Goal: Task Accomplishment & Management: Use online tool/utility

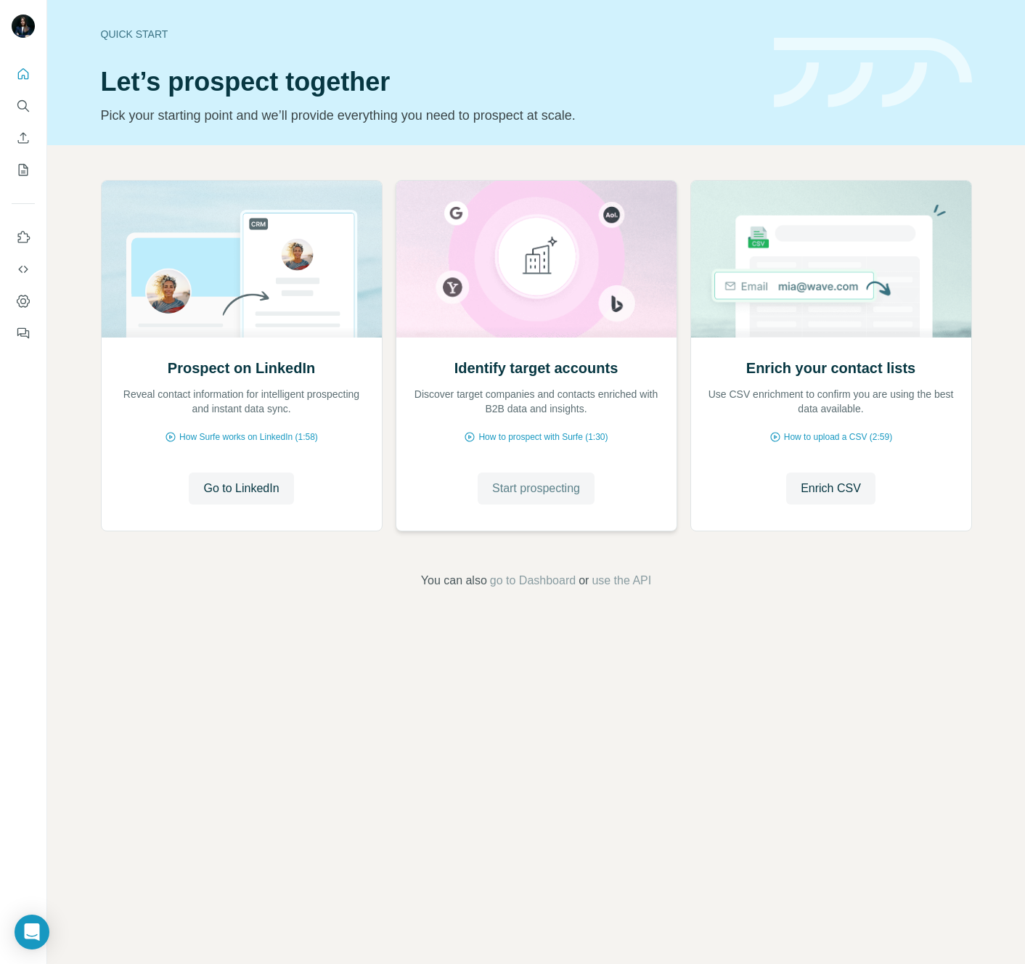
click at [508, 491] on span "Start prospecting" at bounding box center [536, 488] width 88 height 17
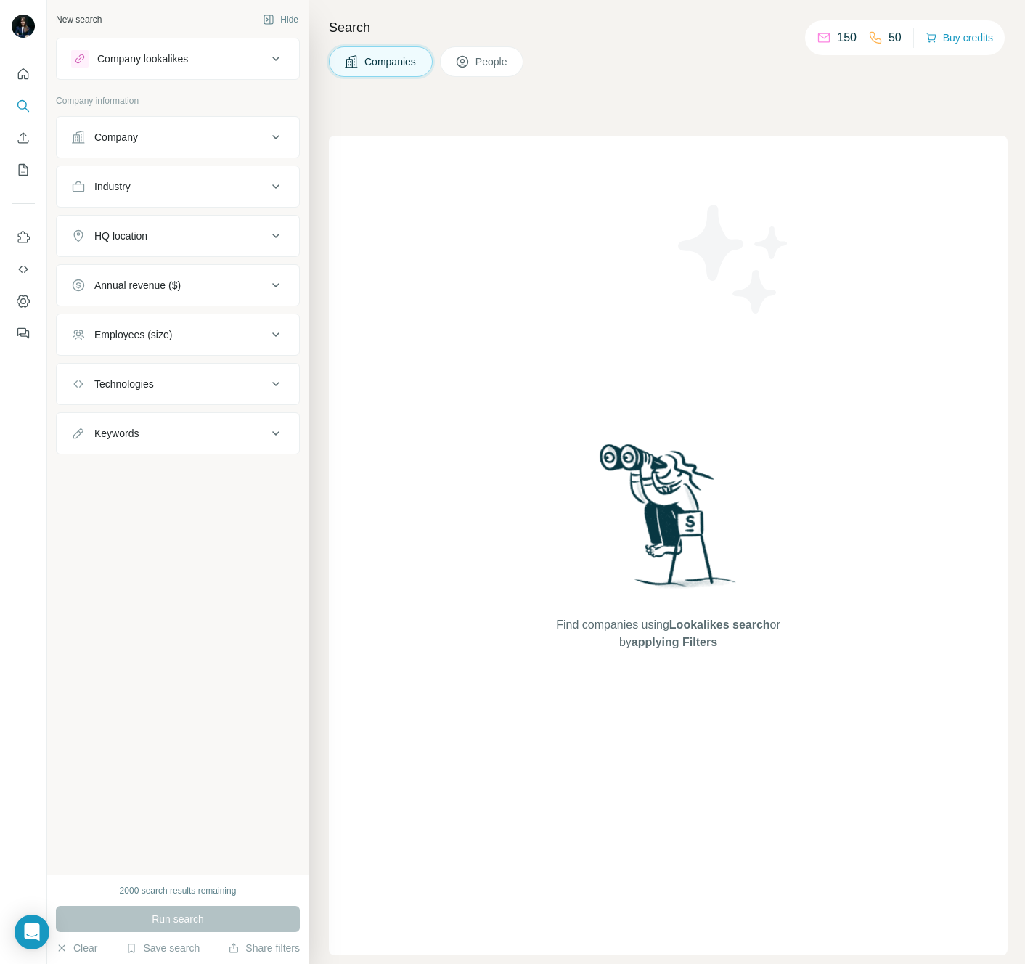
click at [187, 61] on div "Company lookalikes" at bounding box center [142, 59] width 91 height 15
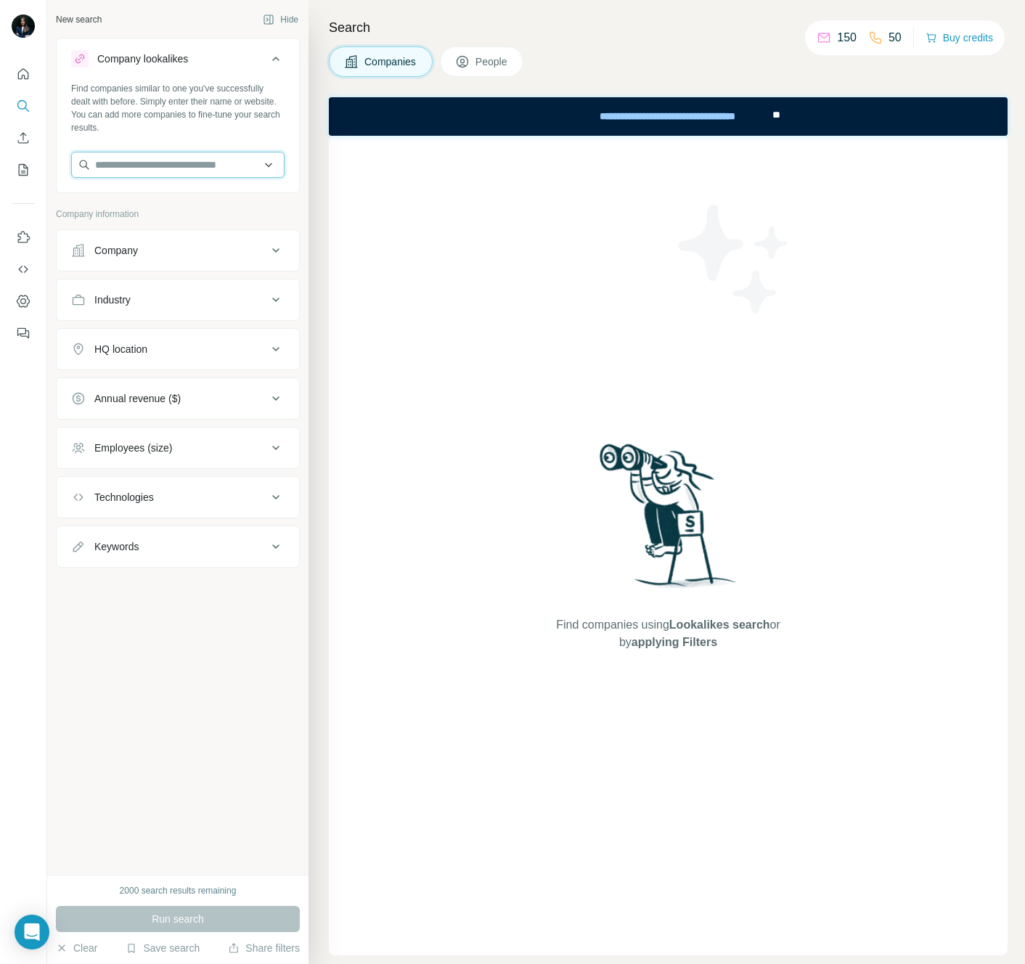
click at [168, 166] on input "text" at bounding box center [177, 165] width 213 height 26
click at [481, 57] on span "People" at bounding box center [492, 61] width 33 height 15
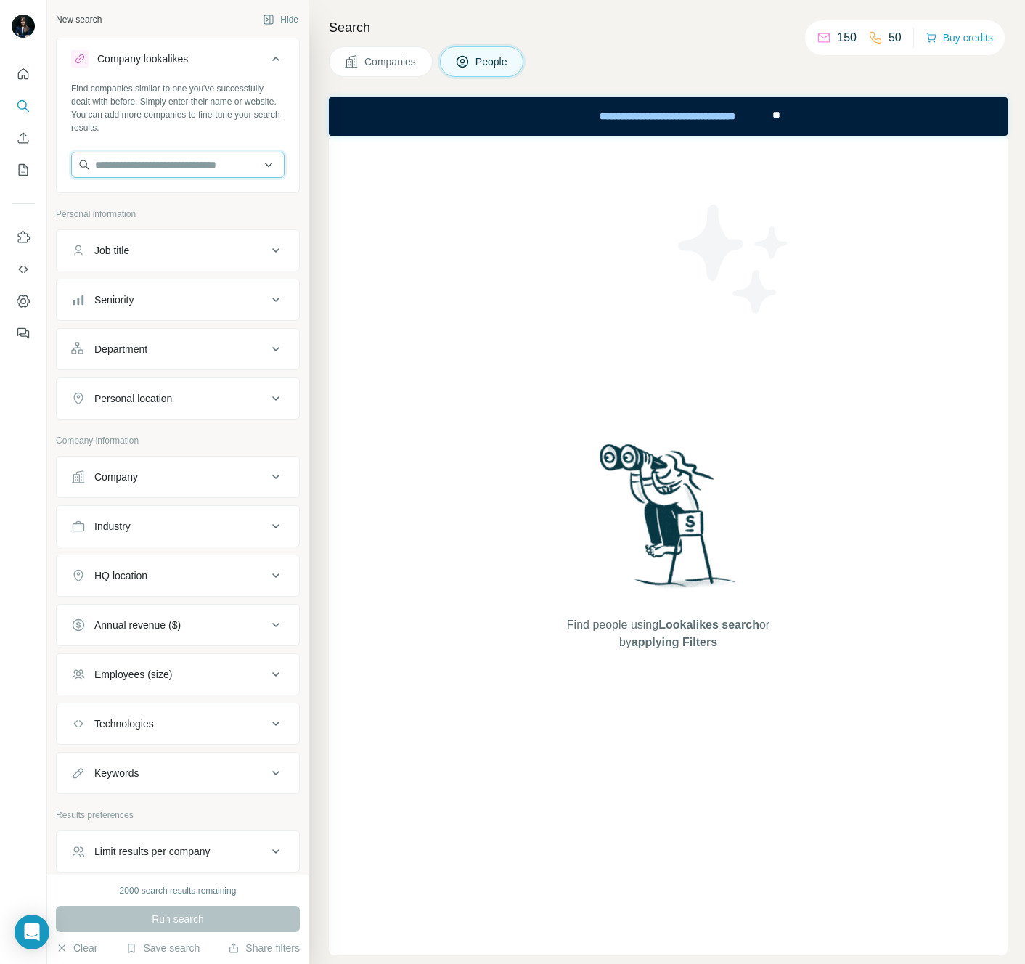
click at [133, 169] on input "text" at bounding box center [177, 165] width 213 height 26
click at [386, 52] on button "Companies" at bounding box center [381, 61] width 104 height 30
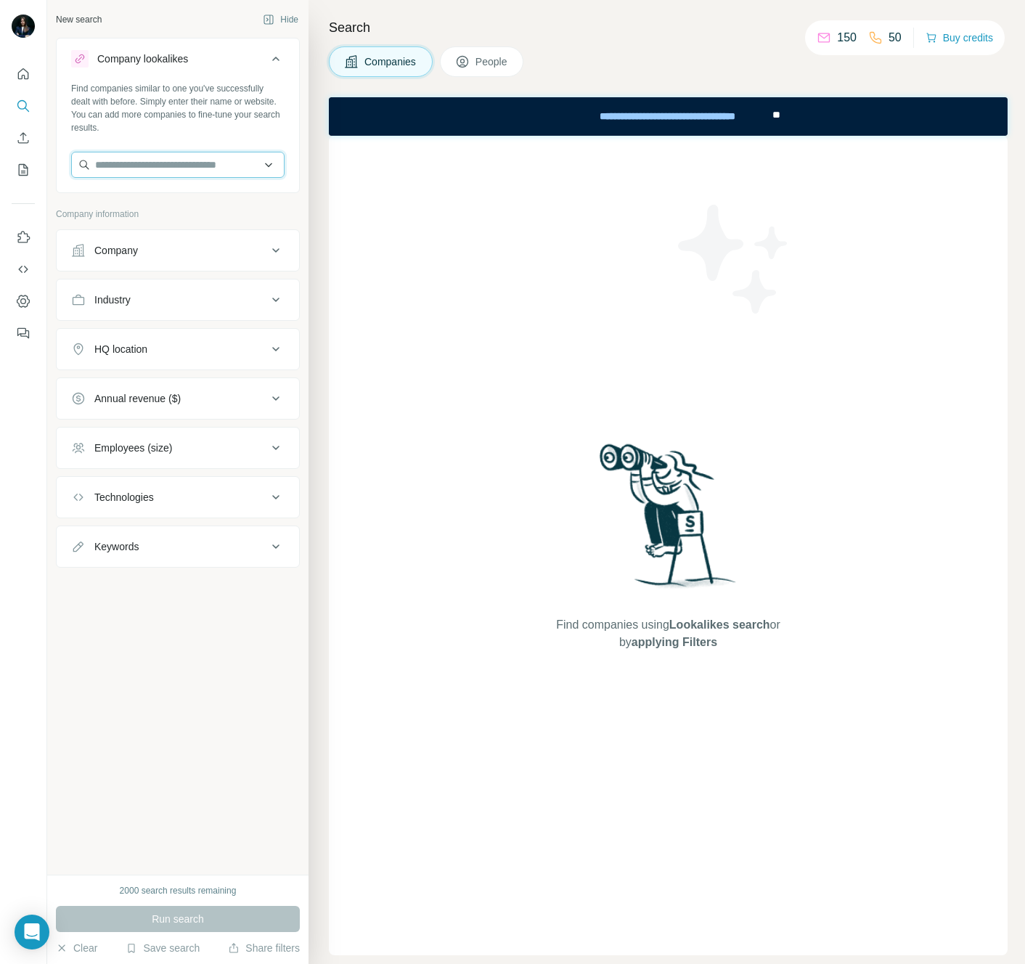
click at [97, 171] on input "text" at bounding box center [177, 165] width 213 height 26
type input "**********"
click at [108, 190] on div "Quantistry [DOMAIN_NAME]" at bounding box center [133, 204] width 99 height 28
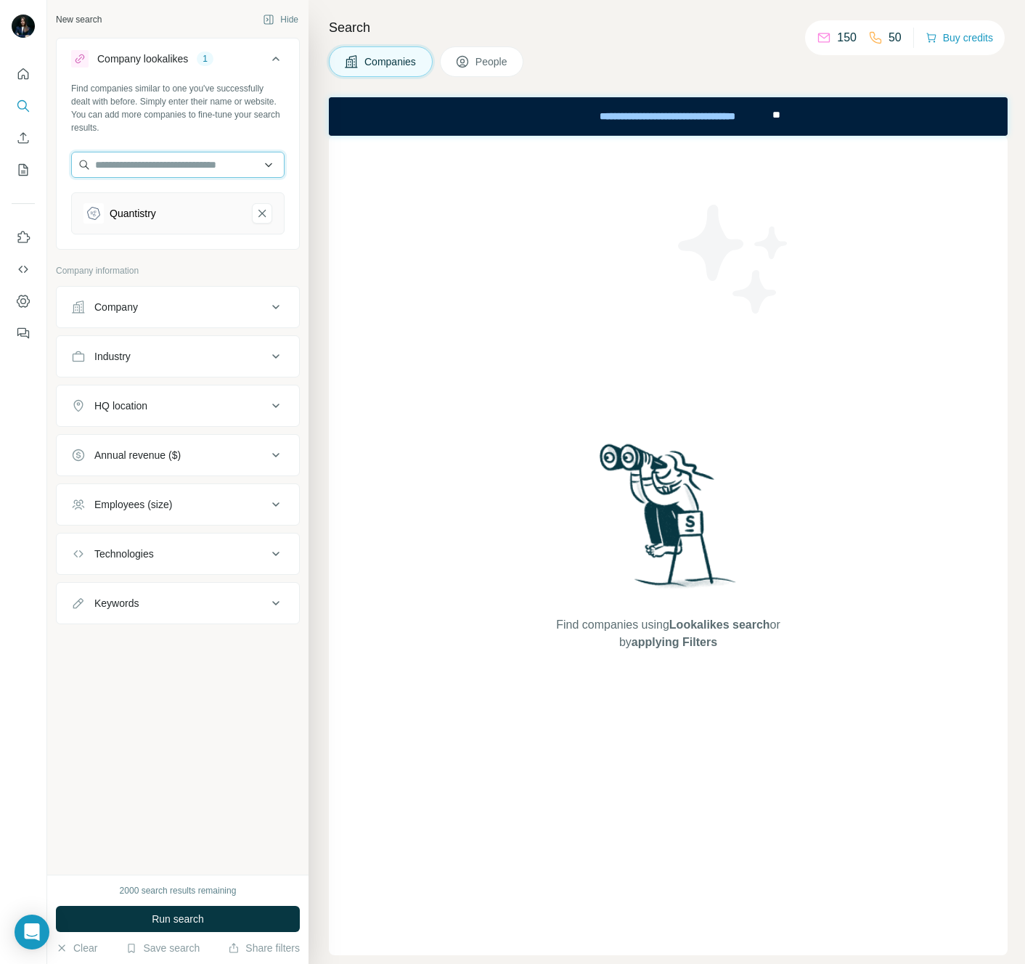
click at [205, 167] on input "text" at bounding box center [177, 165] width 213 height 26
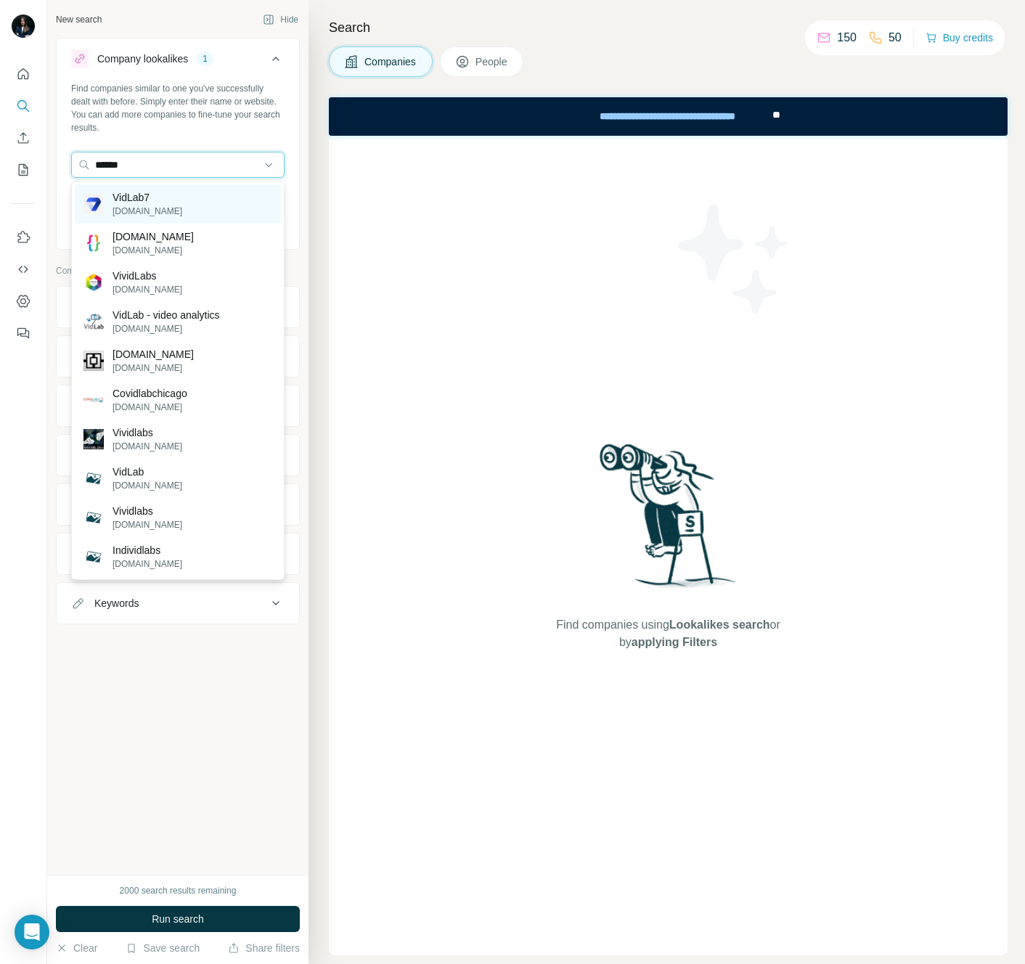
type input "******"
click at [139, 206] on p "[DOMAIN_NAME]" at bounding box center [148, 211] width 70 height 13
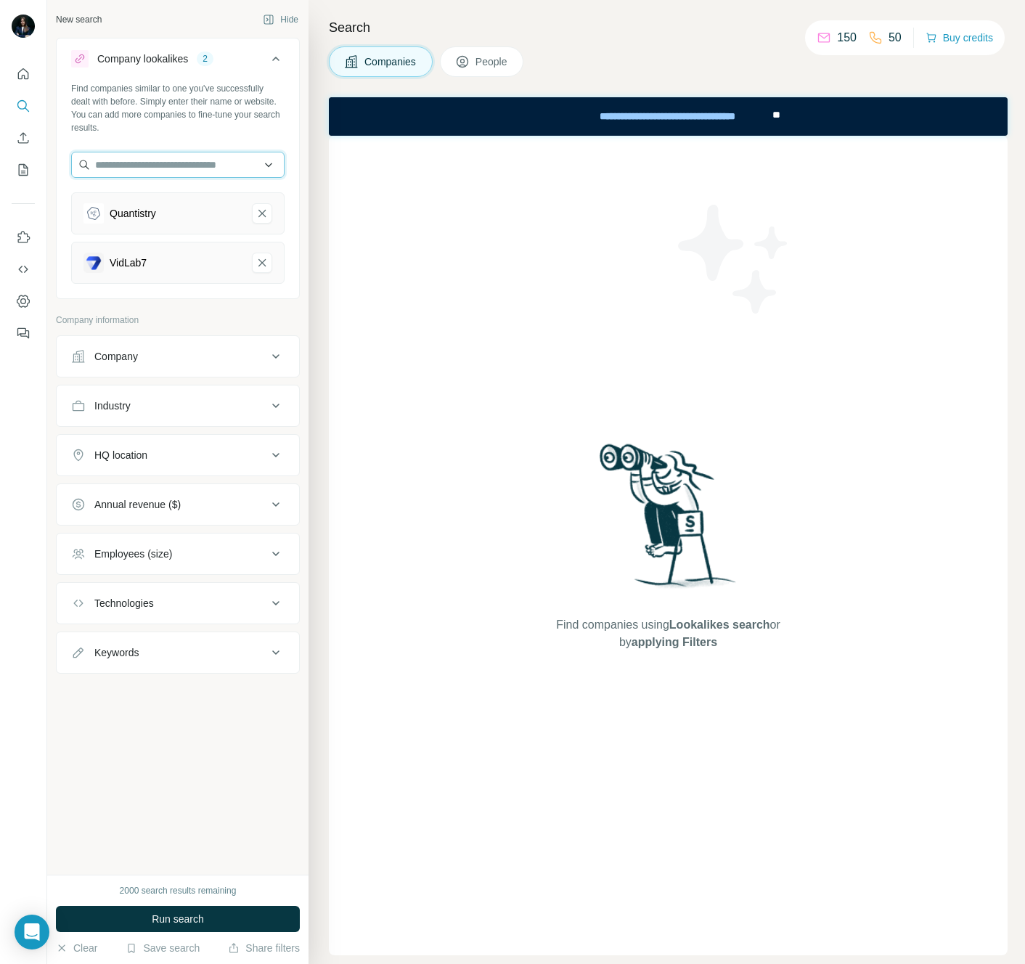
click at [211, 160] on input "text" at bounding box center [177, 165] width 213 height 26
type input "*********"
click at [200, 206] on div "[URL] [URL]" at bounding box center [178, 203] width 206 height 39
click at [182, 171] on input "text" at bounding box center [177, 165] width 213 height 26
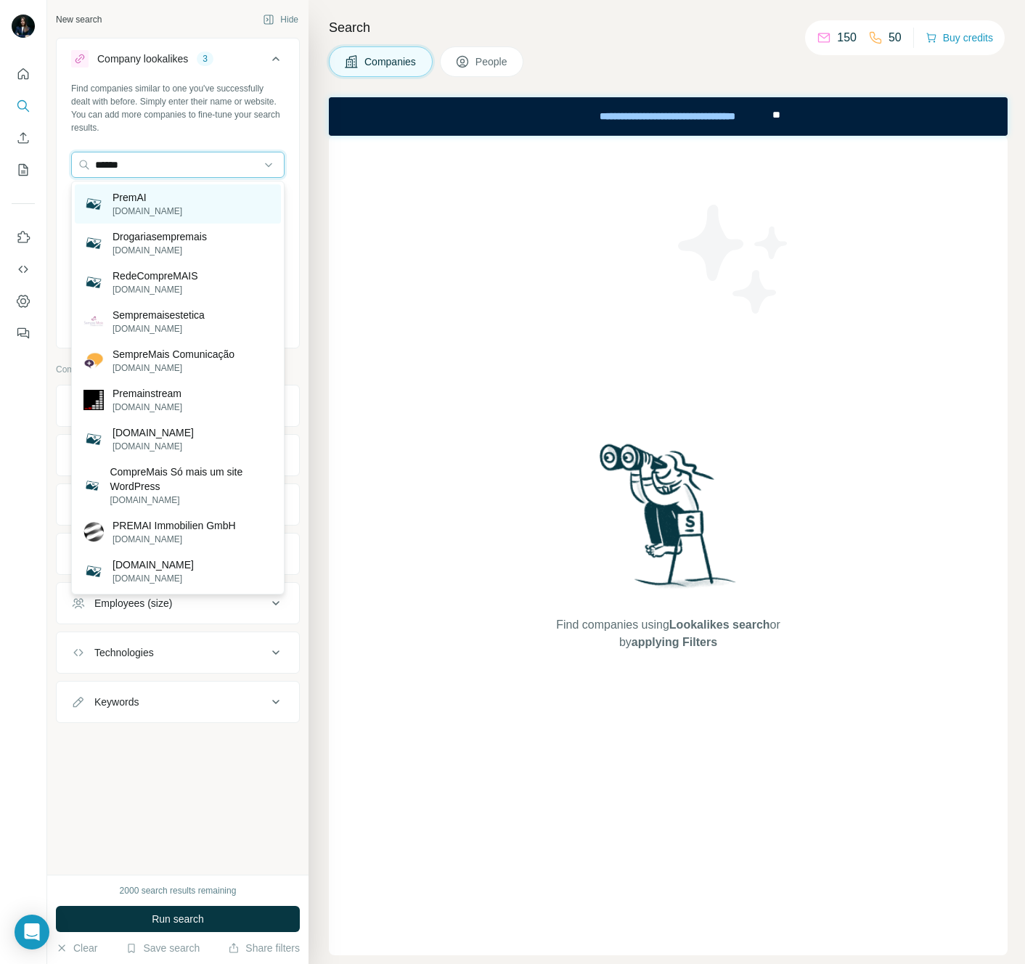
type input "******"
click at [155, 203] on div "PremAI [DOMAIN_NAME]" at bounding box center [178, 203] width 206 height 39
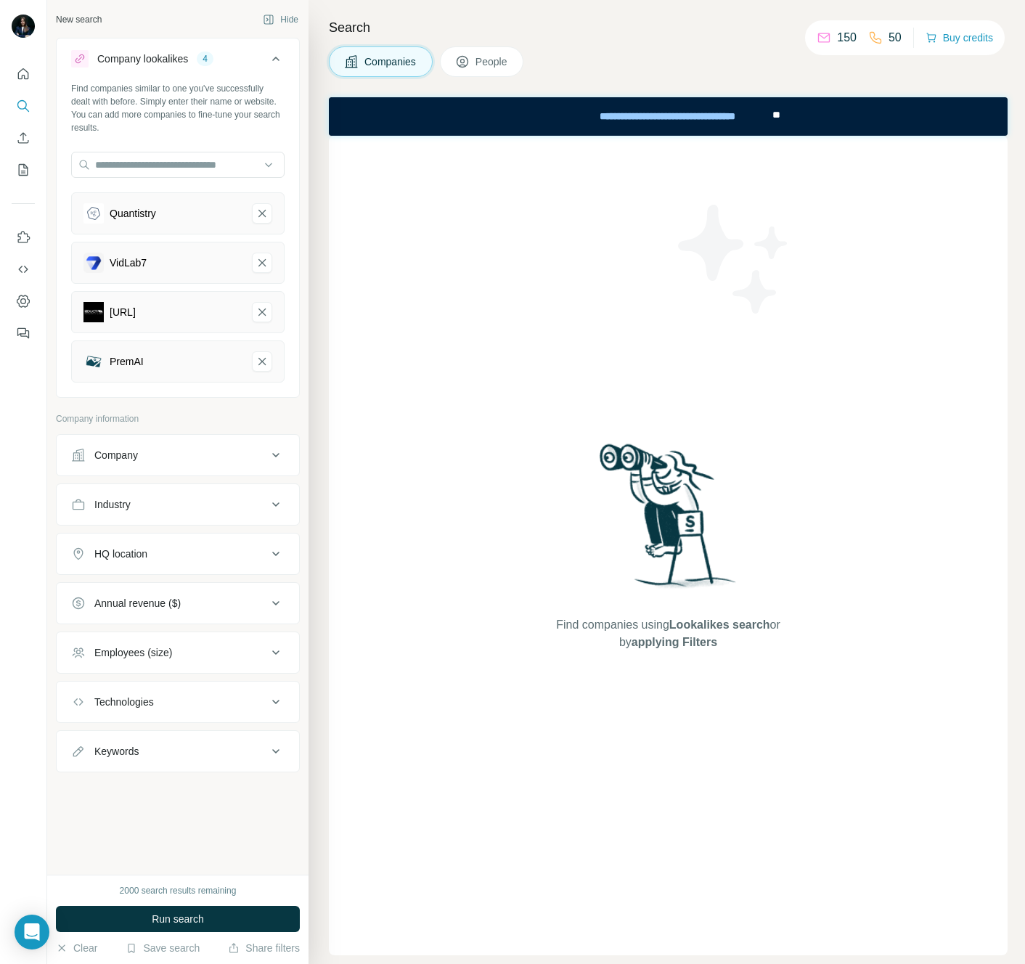
click at [145, 178] on div at bounding box center [177, 166] width 213 height 29
click at [142, 167] on input "text" at bounding box center [177, 165] width 213 height 26
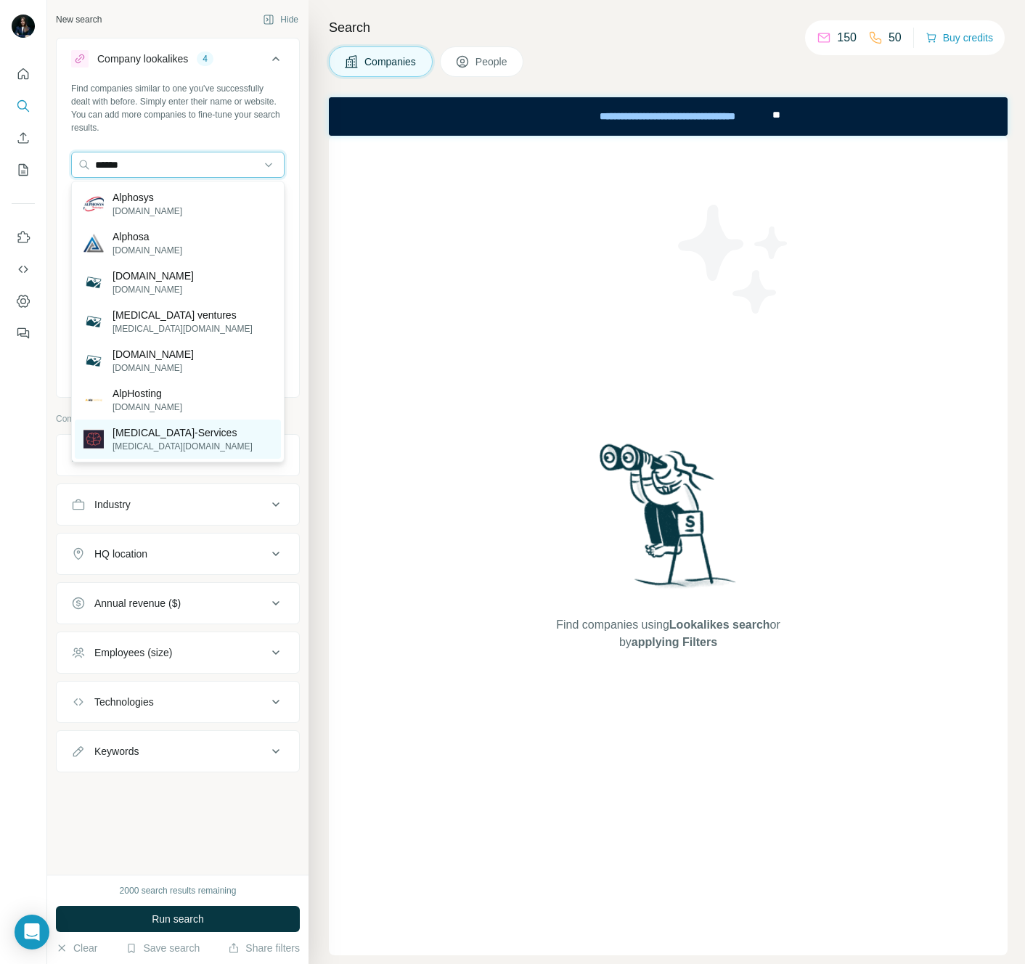
type input "******"
click at [124, 444] on p "[MEDICAL_DATA][DOMAIN_NAME]" at bounding box center [183, 446] width 140 height 13
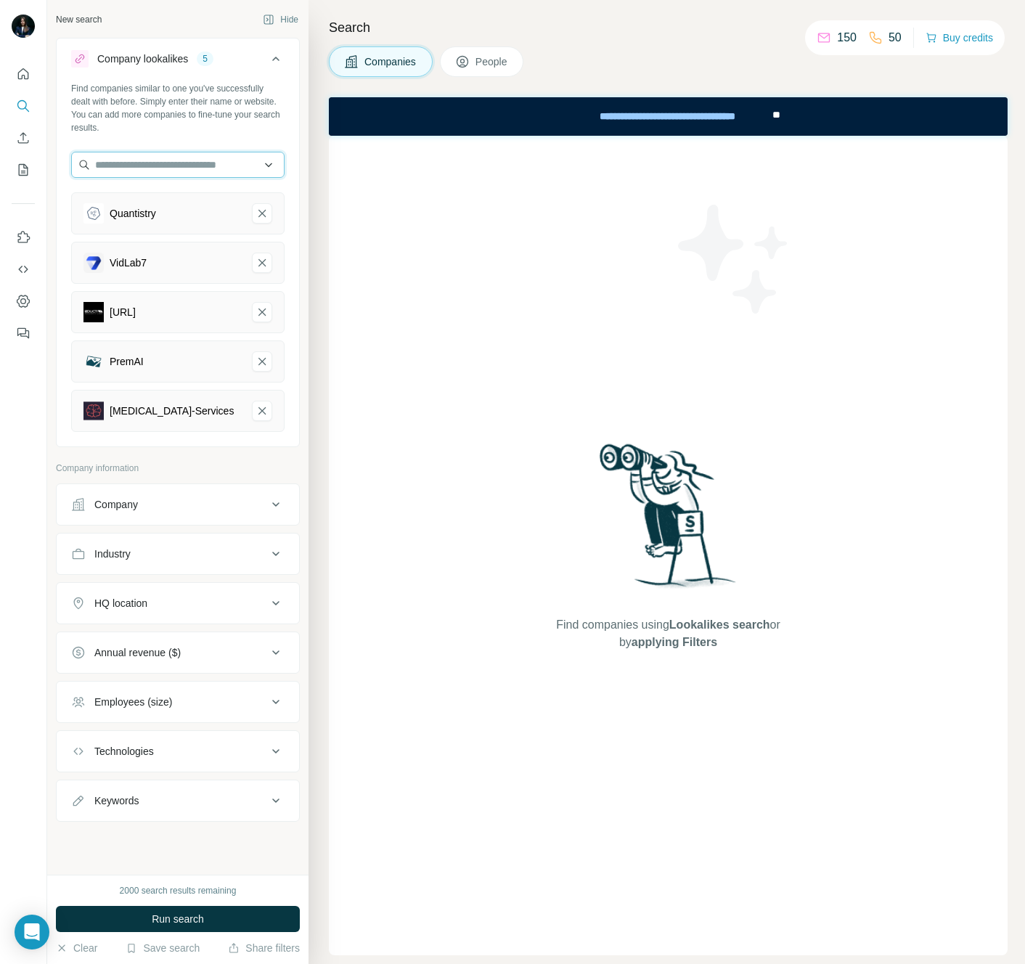
click at [160, 160] on input "text" at bounding box center [177, 165] width 213 height 26
type input "*******"
click at [147, 171] on input "*******" at bounding box center [177, 165] width 213 height 26
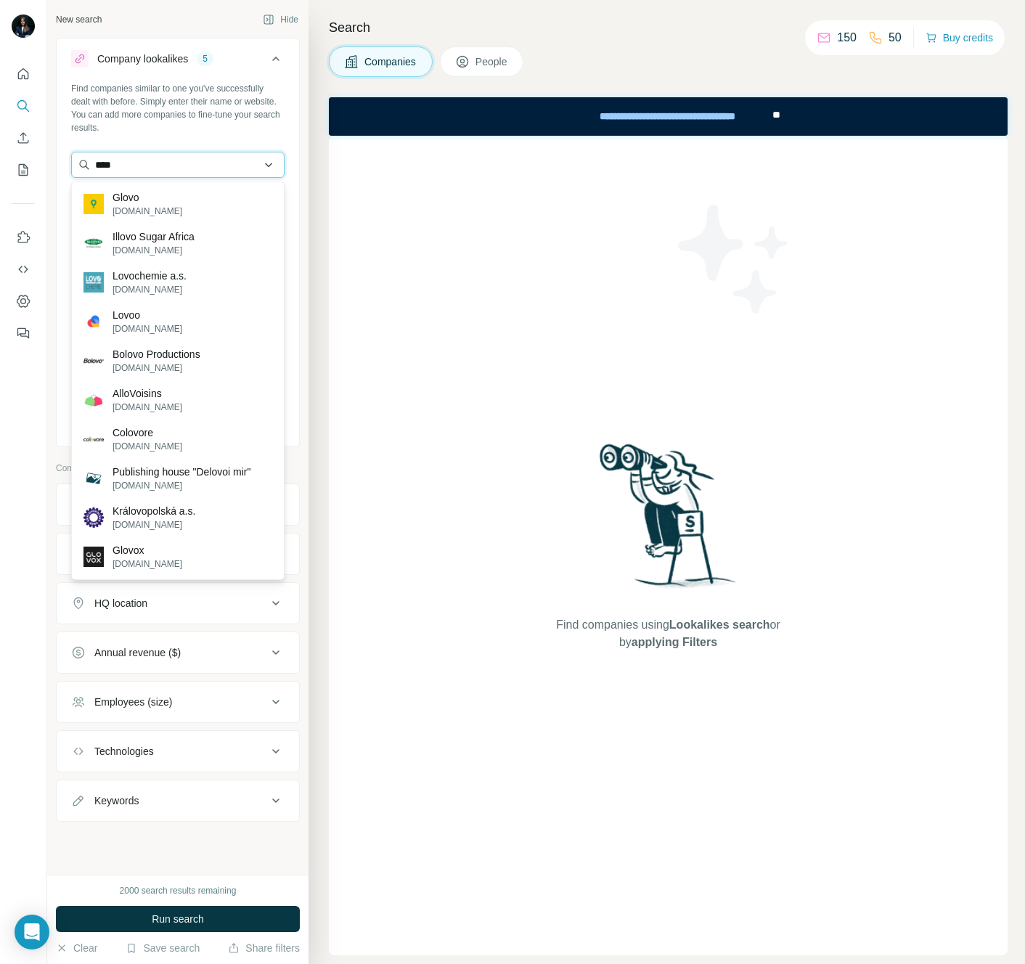
click at [184, 155] on input "****" at bounding box center [177, 165] width 213 height 26
click at [183, 164] on input "****" at bounding box center [177, 165] width 213 height 26
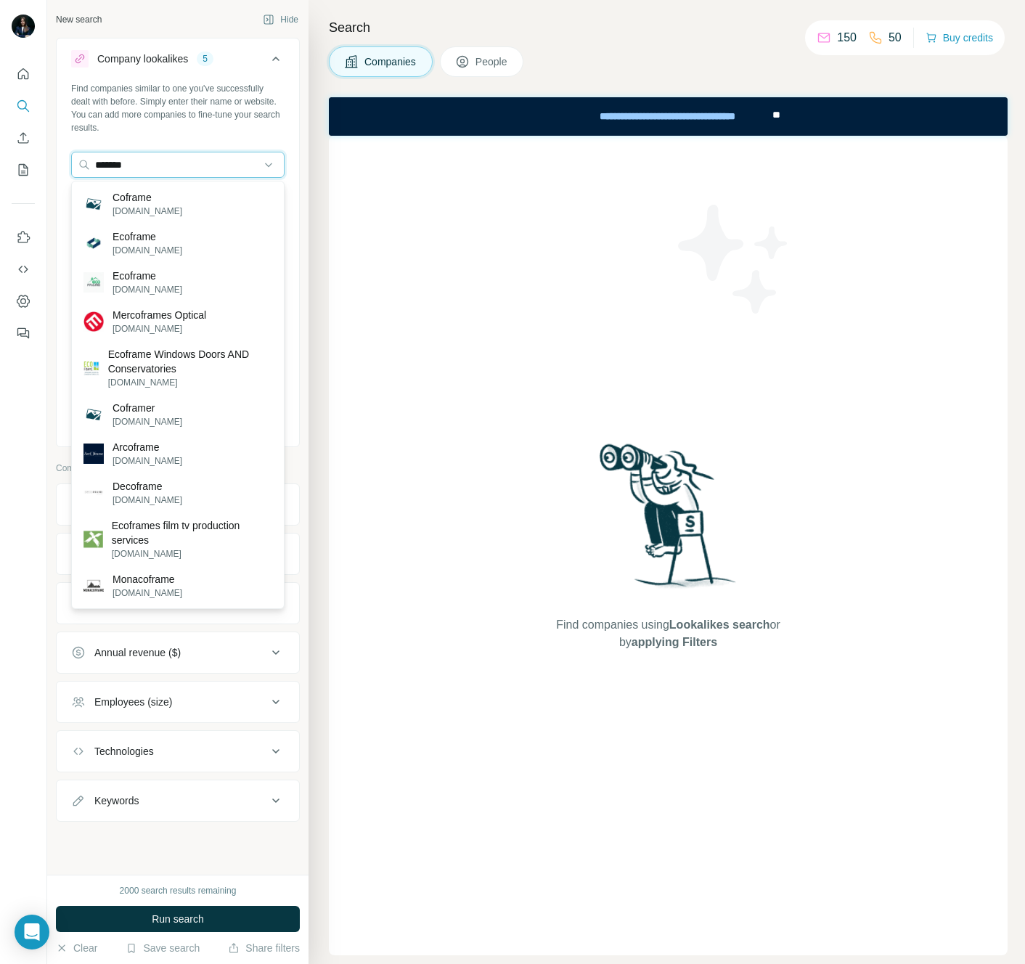
type input "*******"
click at [218, 214] on div "Coframe [DOMAIN_NAME]" at bounding box center [178, 203] width 206 height 39
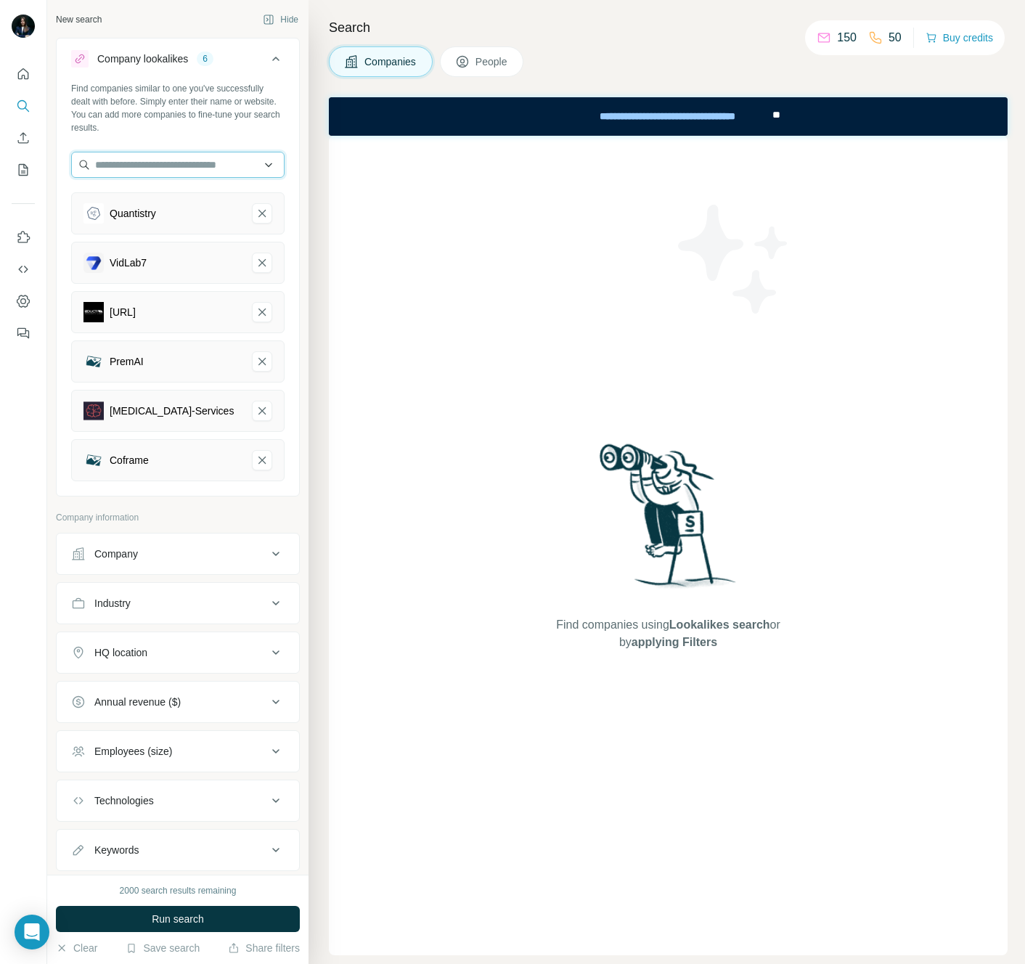
click at [169, 168] on input "text" at bounding box center [177, 165] width 213 height 26
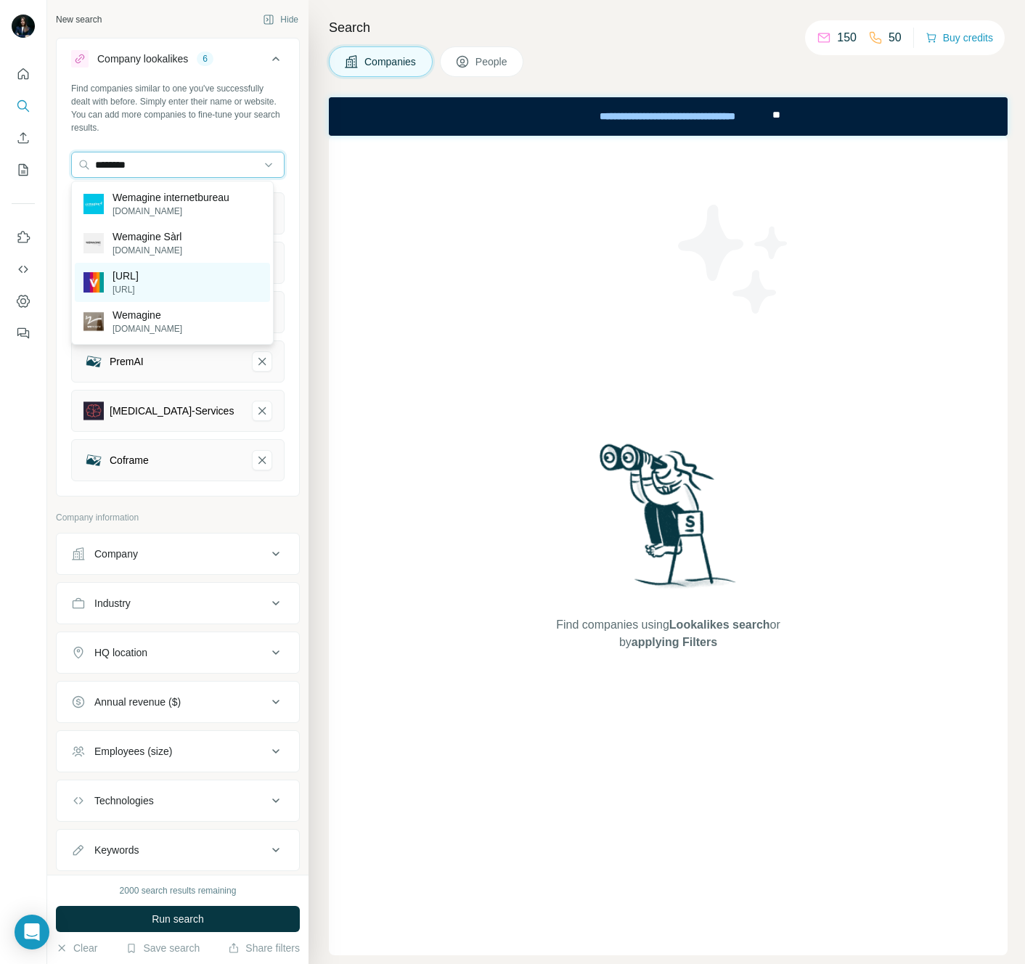
type input "********"
click at [139, 276] on p "[URL]" at bounding box center [126, 276] width 26 height 15
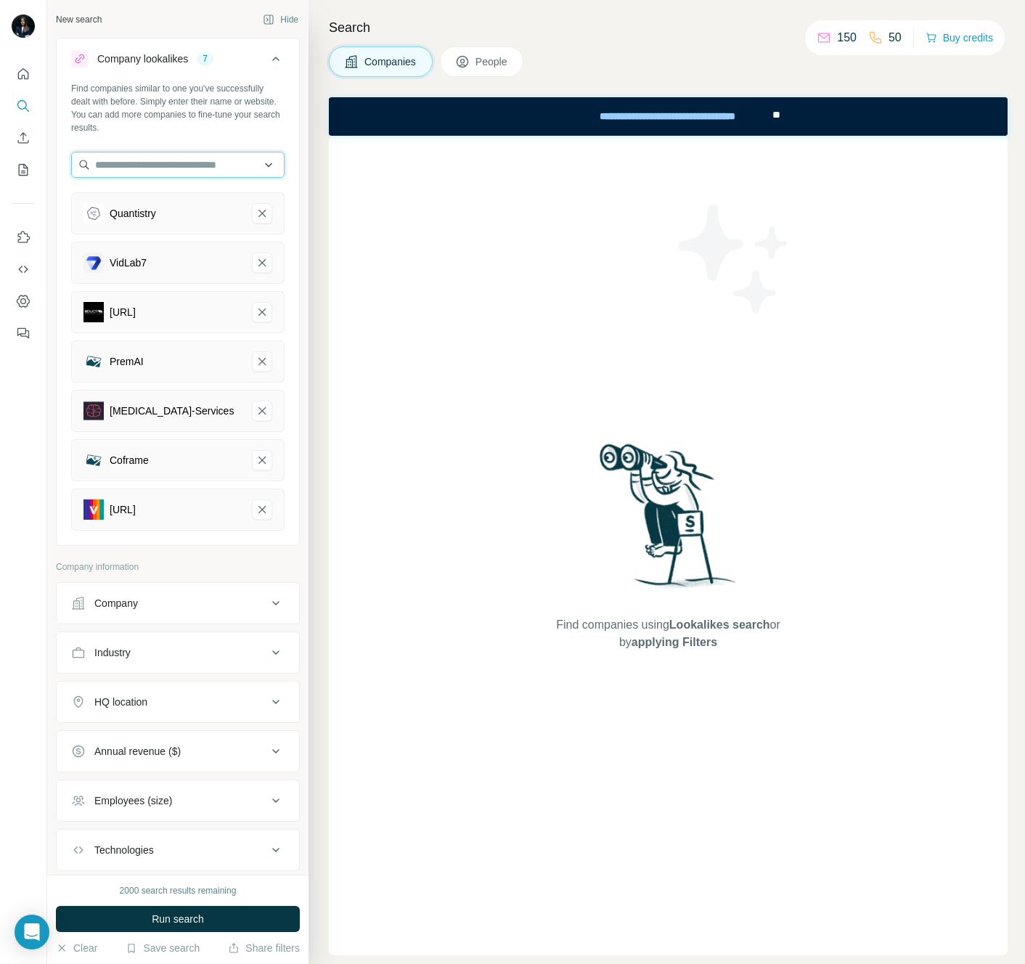
click at [179, 168] on input "text" at bounding box center [177, 165] width 213 height 26
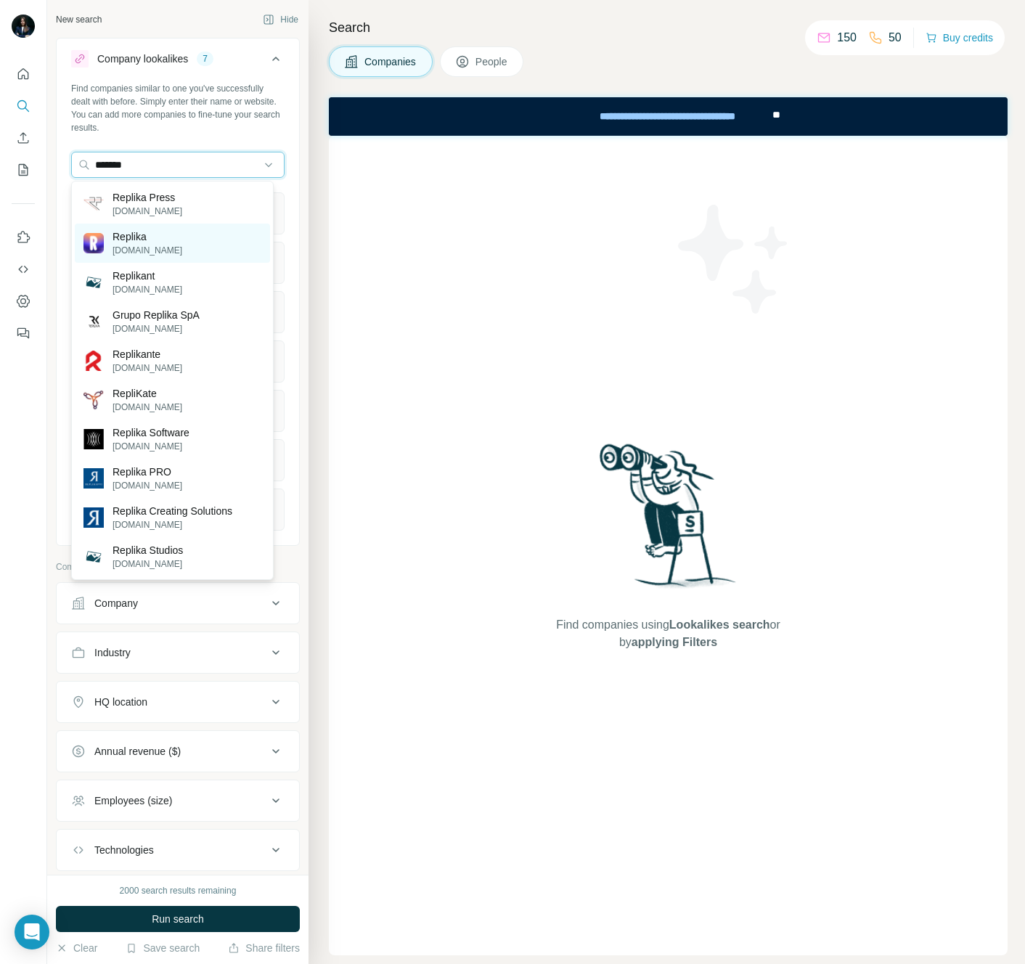
type input "*******"
click at [190, 232] on div "Replika [DOMAIN_NAME]" at bounding box center [172, 243] width 195 height 39
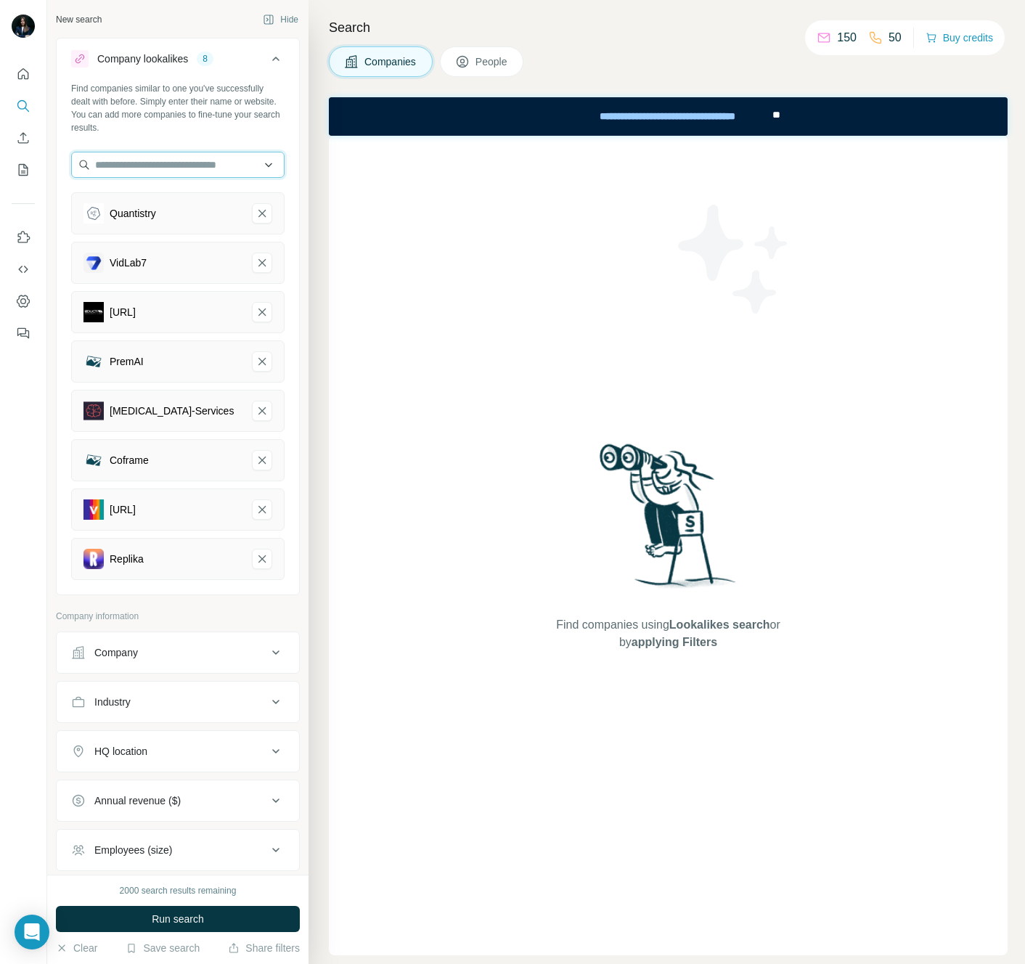
click at [187, 161] on input "text" at bounding box center [177, 165] width 213 height 26
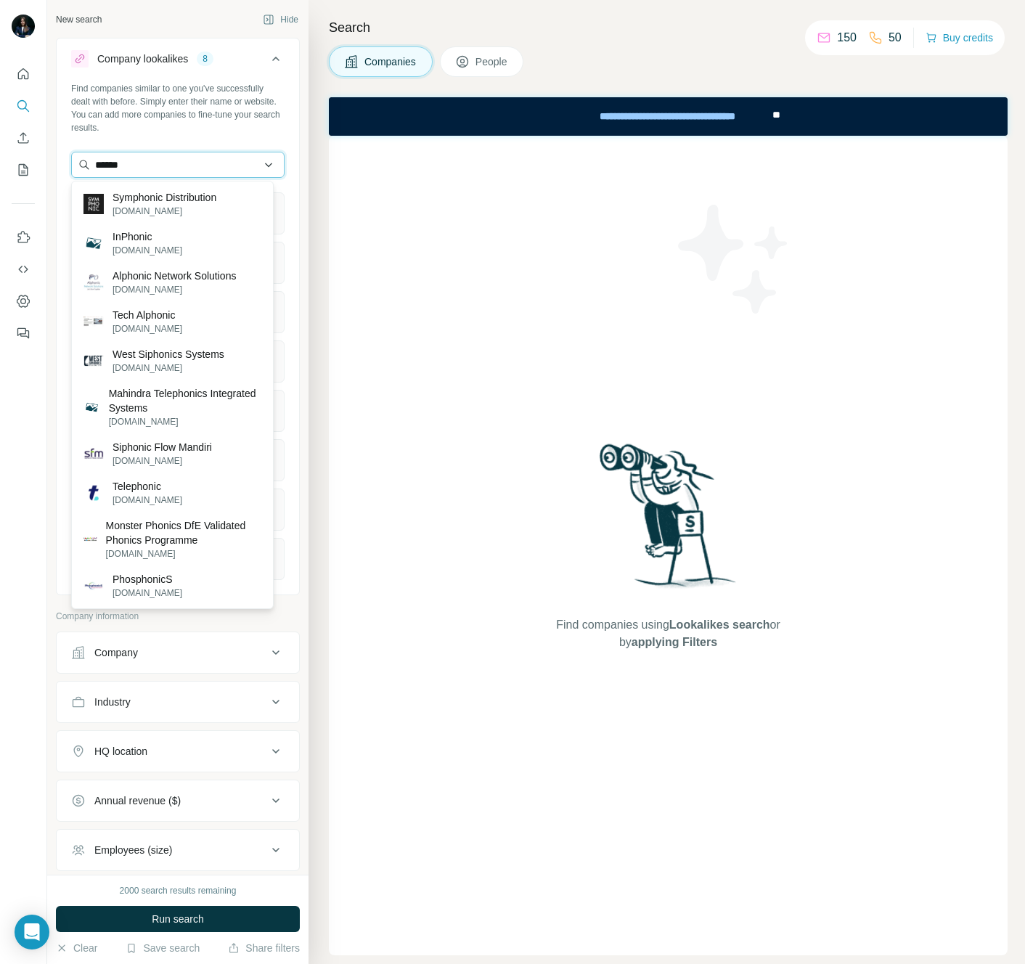
click at [216, 171] on input "******" at bounding box center [177, 165] width 213 height 26
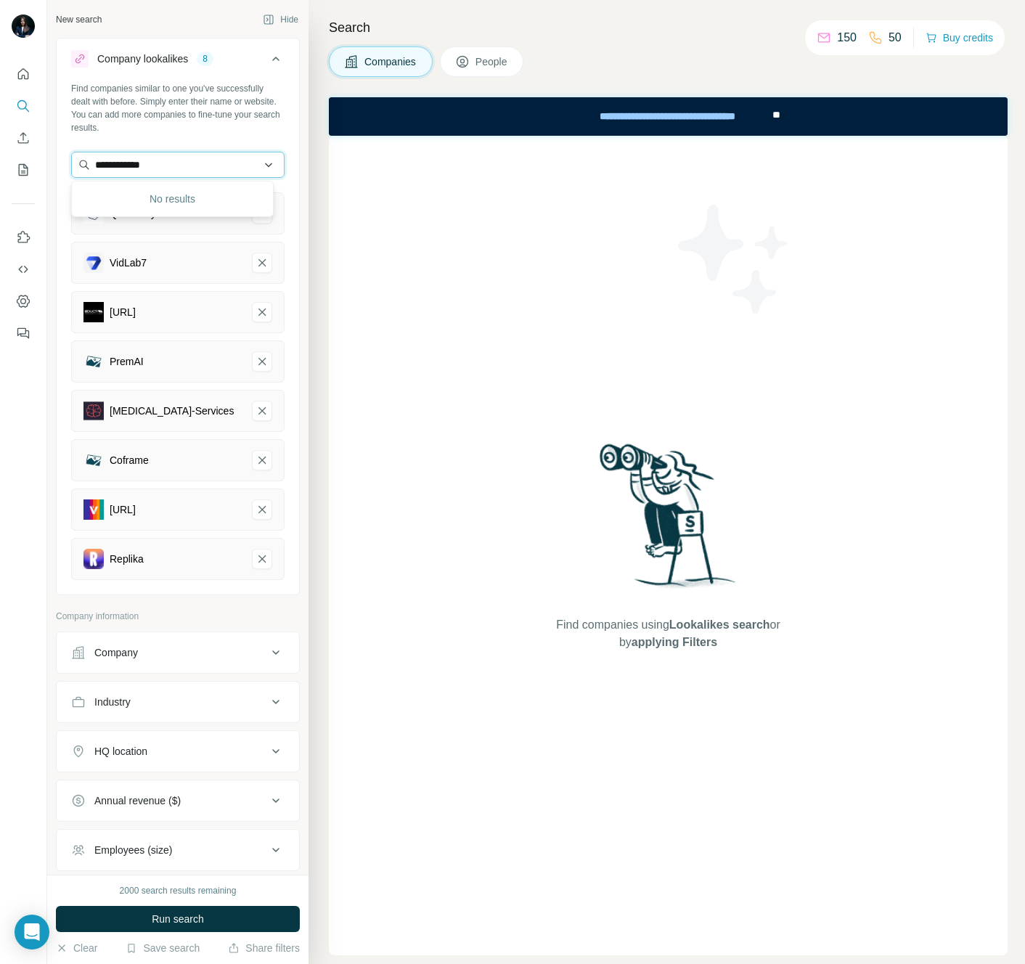
click at [202, 166] on input "**********" at bounding box center [177, 165] width 213 height 26
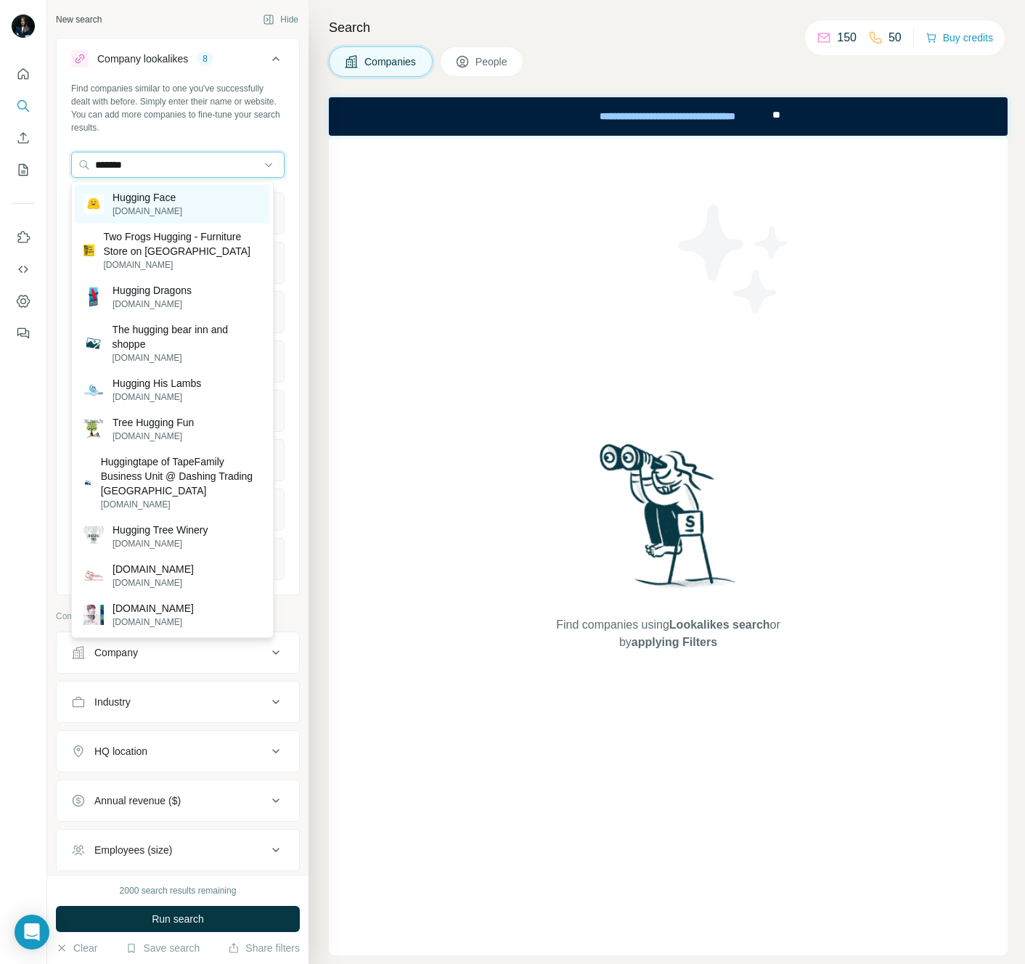
type input "*******"
click at [174, 209] on p "[DOMAIN_NAME]" at bounding box center [148, 211] width 70 height 13
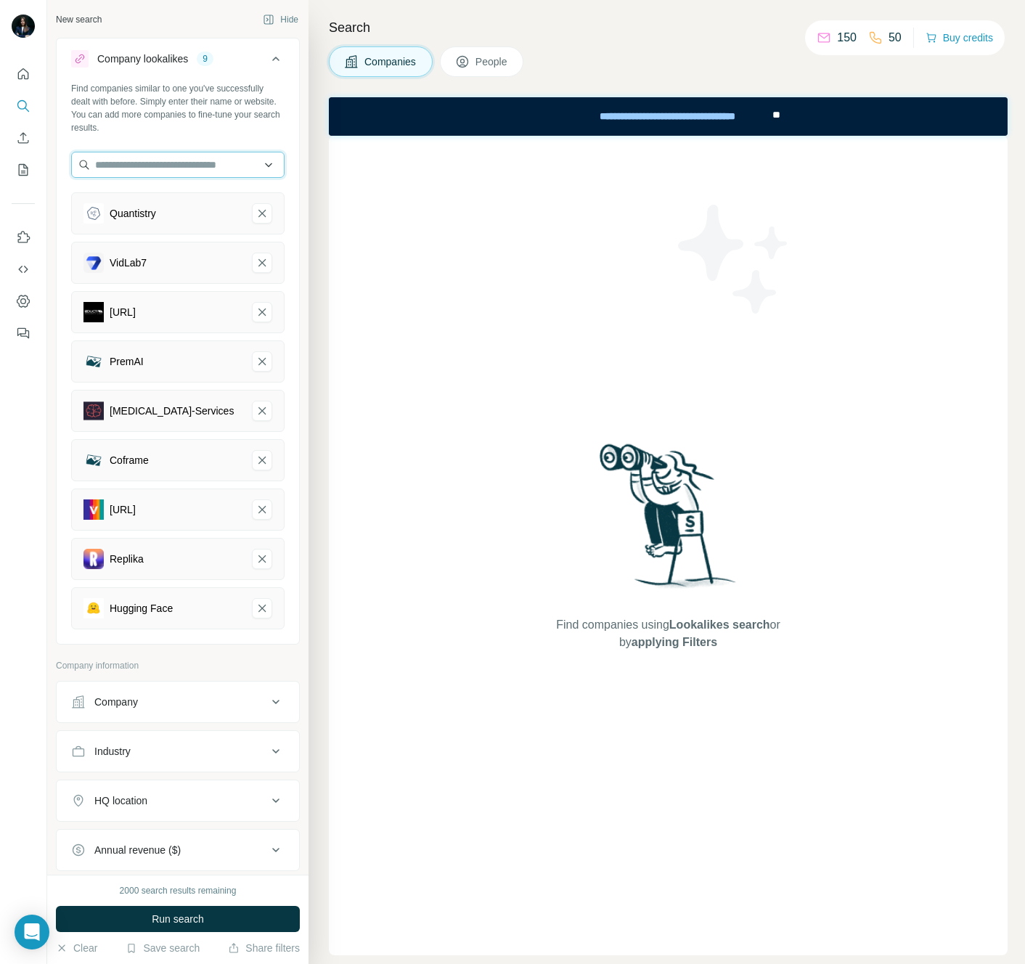
click at [207, 160] on input "text" at bounding box center [177, 165] width 213 height 26
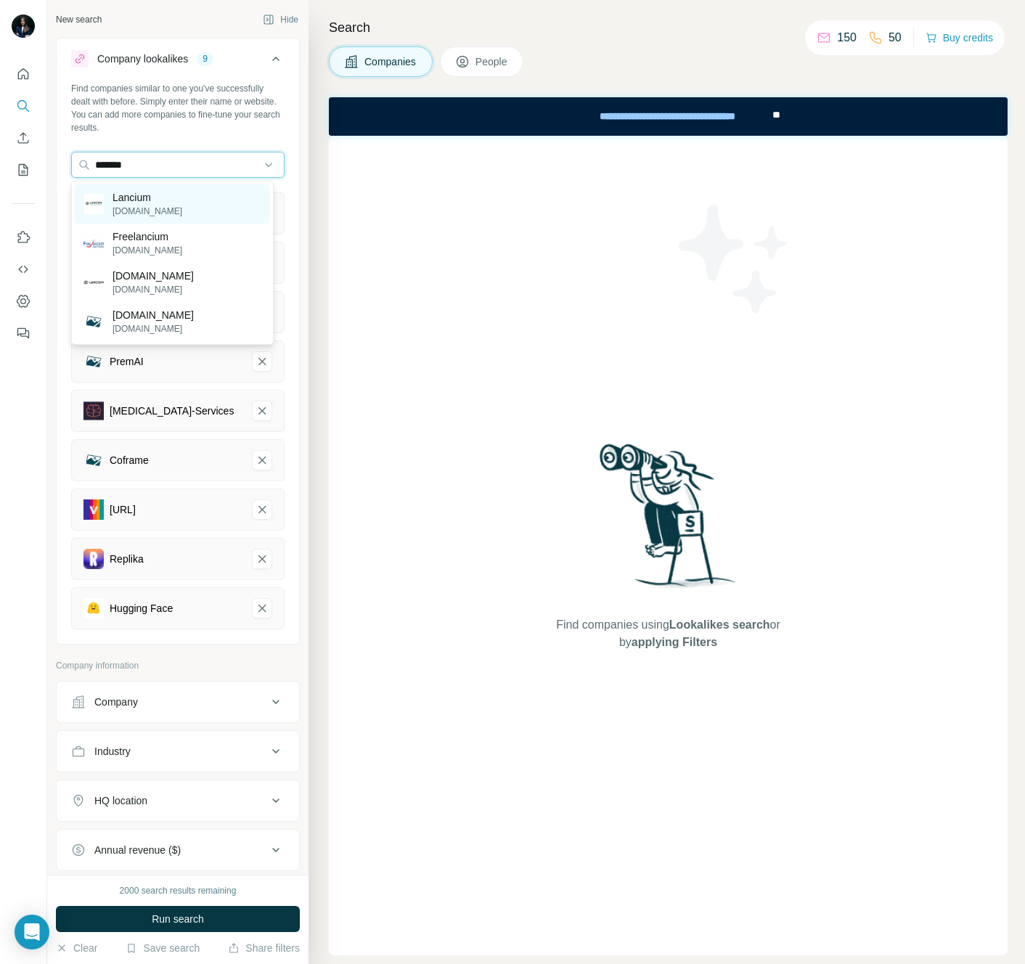
type input "*******"
click at [150, 201] on p "Lancium" at bounding box center [148, 197] width 70 height 15
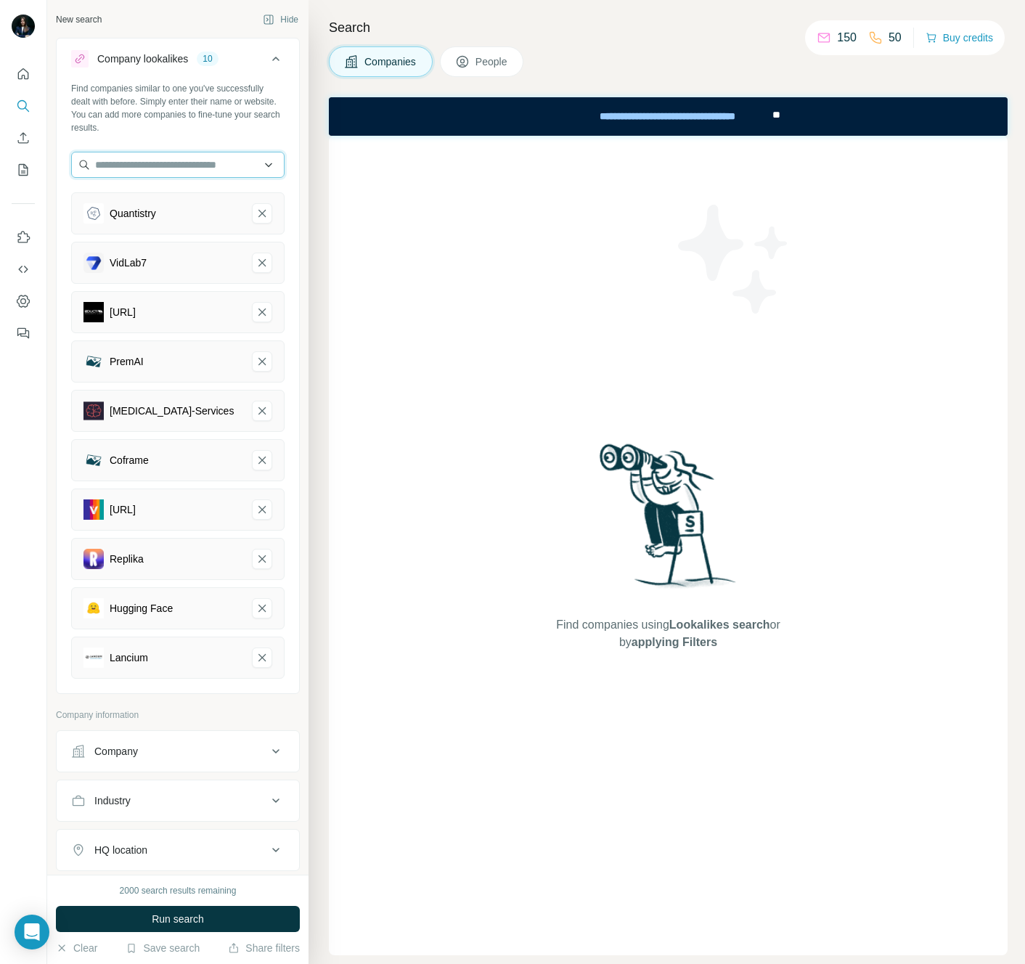
click at [153, 174] on input "text" at bounding box center [177, 165] width 213 height 26
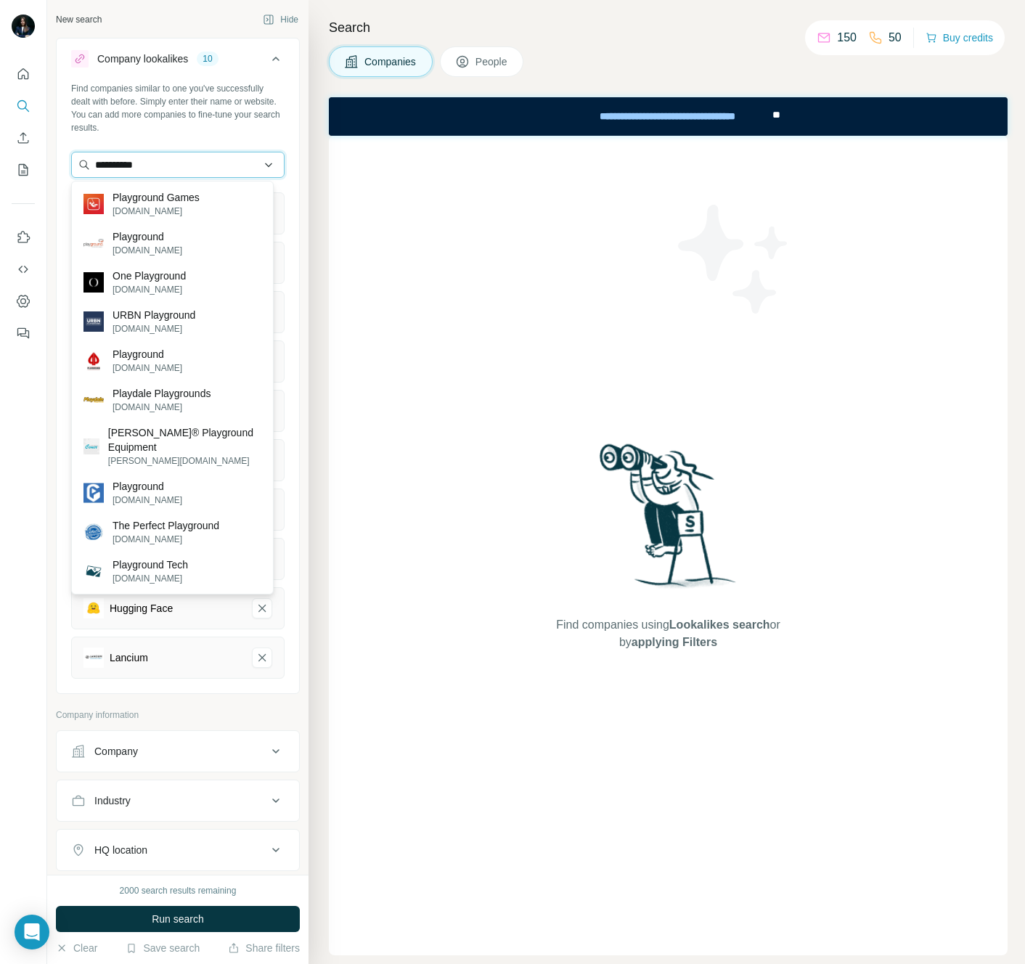
click at [180, 163] on input "**********" at bounding box center [177, 165] width 213 height 26
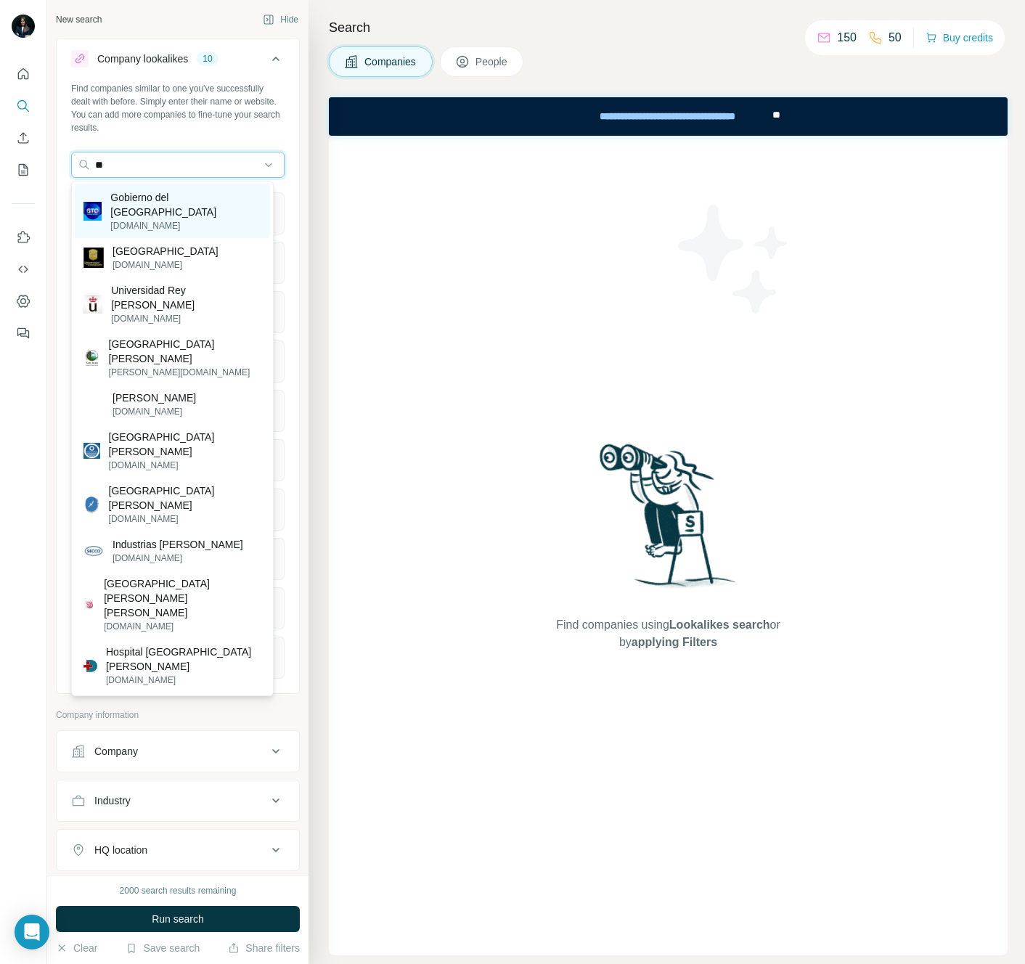
type input "***"
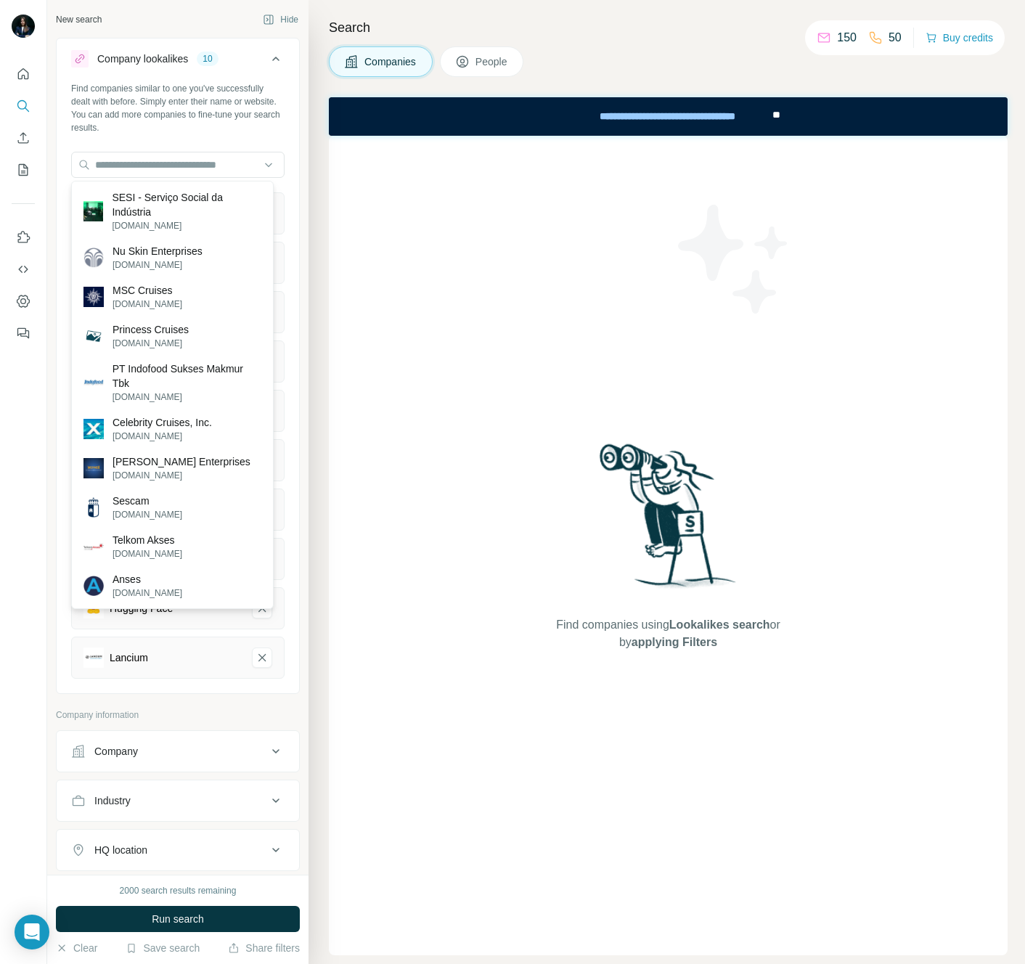
click at [252, 141] on div "Find companies similar to one you've successfully dealt with before. Simply ent…" at bounding box center [178, 386] width 243 height 609
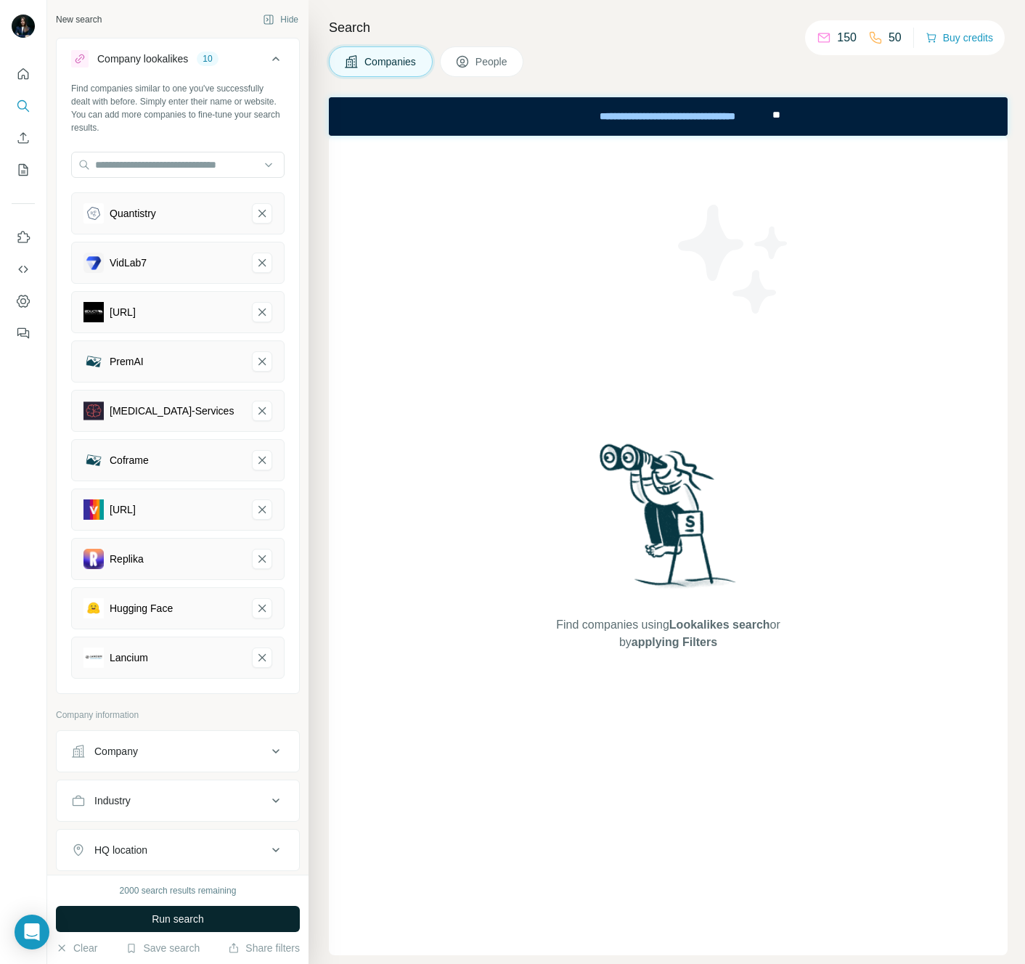
click at [164, 914] on span "Run search" at bounding box center [178, 919] width 52 height 15
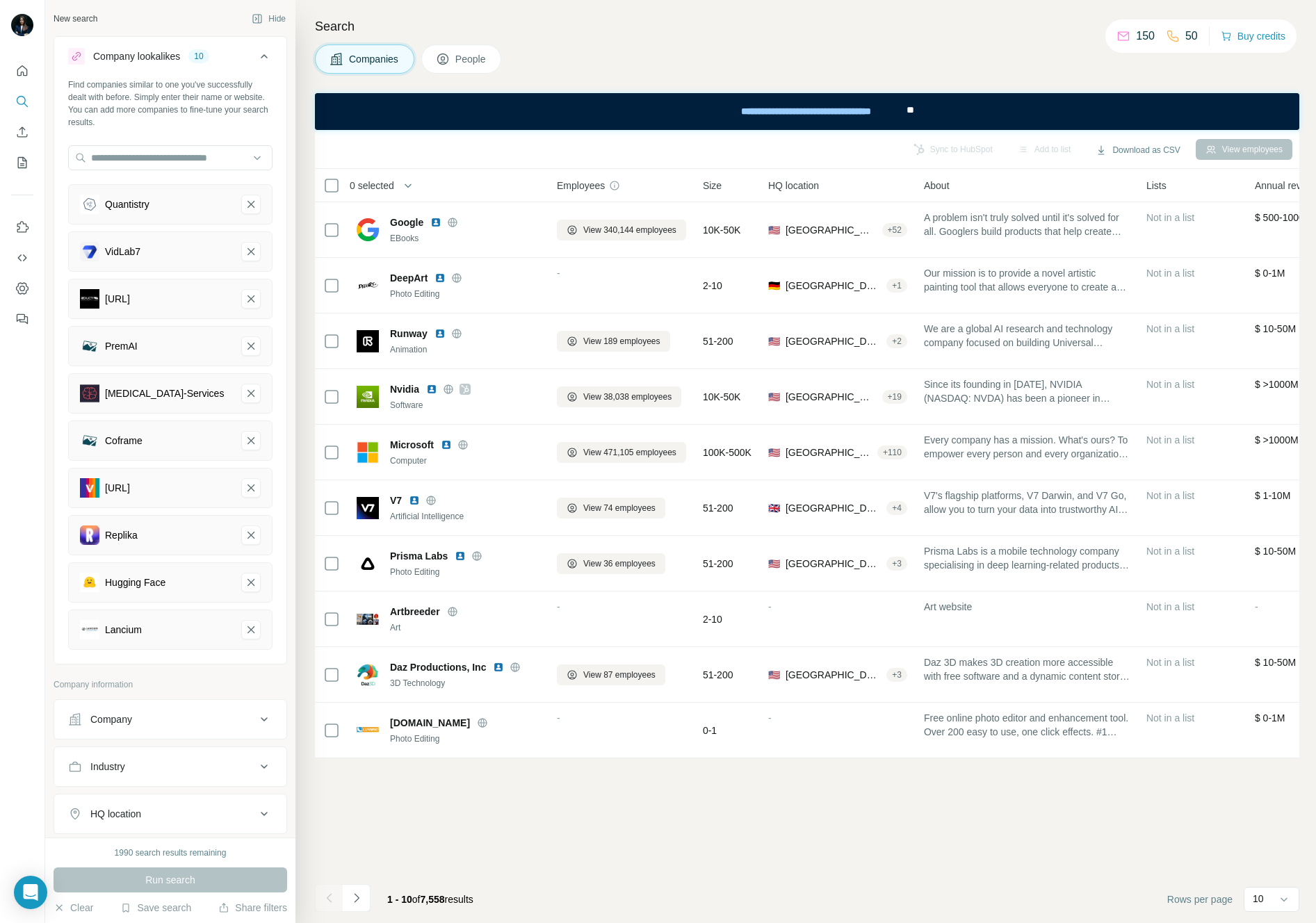
scroll to position [225, 0]
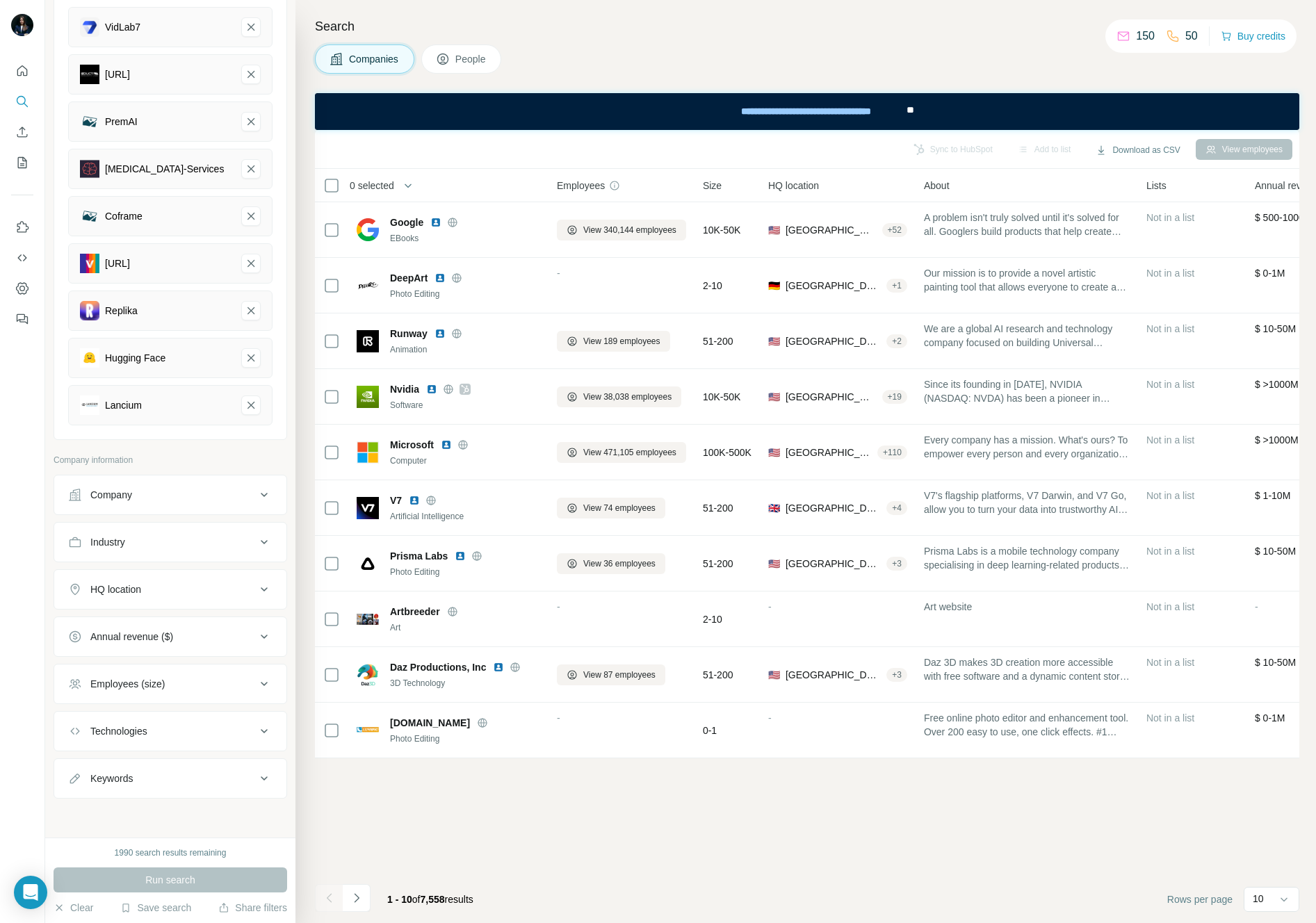
click at [96, 690] on div "Employees (size)" at bounding box center [127, 684] width 75 height 14
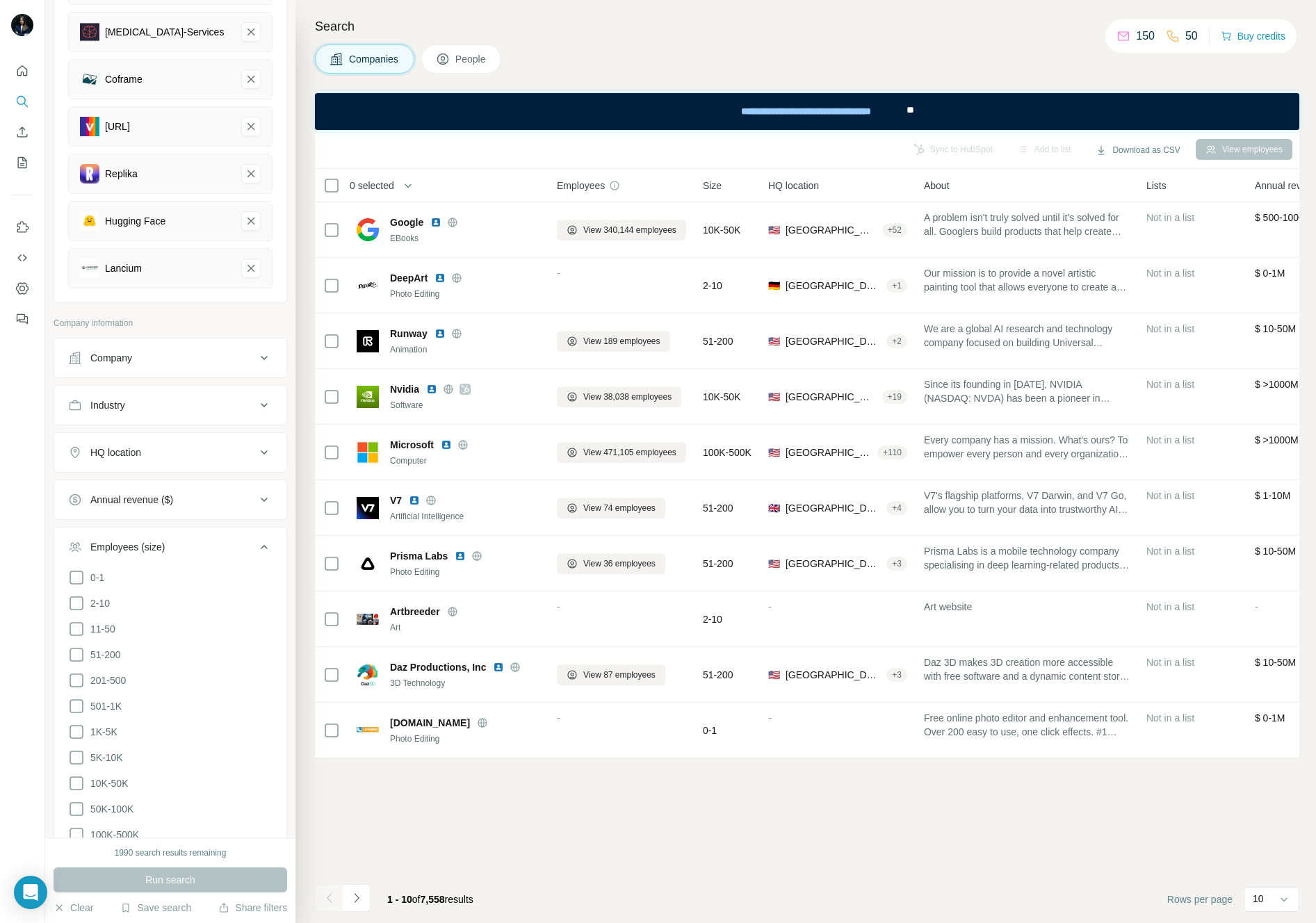
scroll to position [428, 0]
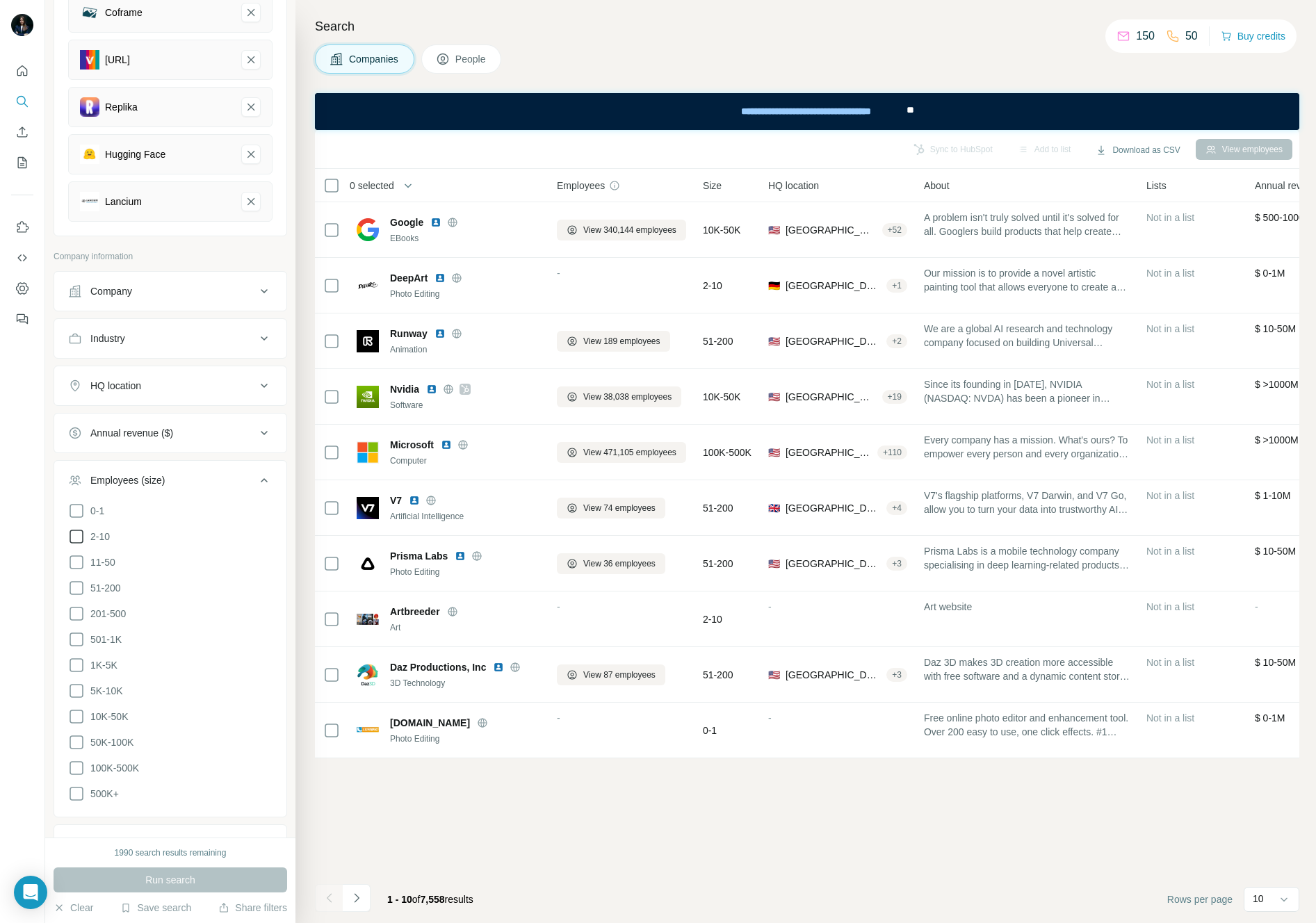
click at [73, 536] on icon at bounding box center [76, 536] width 16 height 16
click at [78, 560] on icon at bounding box center [76, 562] width 16 height 16
click at [75, 588] on icon at bounding box center [76, 588] width 16 height 16
click at [75, 616] on icon at bounding box center [76, 613] width 16 height 16
click at [78, 640] on icon at bounding box center [76, 639] width 16 height 16
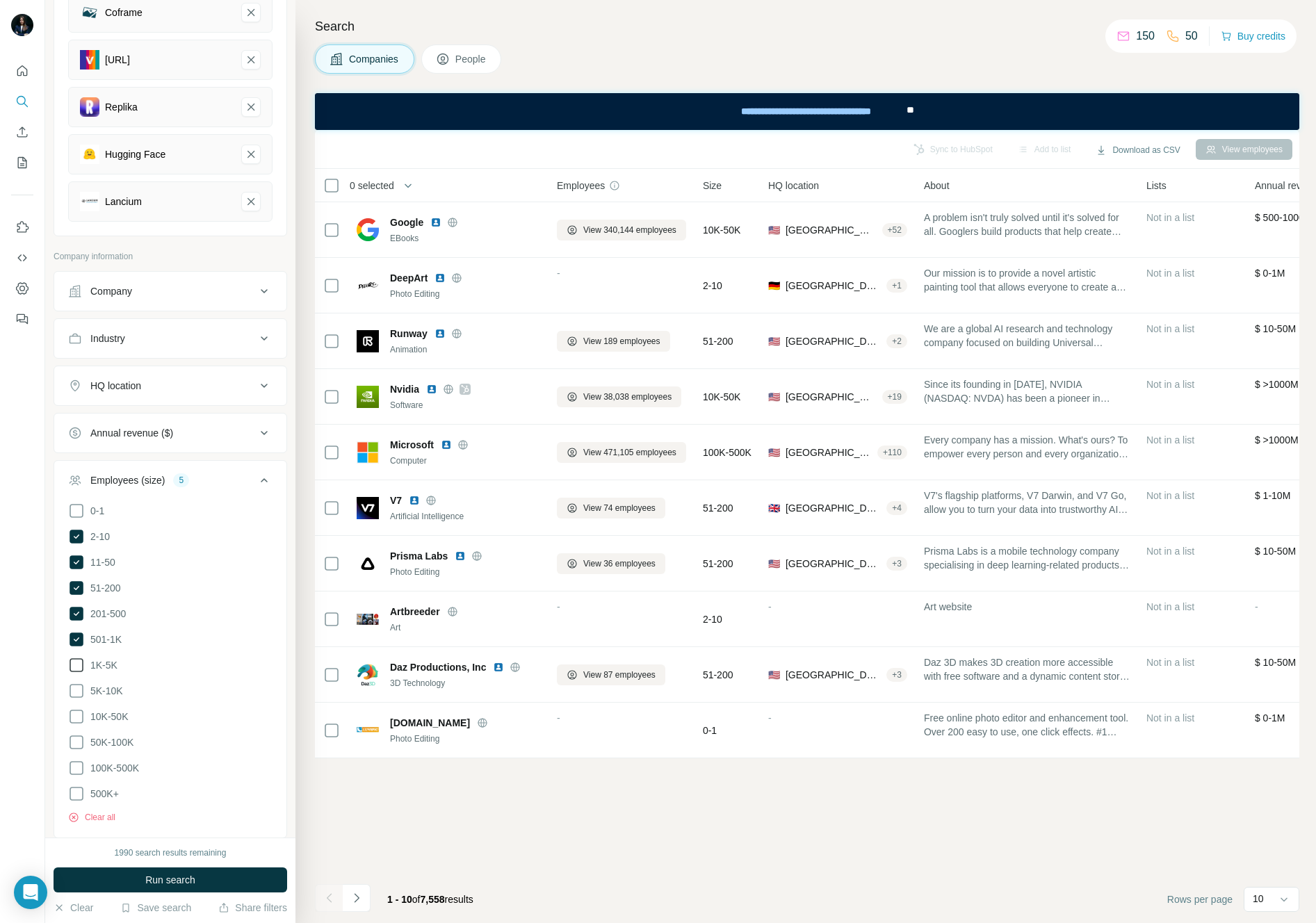
click at [80, 664] on icon at bounding box center [76, 664] width 16 height 16
click at [80, 686] on icon at bounding box center [76, 690] width 16 height 16
click at [135, 878] on button "Run search" at bounding box center [170, 880] width 234 height 25
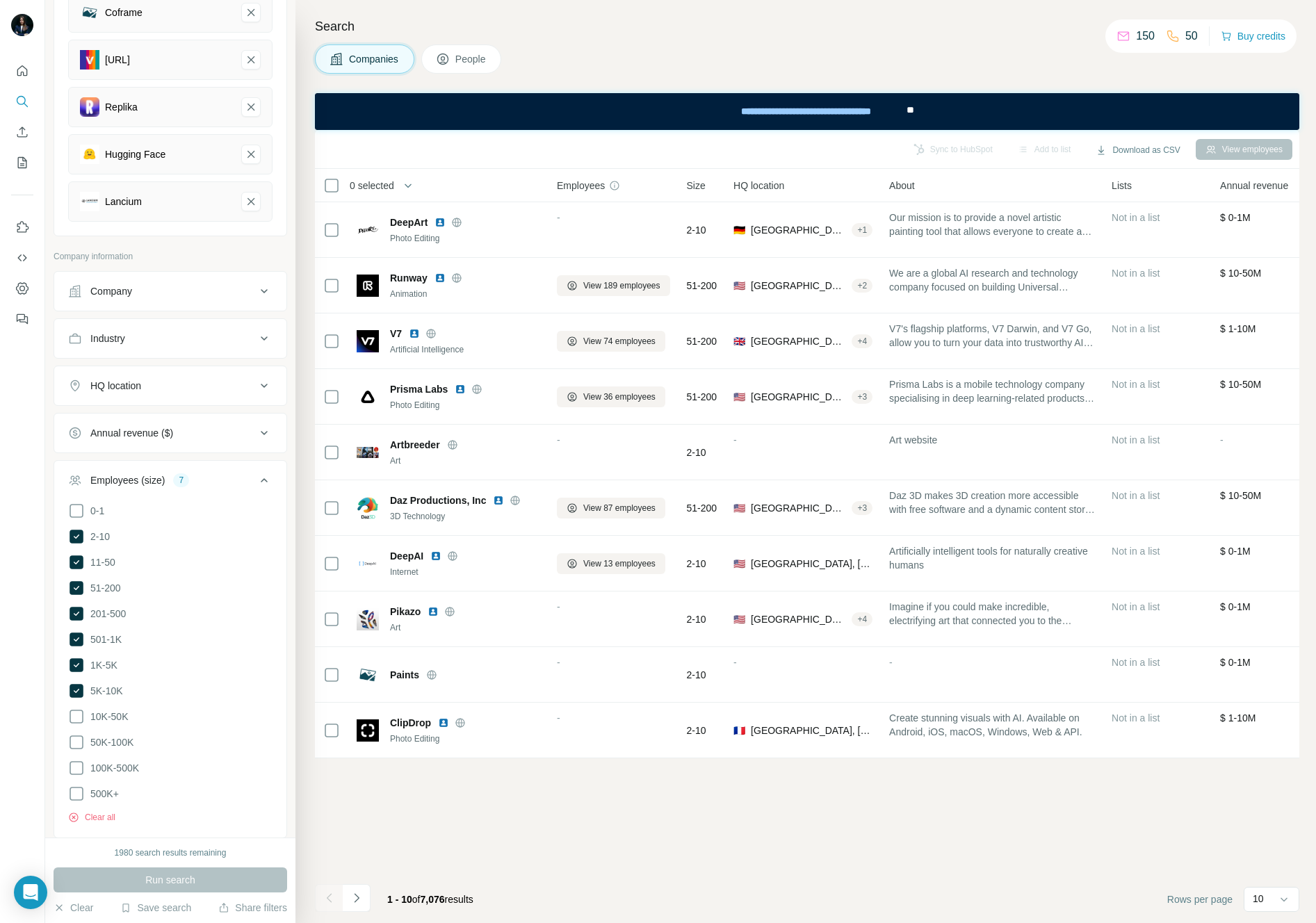
scroll to position [554, 0]
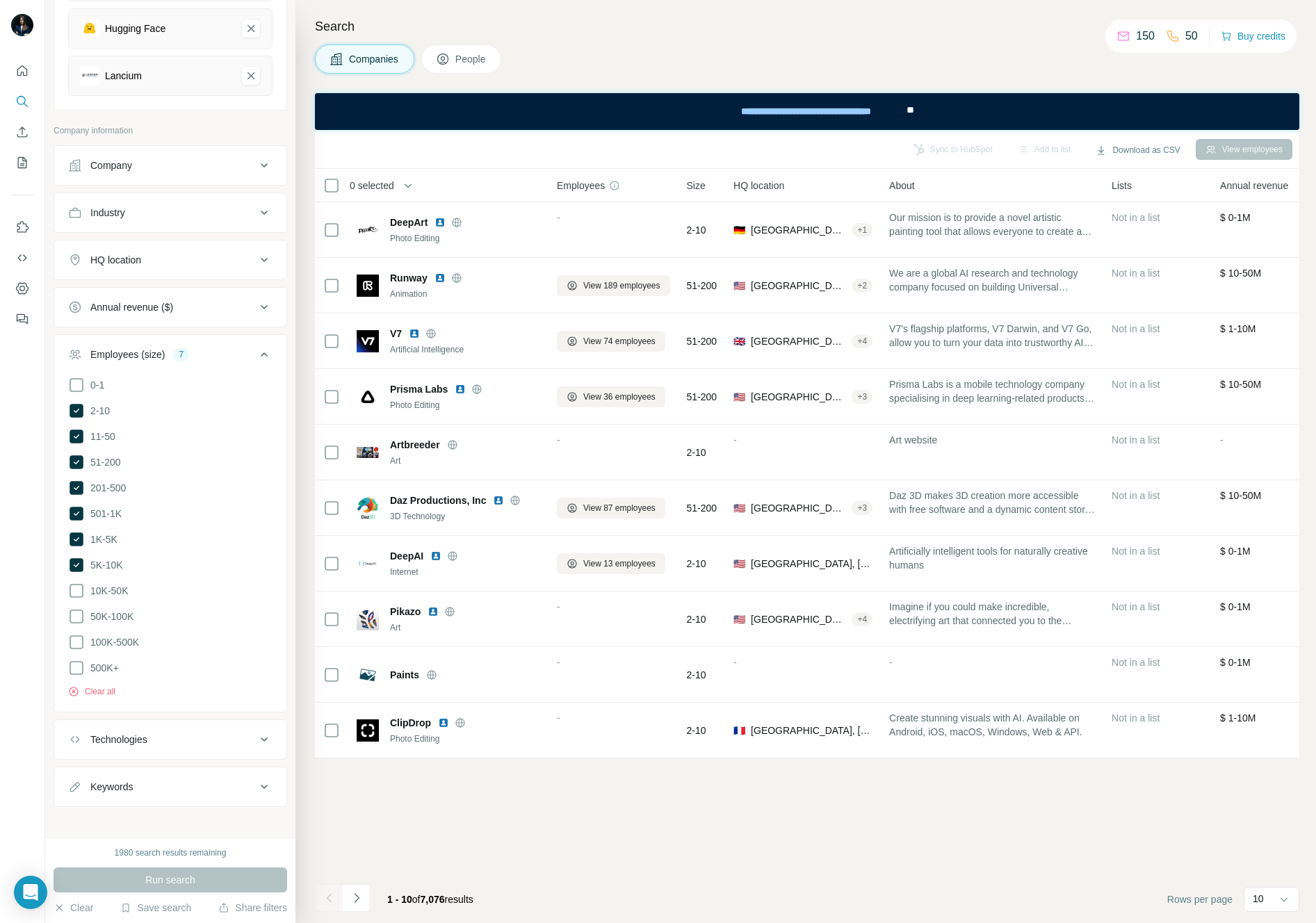
click at [164, 880] on div "Run search" at bounding box center [170, 880] width 234 height 25
click at [164, 815] on div "New search Hide Company lookalikes 10 Find companies similar to one you've succ…" at bounding box center [169, 418] width 250 height 838
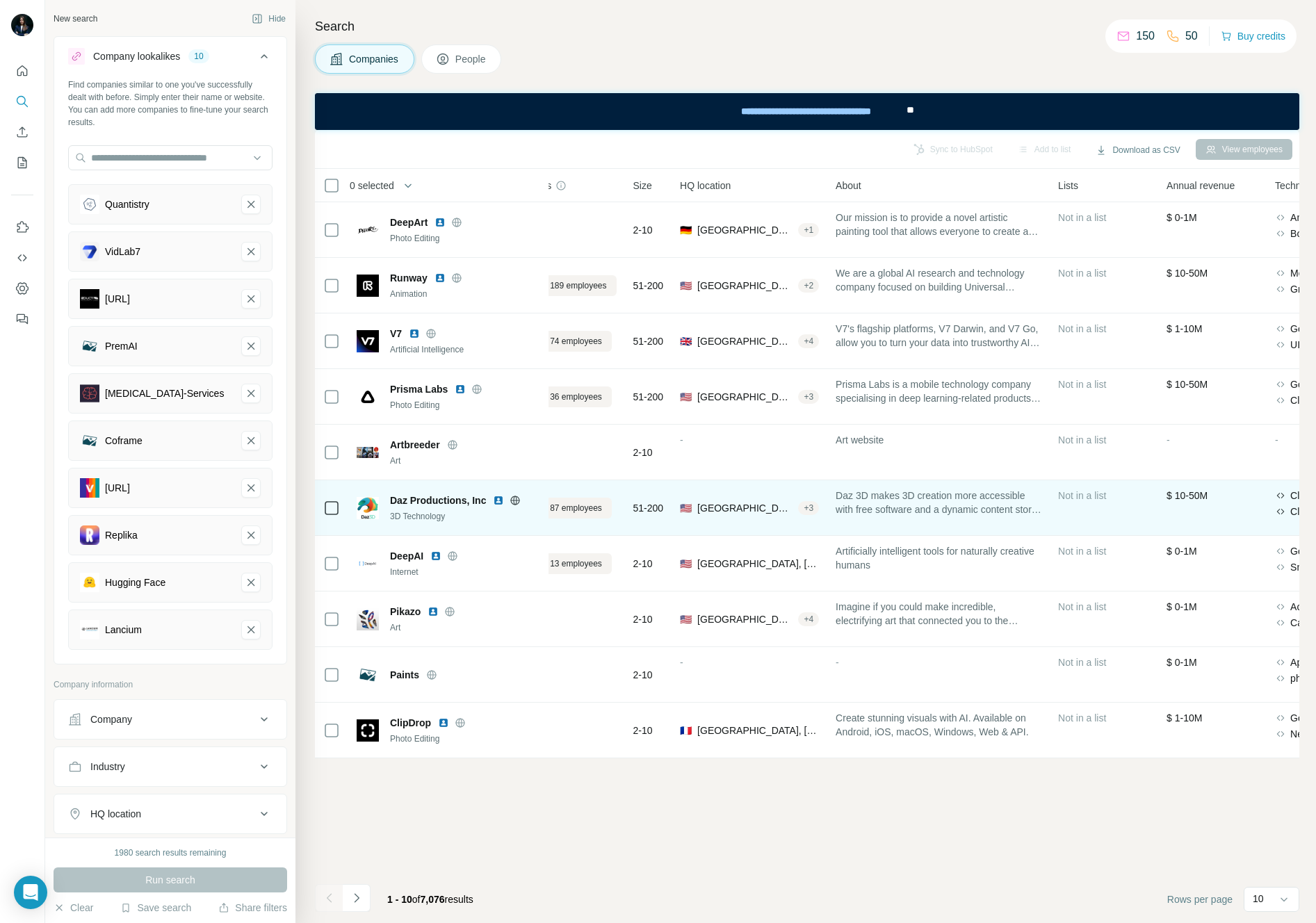
scroll to position [0, 0]
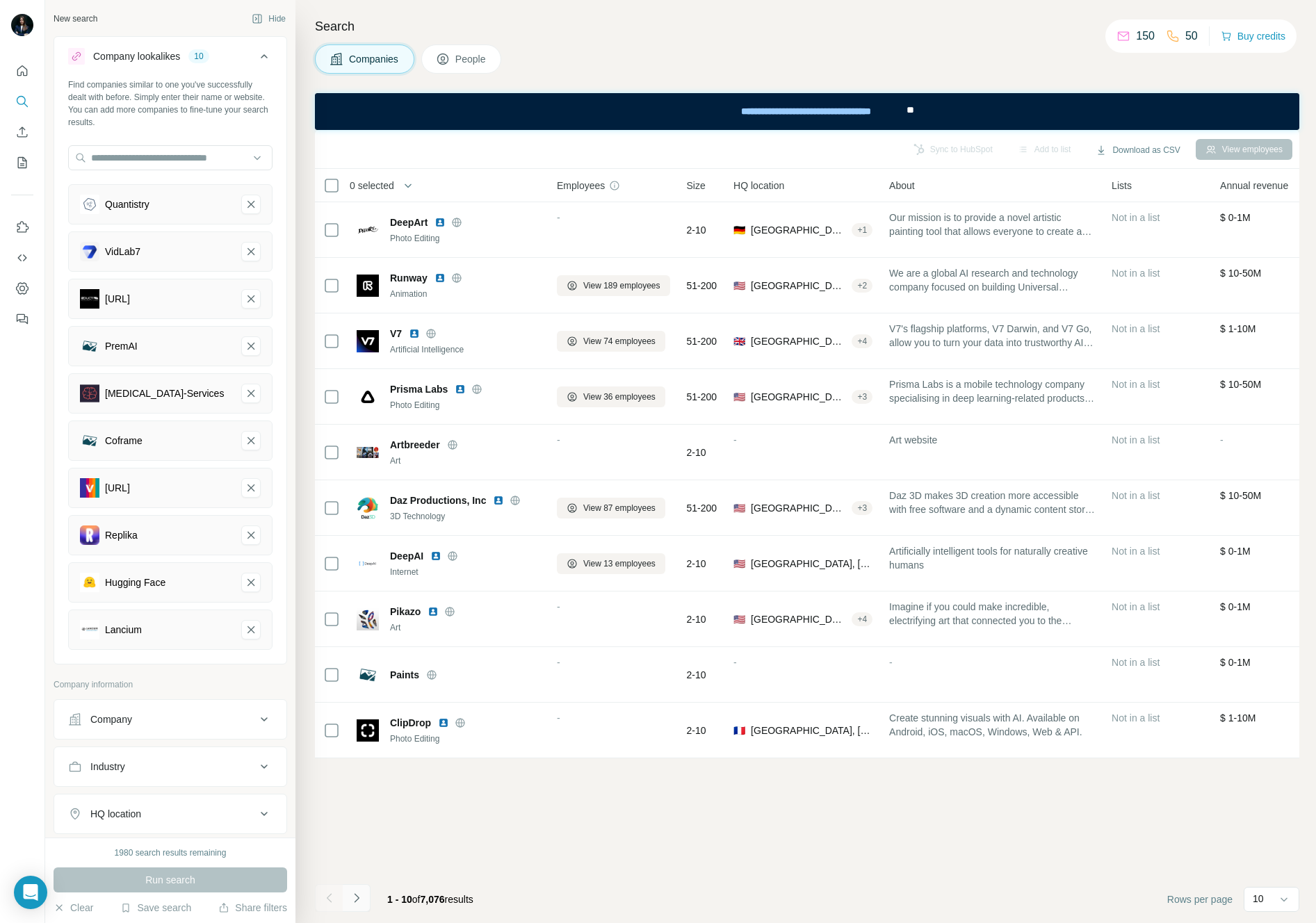
click at [364, 893] on button "Navigate to next page" at bounding box center [356, 898] width 28 height 28
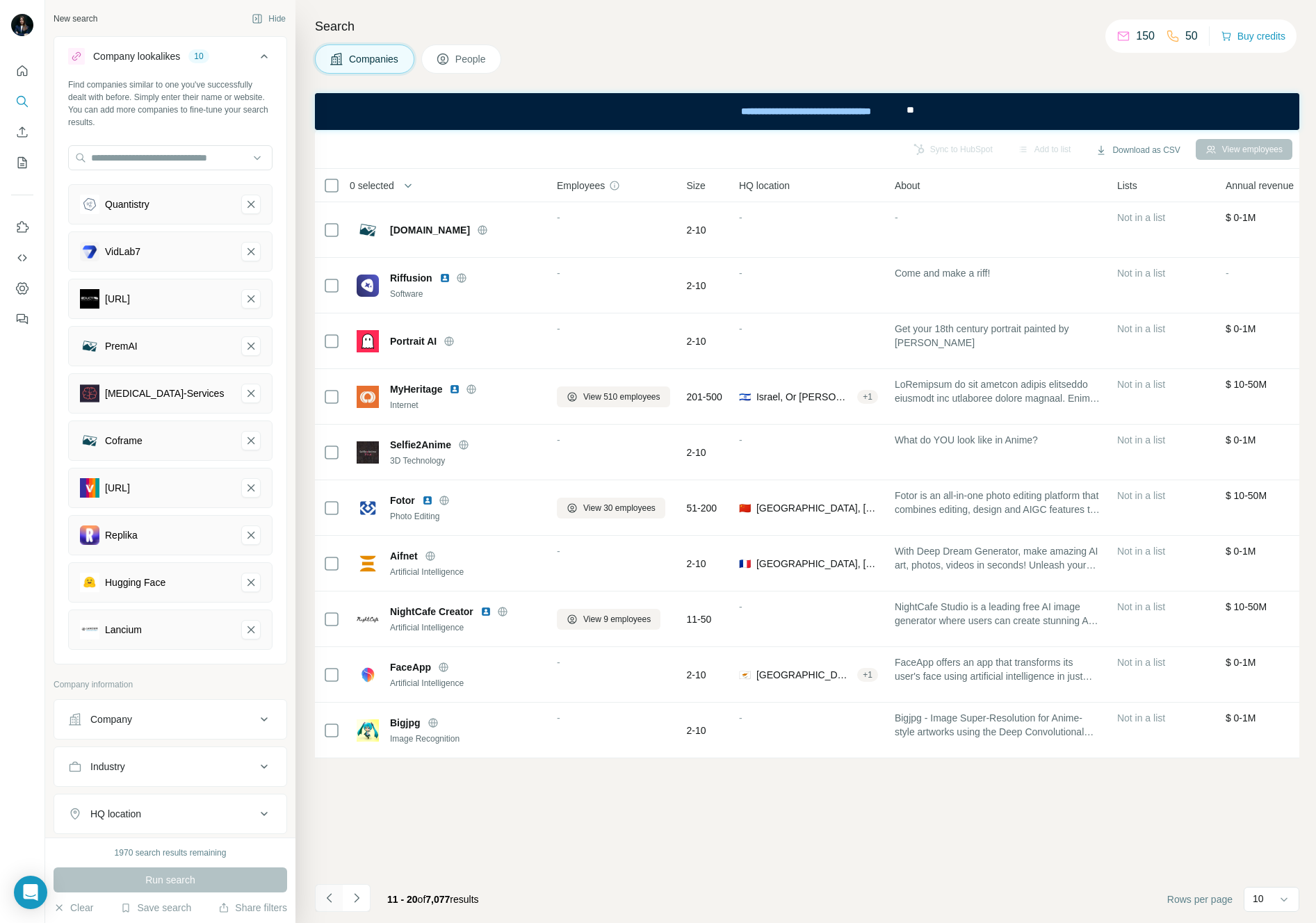
click at [328, 899] on icon "Navigate to previous page" at bounding box center [329, 898] width 14 height 14
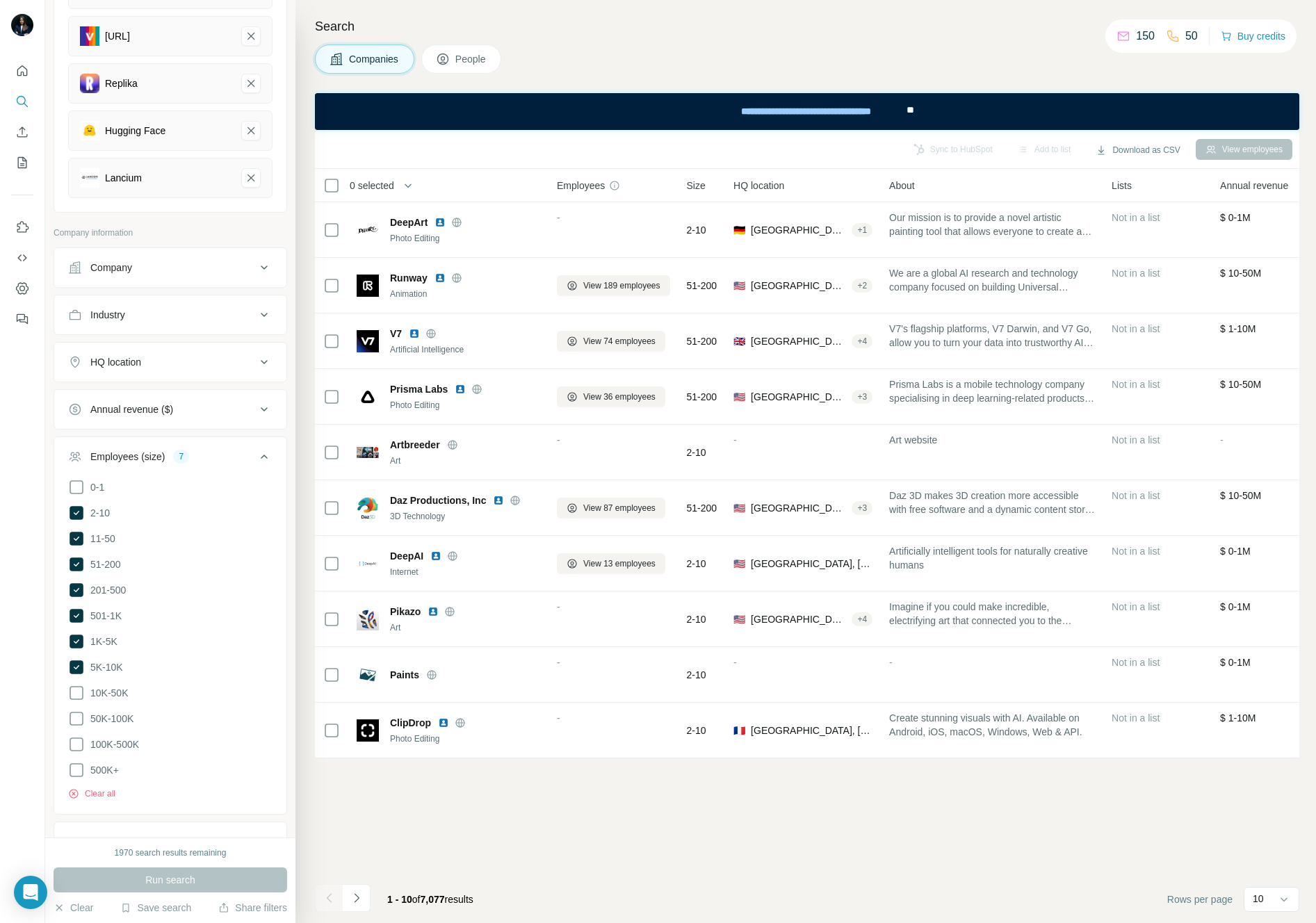
scroll to position [453, 0]
click at [128, 354] on div "HQ location" at bounding box center [115, 361] width 51 height 14
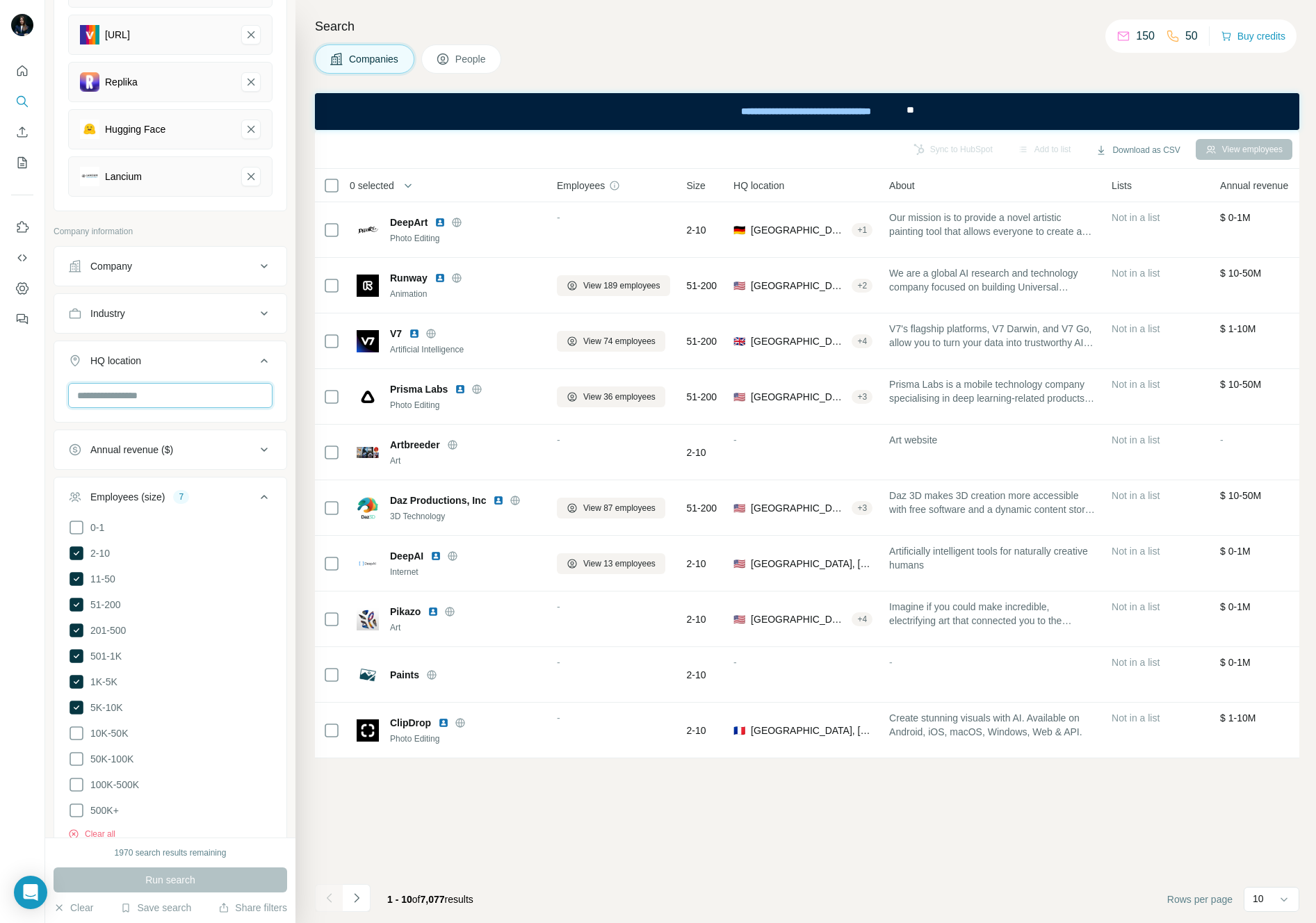
click at [126, 394] on input "text" at bounding box center [169, 395] width 204 height 25
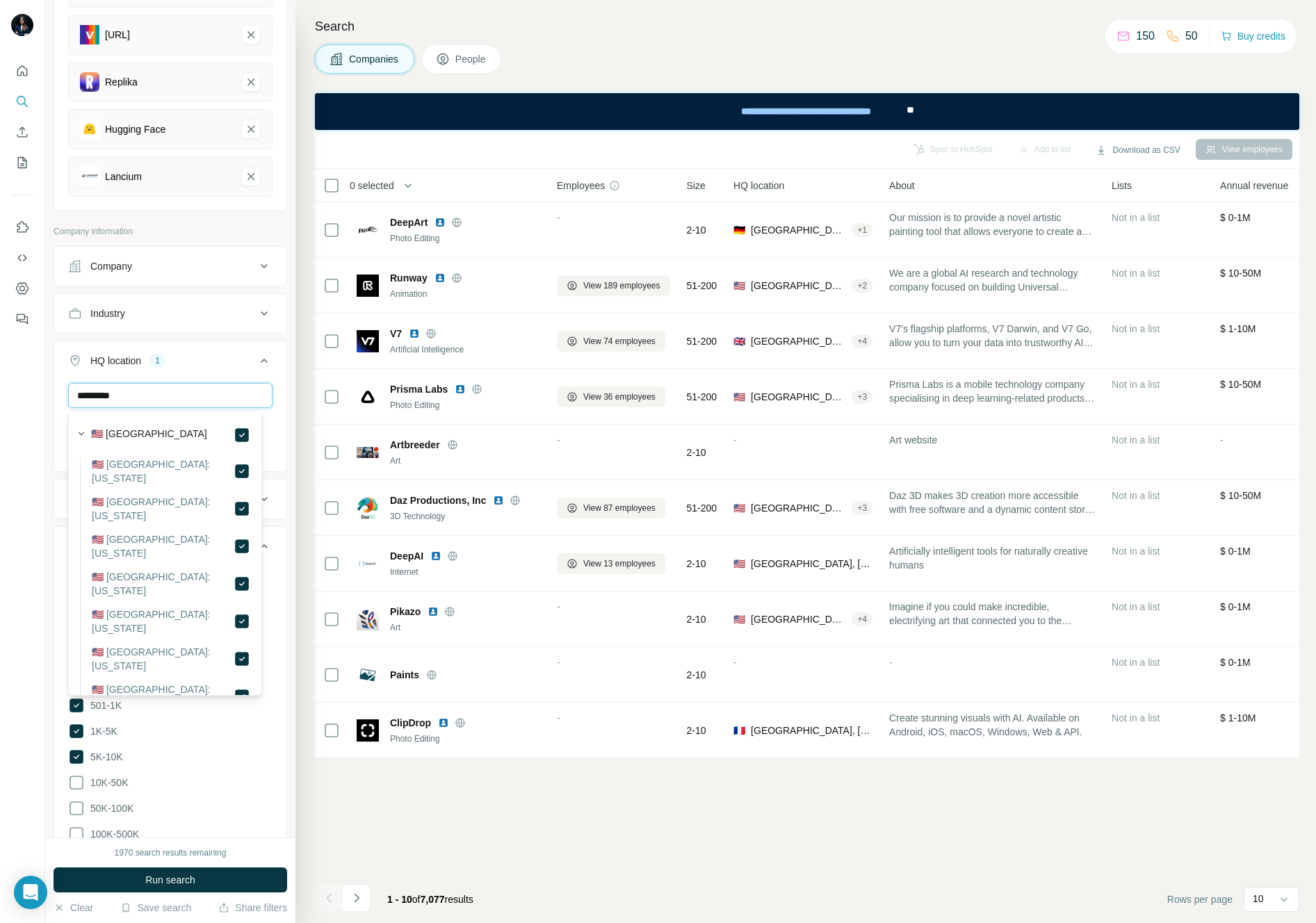
click at [184, 398] on input "*********" at bounding box center [169, 395] width 204 height 25
click at [165, 395] on input "******" at bounding box center [169, 395] width 204 height 25
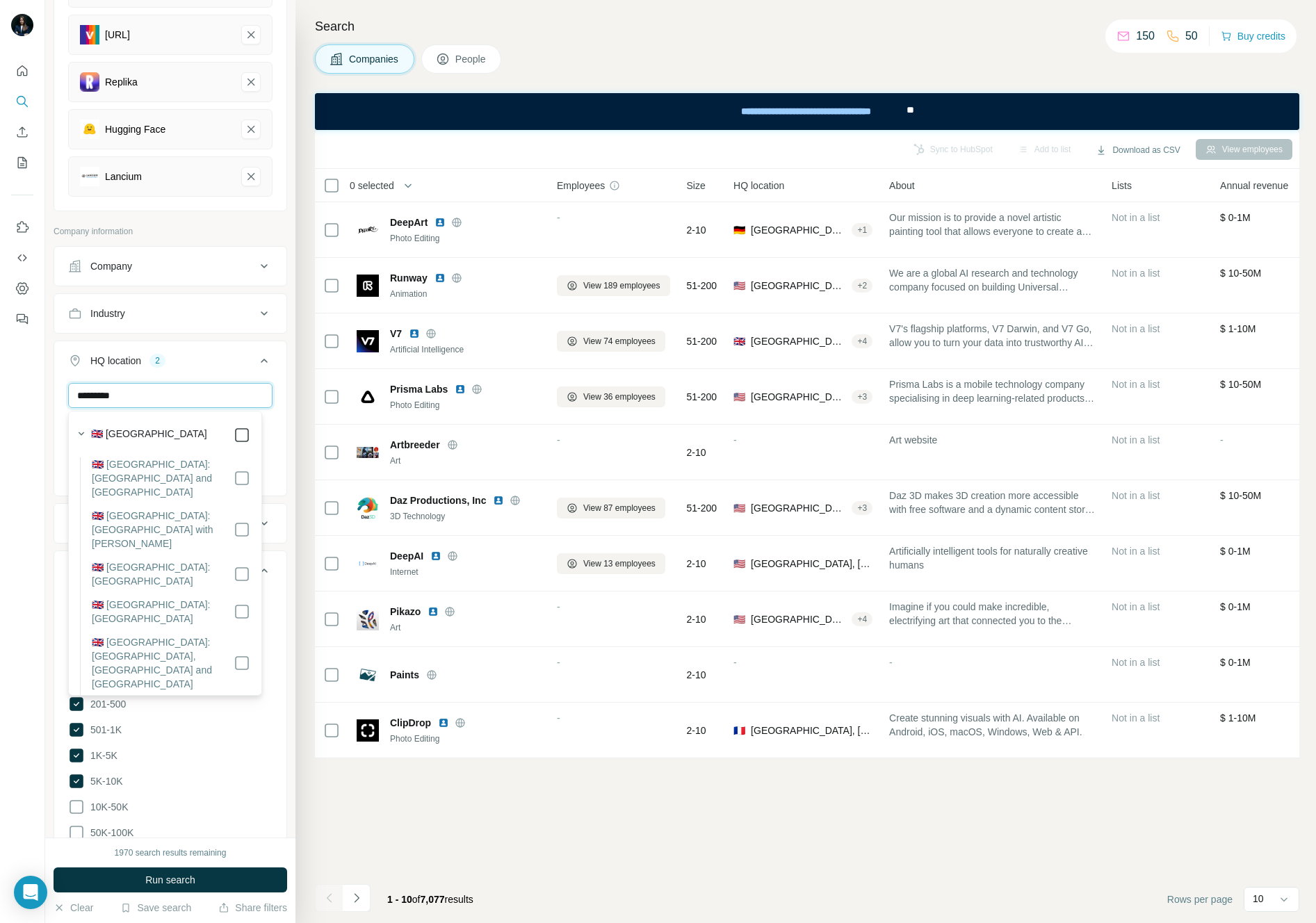
type input "*********"
click at [316, 799] on div "Sync to HubSpot Add to list Download as CSV View employees 0 selected Companies…" at bounding box center [807, 527] width 984 height 794
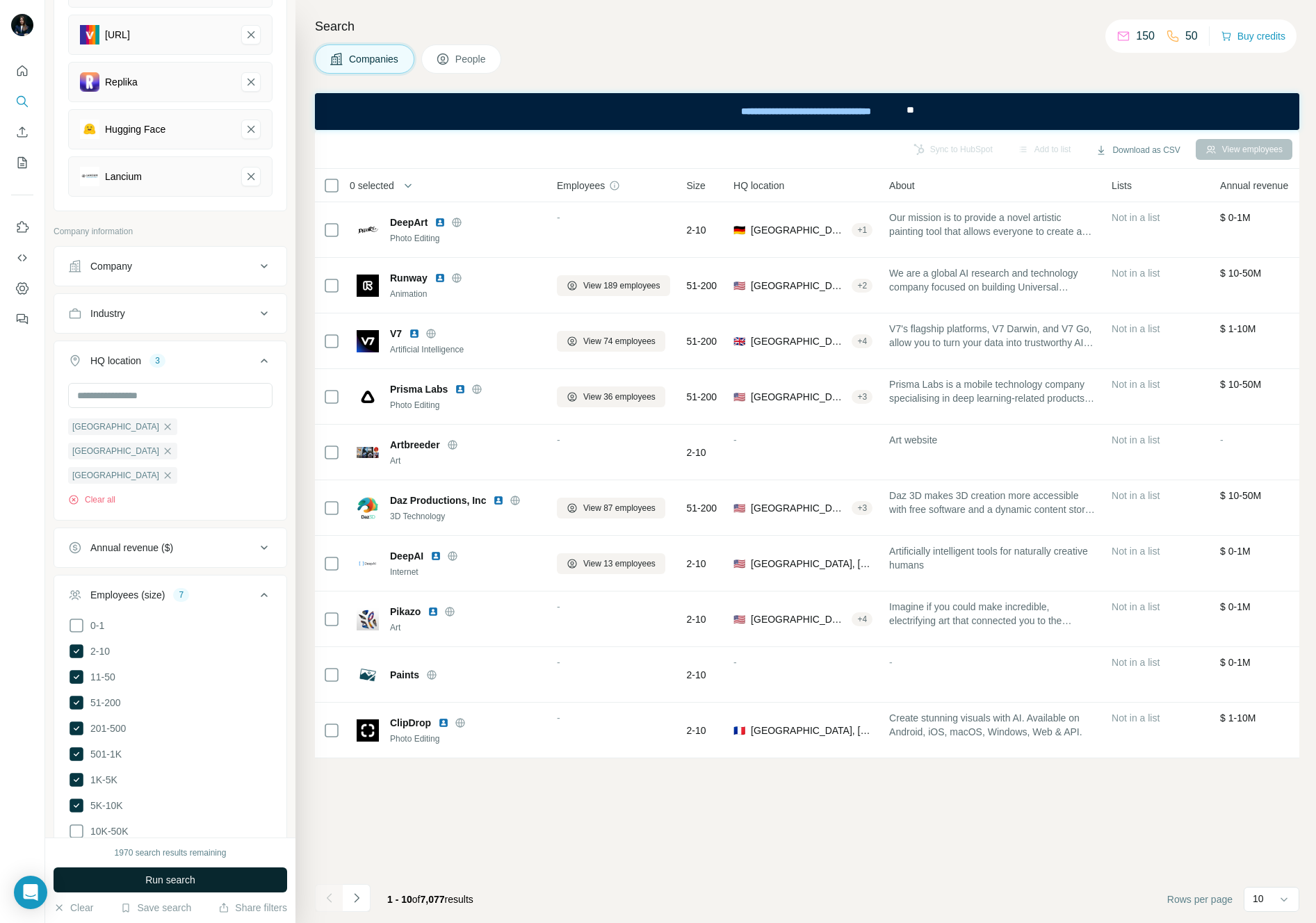
click at [171, 877] on span "Run search" at bounding box center [170, 880] width 50 height 14
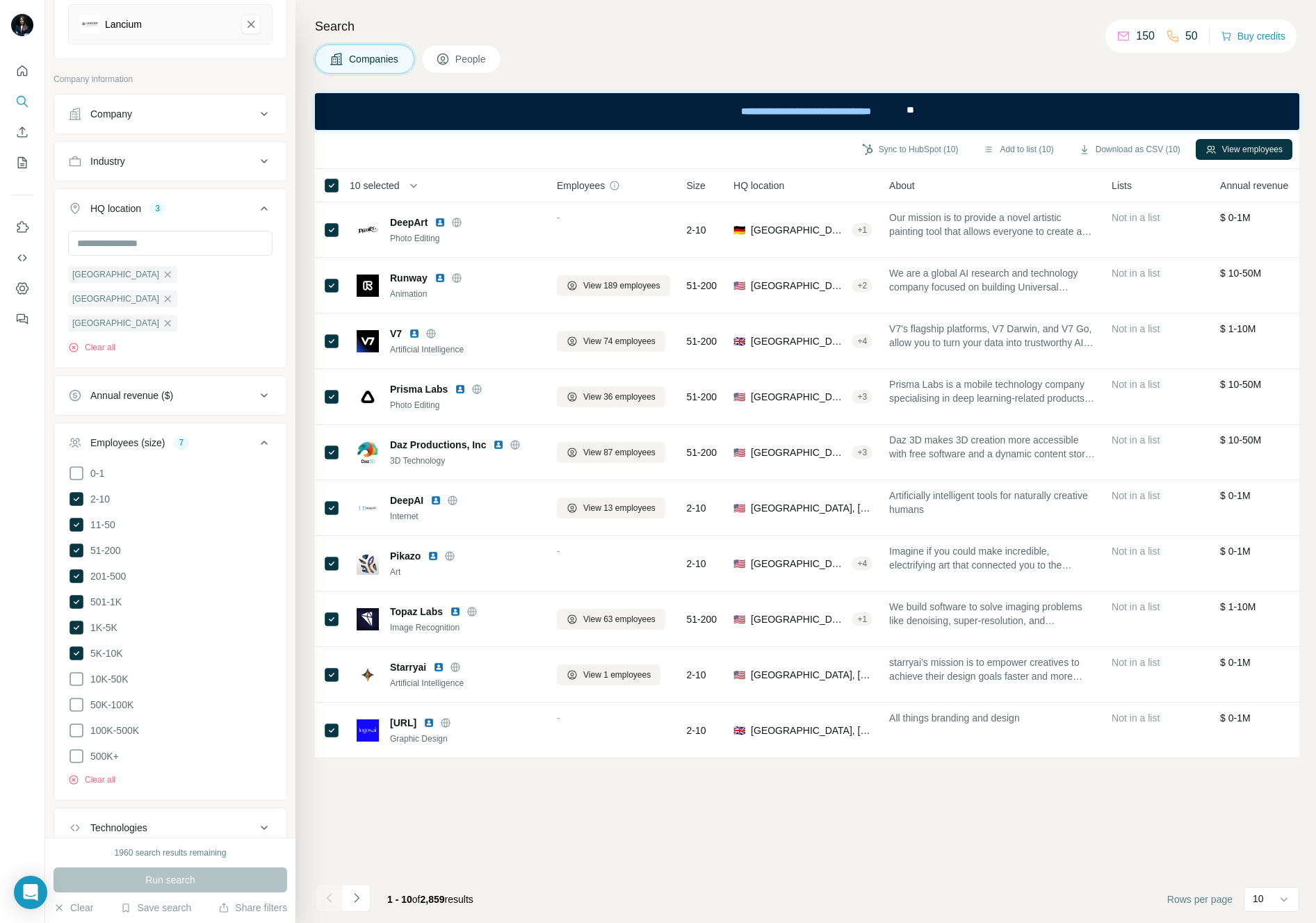
scroll to position [671, 0]
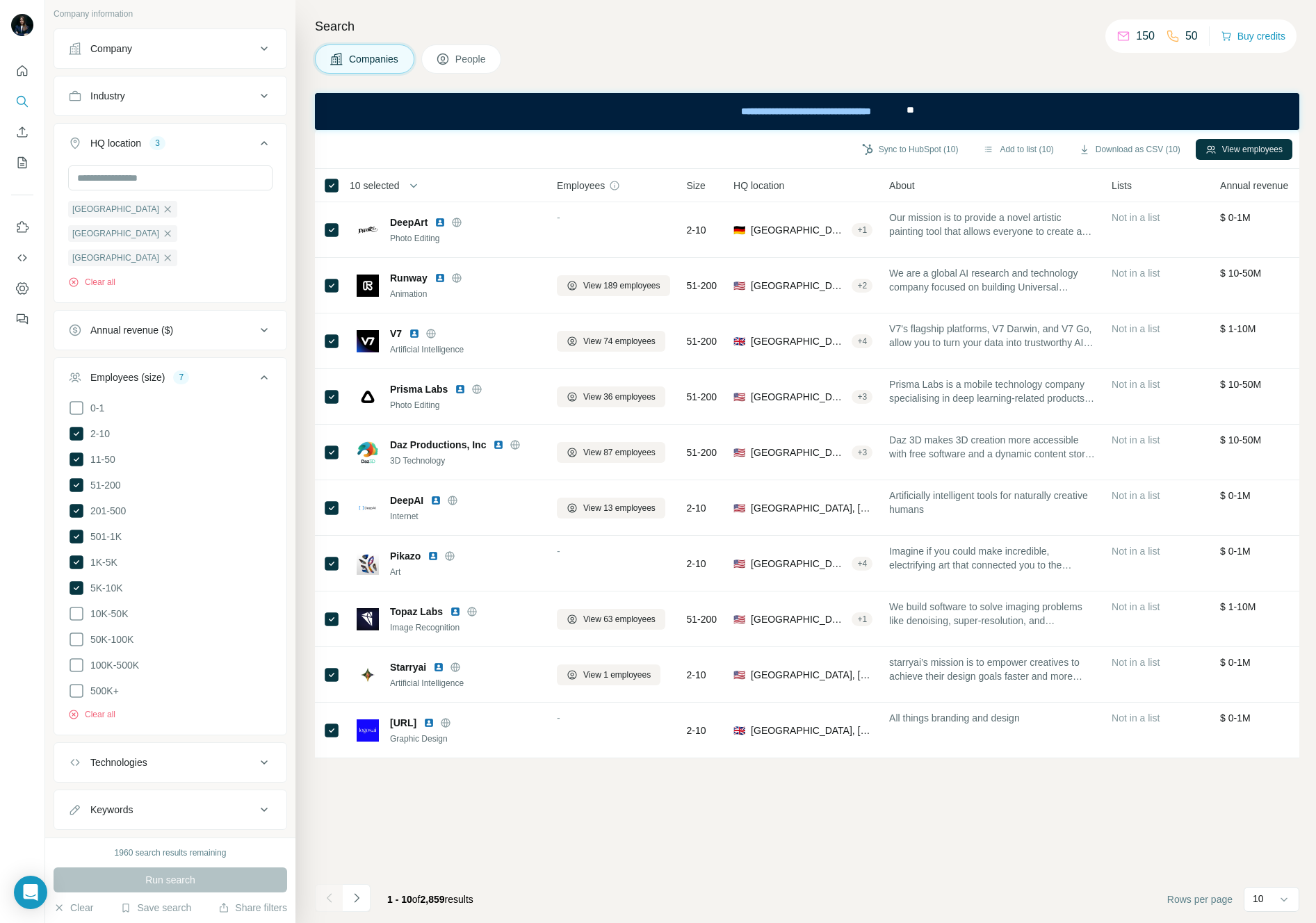
click at [119, 803] on div "Keywords" at bounding box center [111, 810] width 42 height 14
click at [119, 832] on input "text" at bounding box center [156, 844] width 176 height 25
type input "**********"
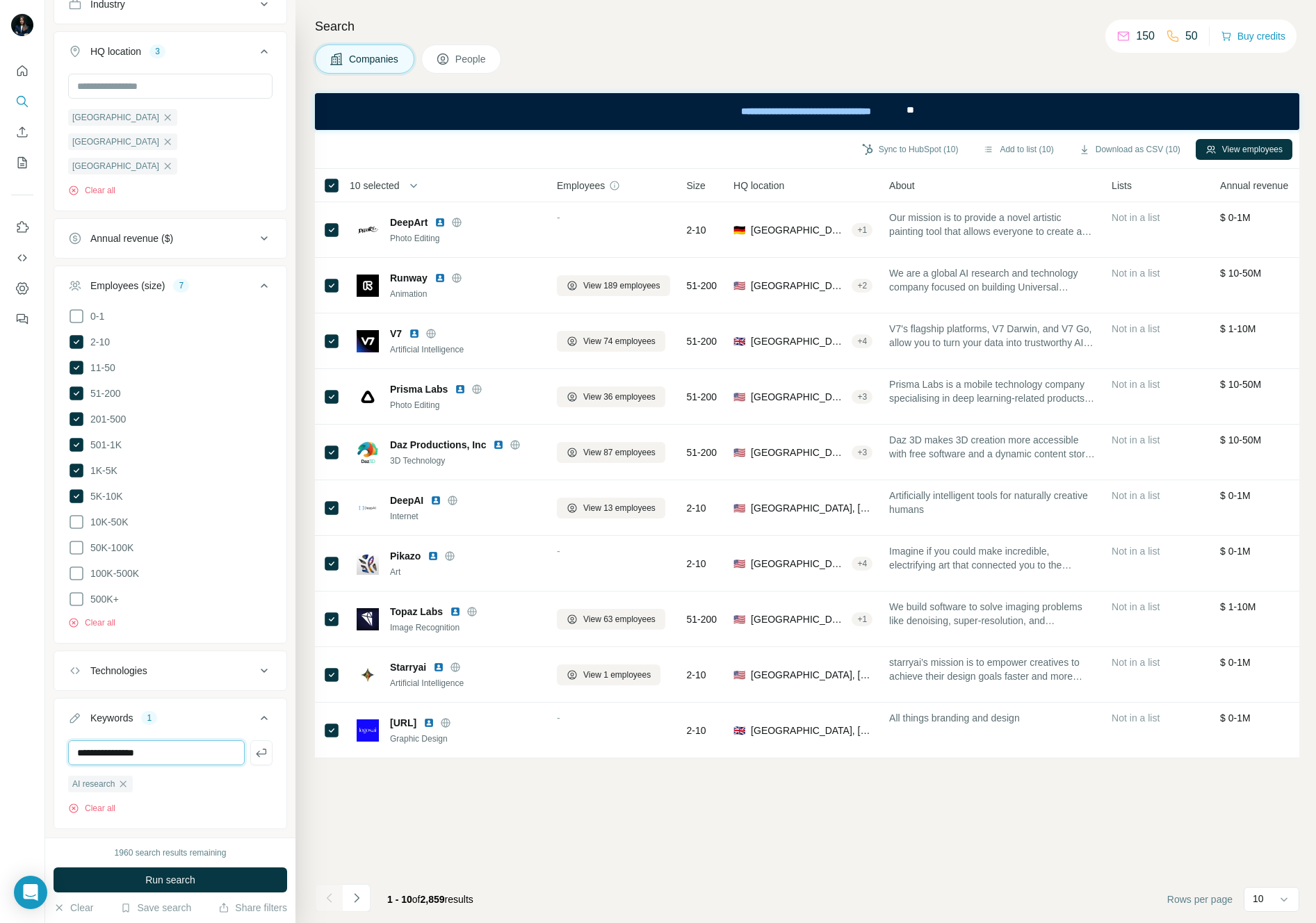
type input "**********"
type input "**"
click at [113, 877] on button "Run search" at bounding box center [170, 880] width 234 height 25
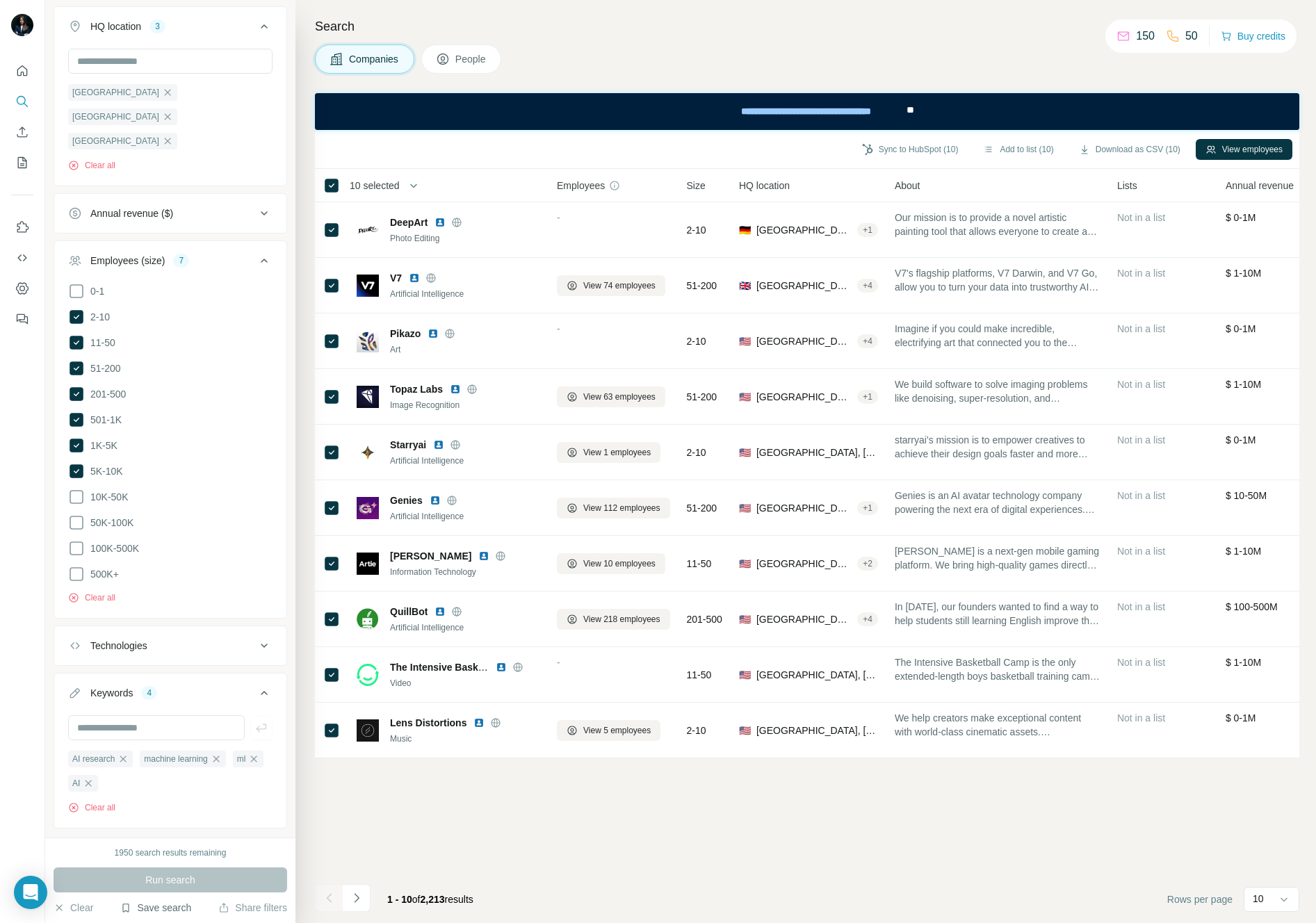
click at [157, 912] on button "Save search" at bounding box center [156, 908] width 71 height 14
click at [168, 858] on div "Save search" at bounding box center [194, 855] width 146 height 28
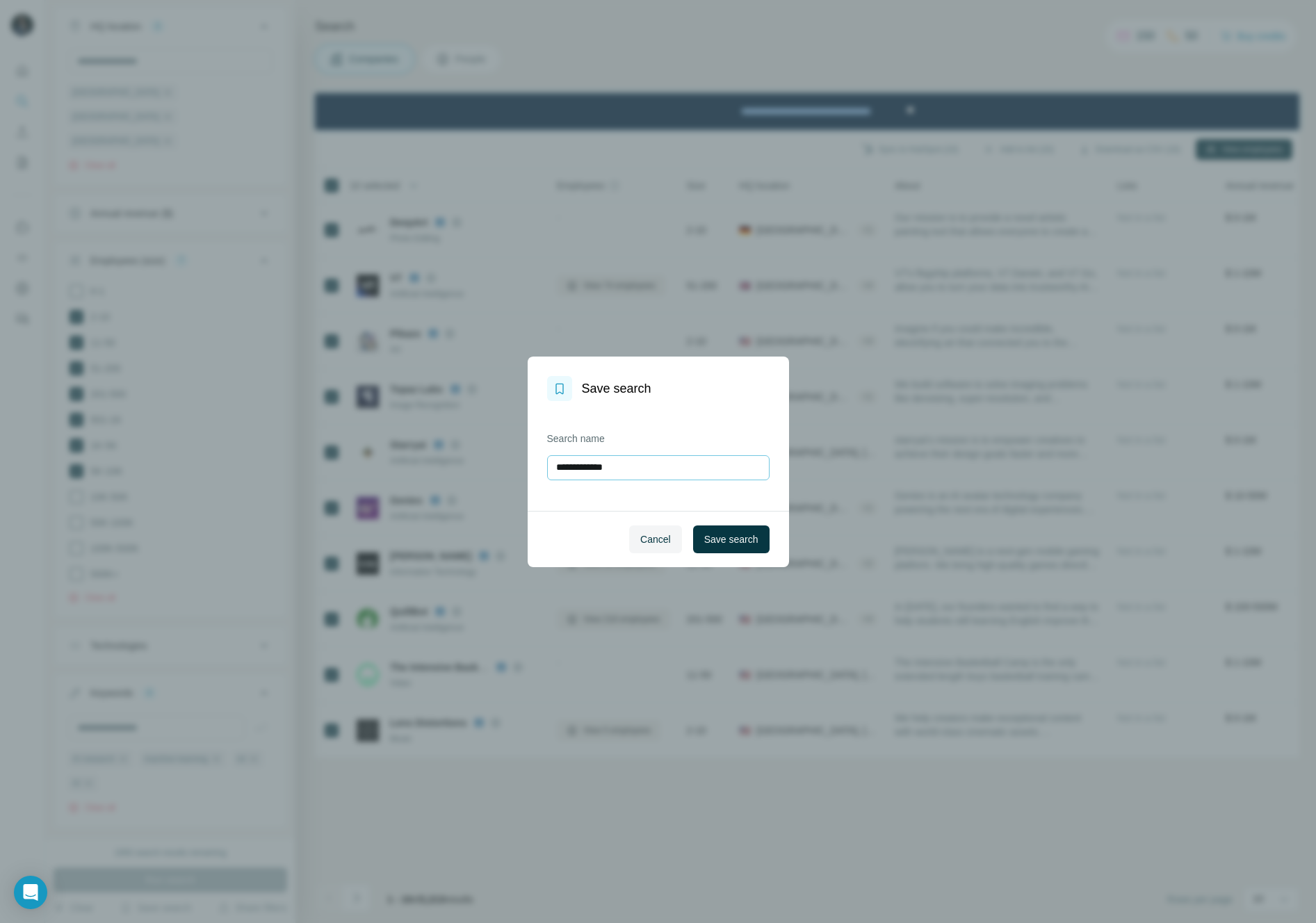
click at [652, 468] on input "**********" at bounding box center [658, 468] width 222 height 25
click at [652, 467] on input "**********" at bounding box center [658, 468] width 222 height 25
type input "**********"
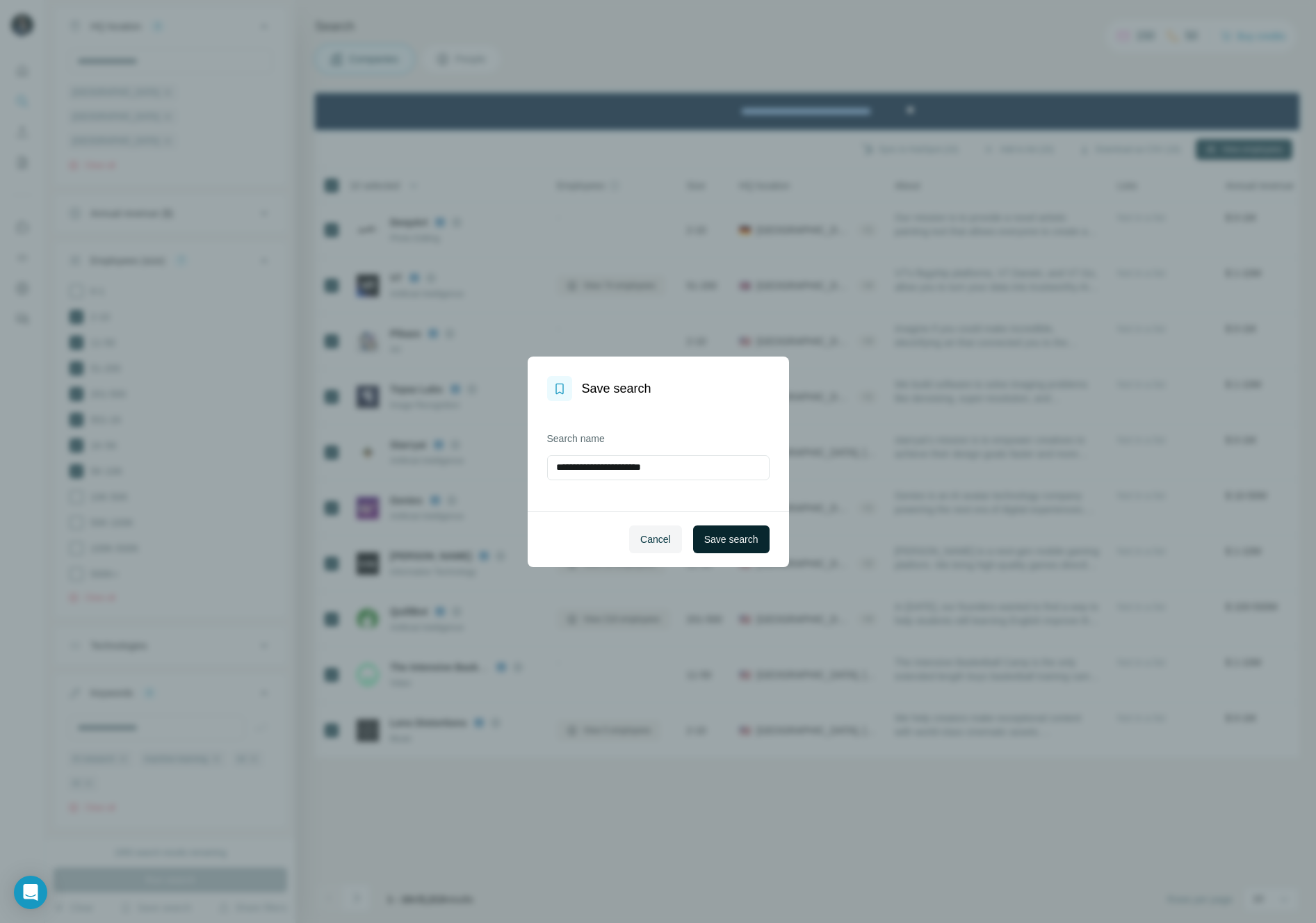
click at [731, 539] on span "Save search" at bounding box center [731, 539] width 55 height 14
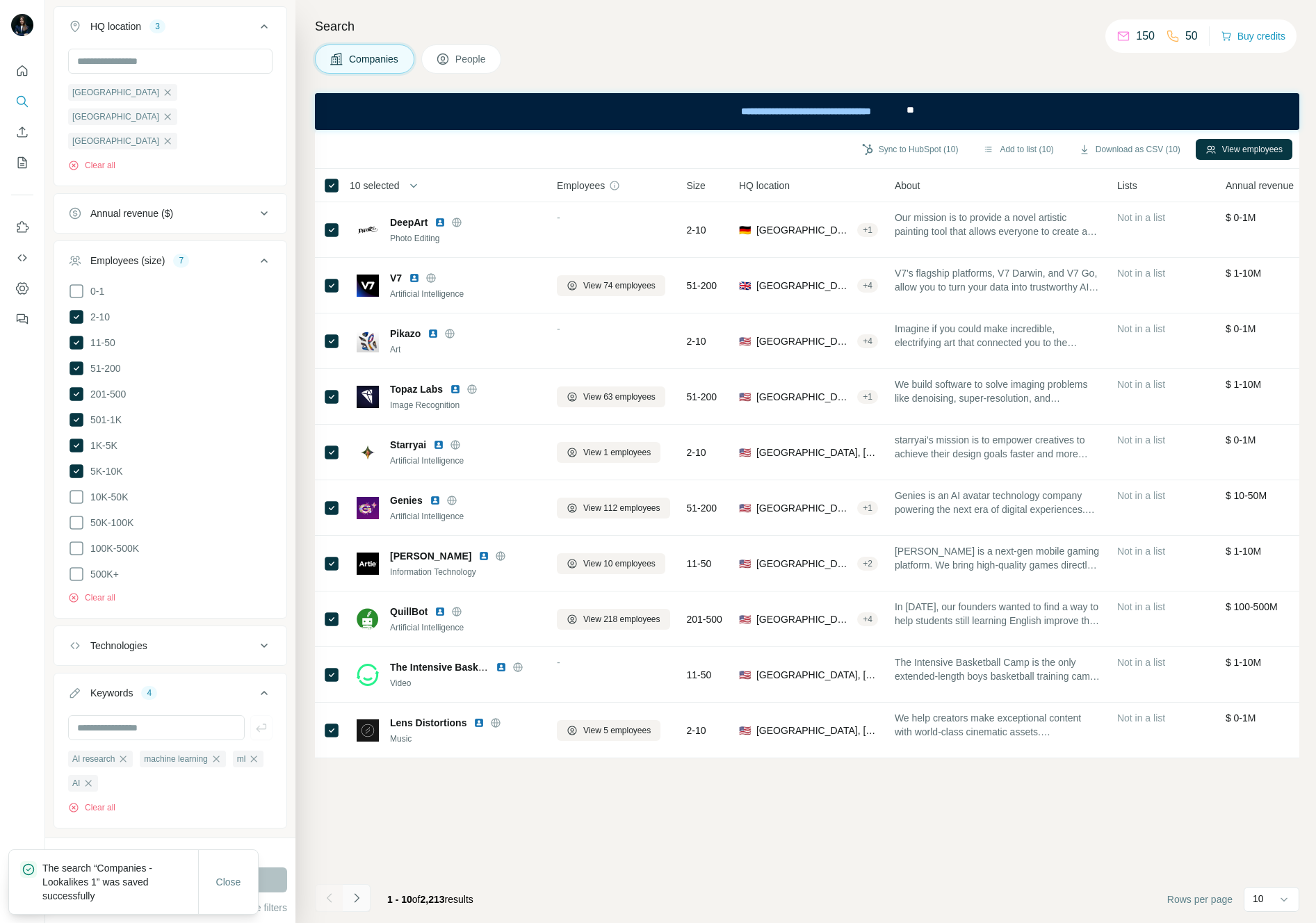
click at [360, 899] on icon "Navigate to next page" at bounding box center [356, 898] width 14 height 14
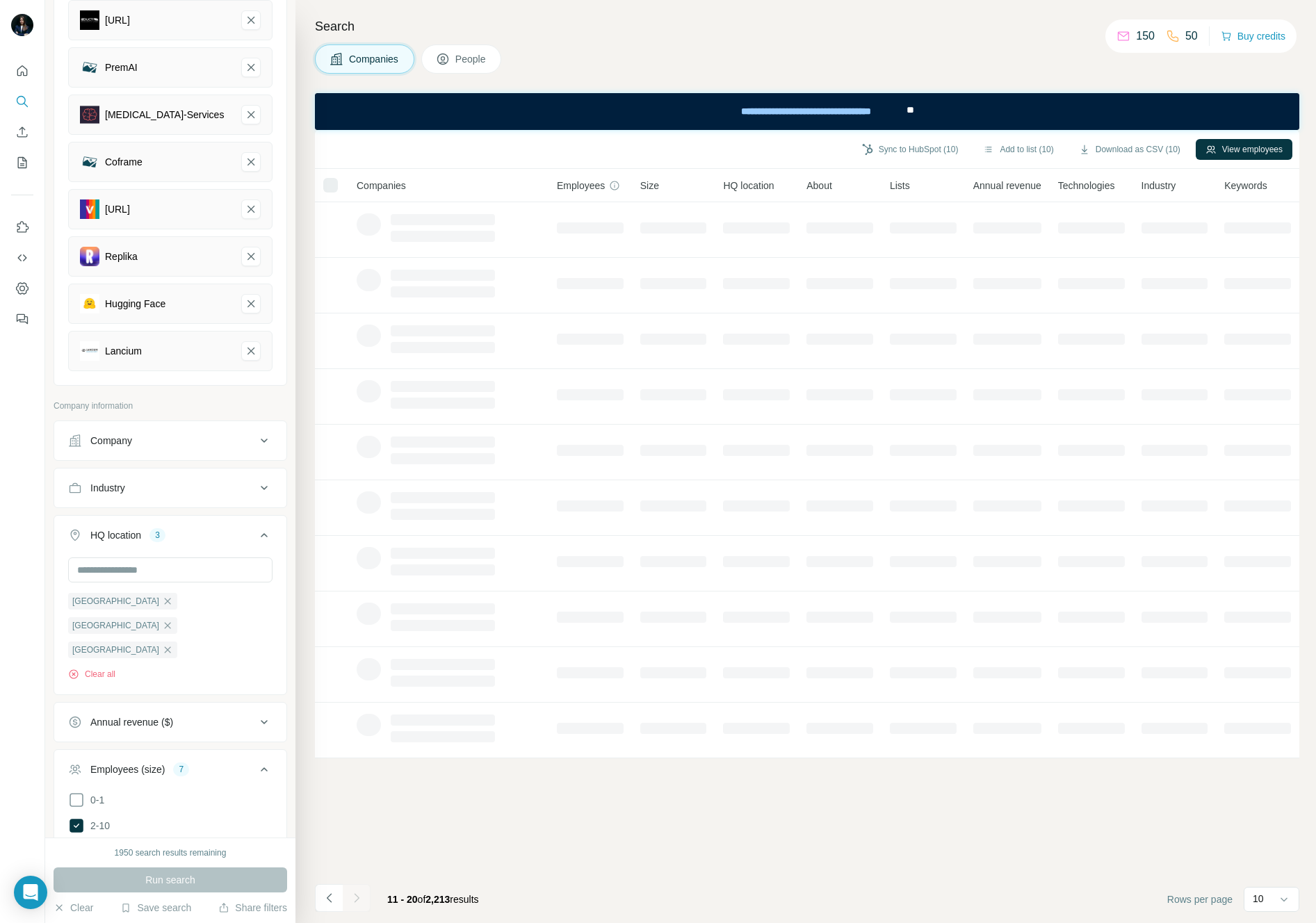
scroll to position [277, 0]
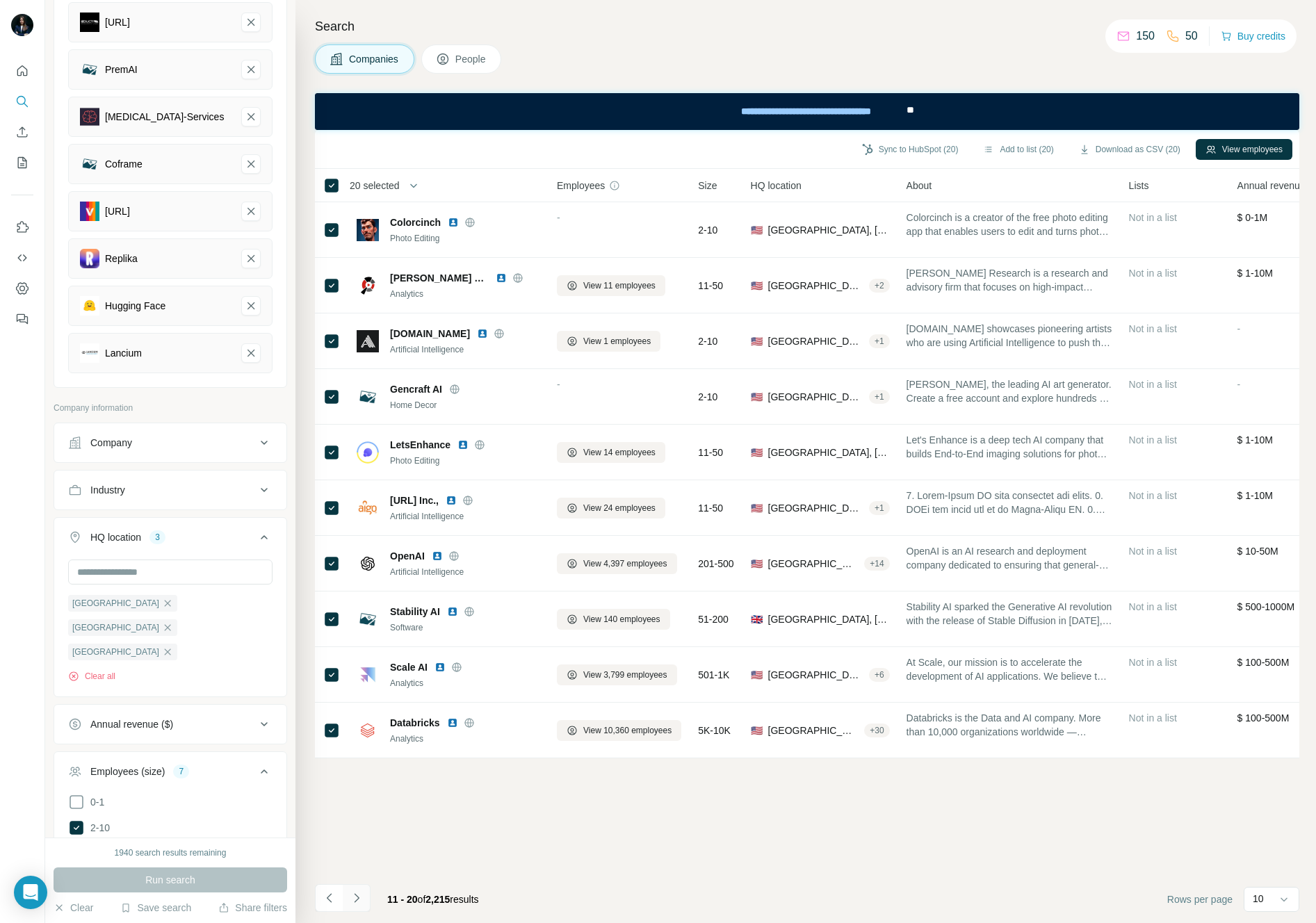
click at [359, 902] on icon "Navigate to next page" at bounding box center [356, 898] width 14 height 14
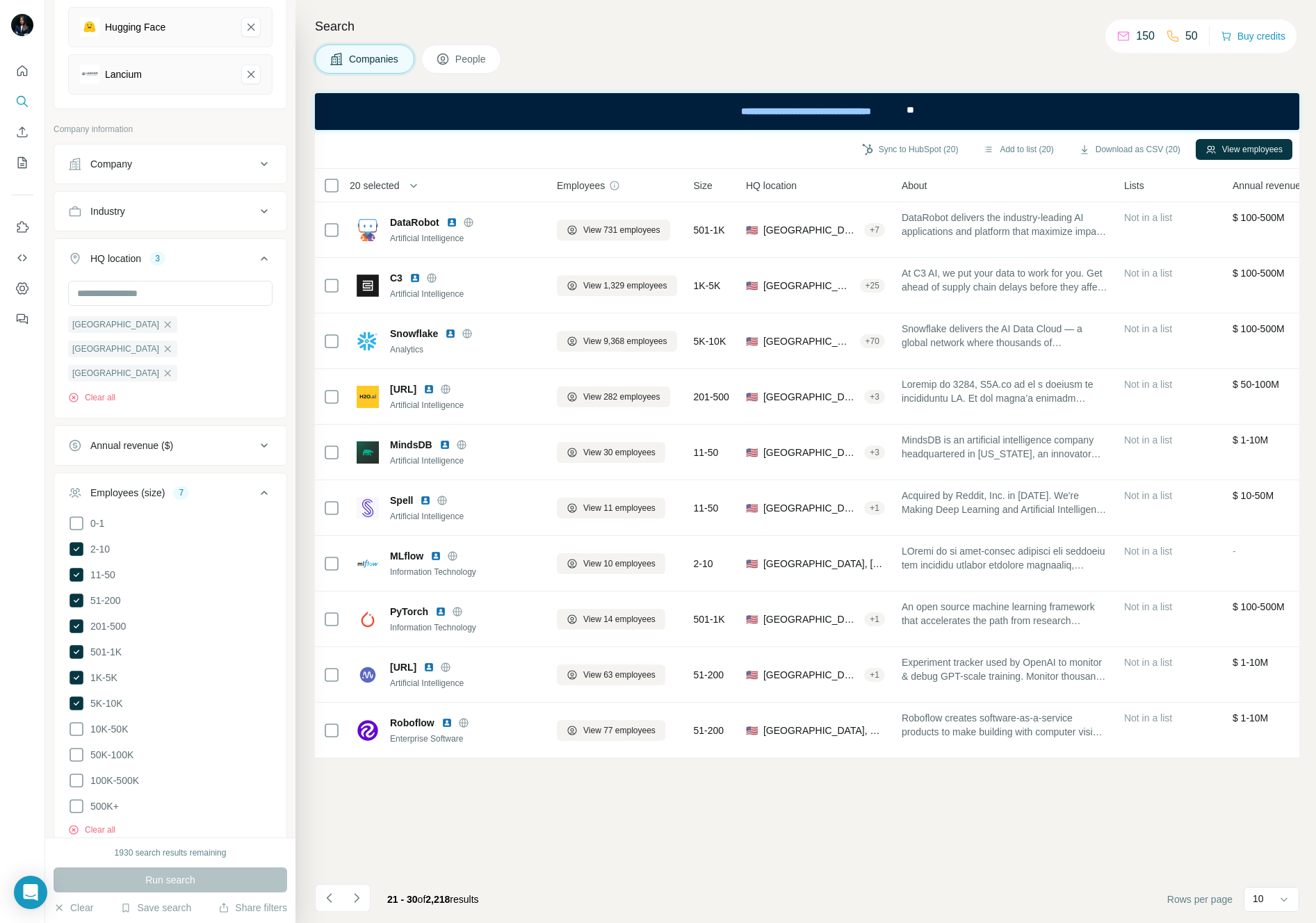
scroll to position [557, 0]
click at [332, 194] on th "20 selected" at bounding box center [426, 185] width 222 height 34
click at [354, 894] on icon "Navigate to next page" at bounding box center [356, 897] width 5 height 9
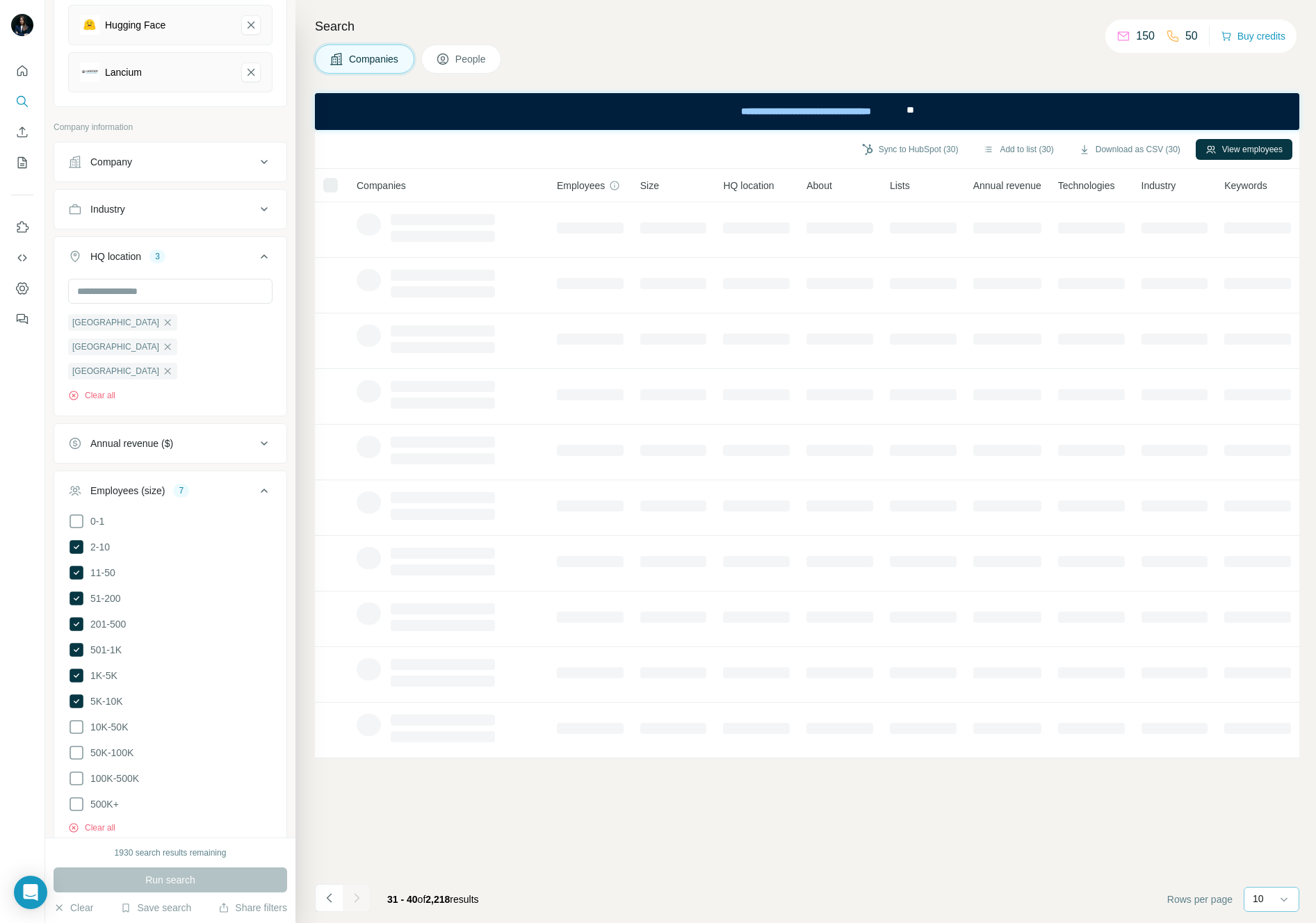
click at [981, 893] on p "10" at bounding box center [1259, 899] width 11 height 14
click at [981, 789] on p "60" at bounding box center [1260, 793] width 11 height 14
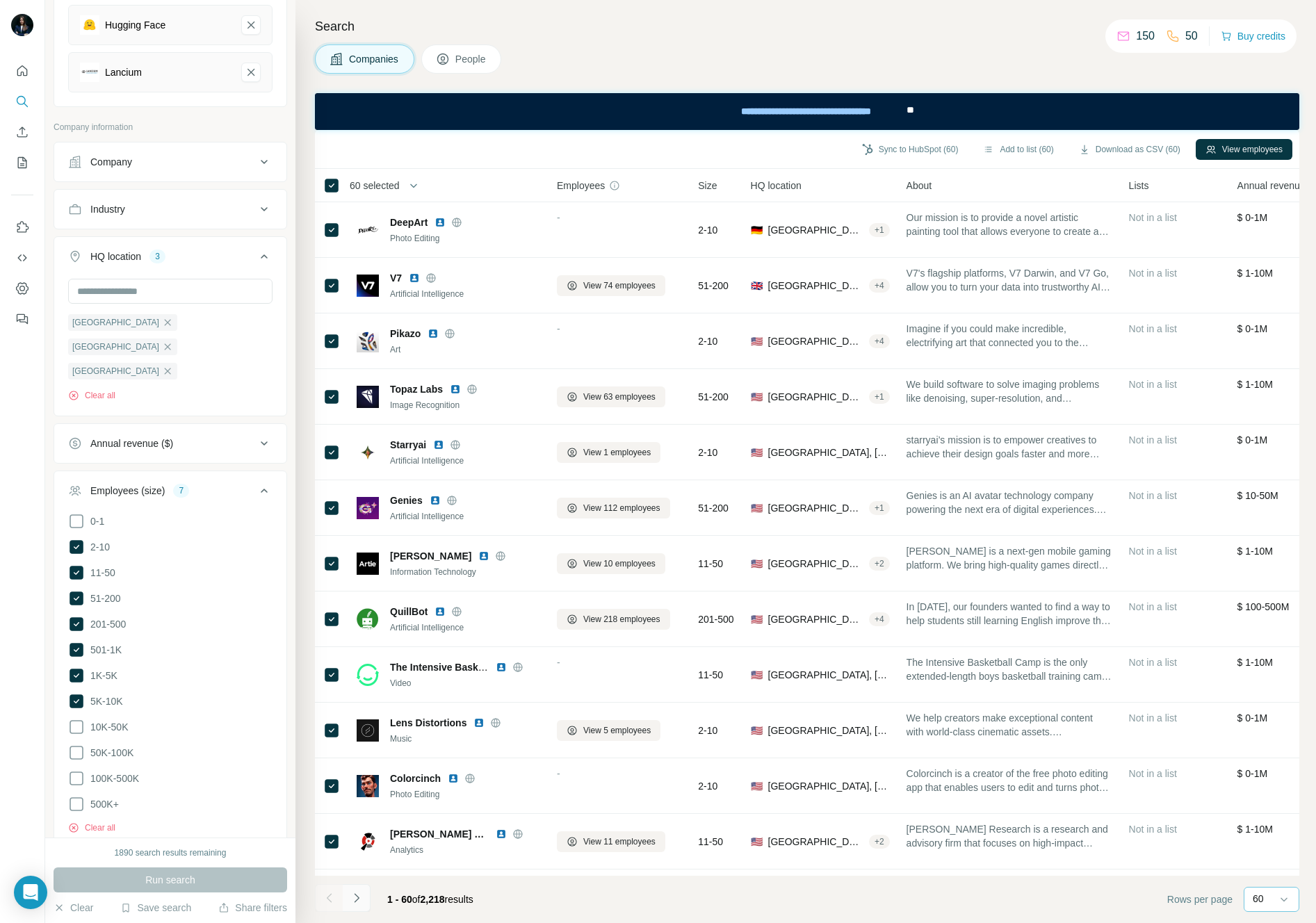
click at [357, 891] on icon "Navigate to next page" at bounding box center [356, 898] width 14 height 14
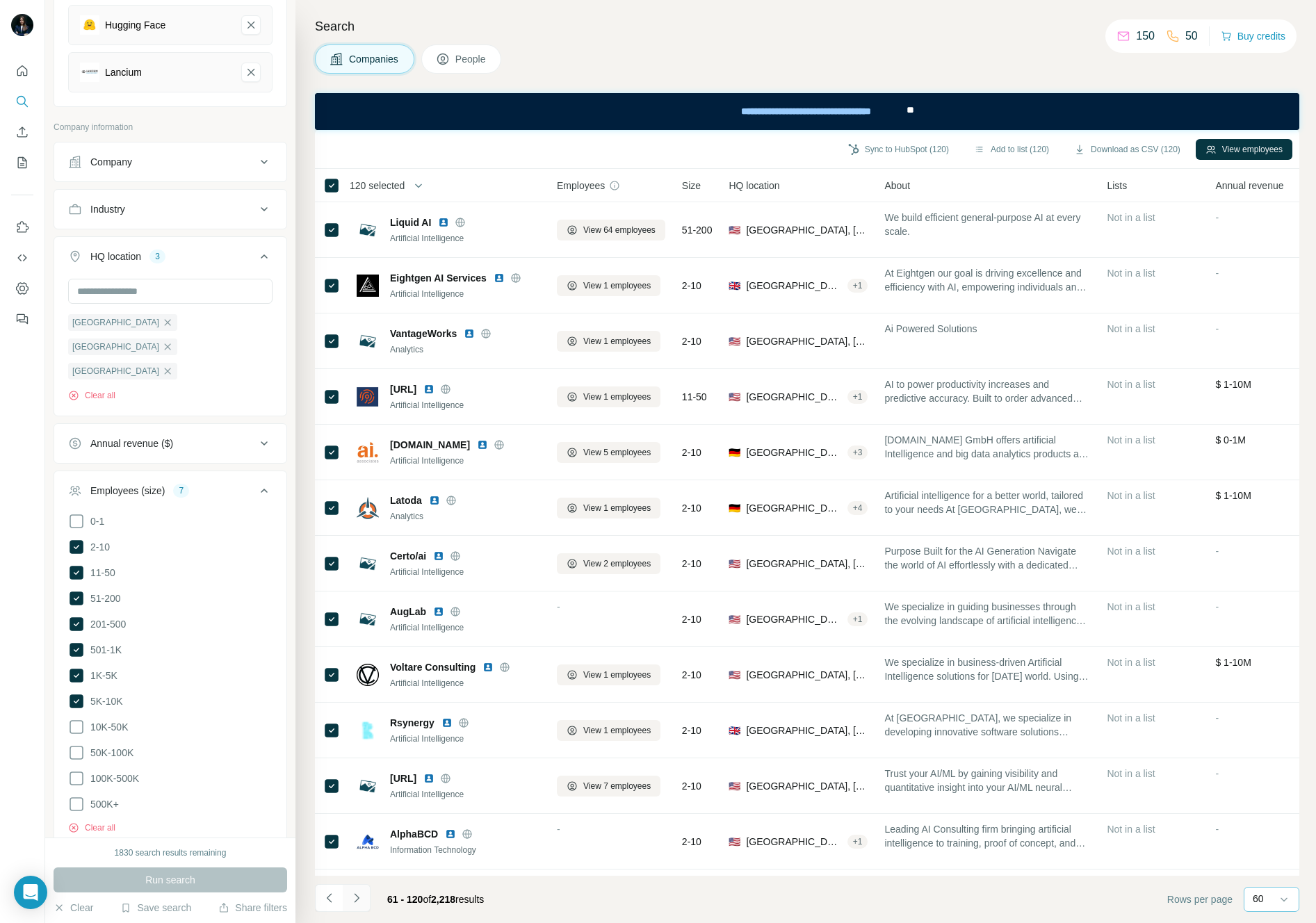
click at [358, 892] on icon "Navigate to next page" at bounding box center [356, 898] width 14 height 14
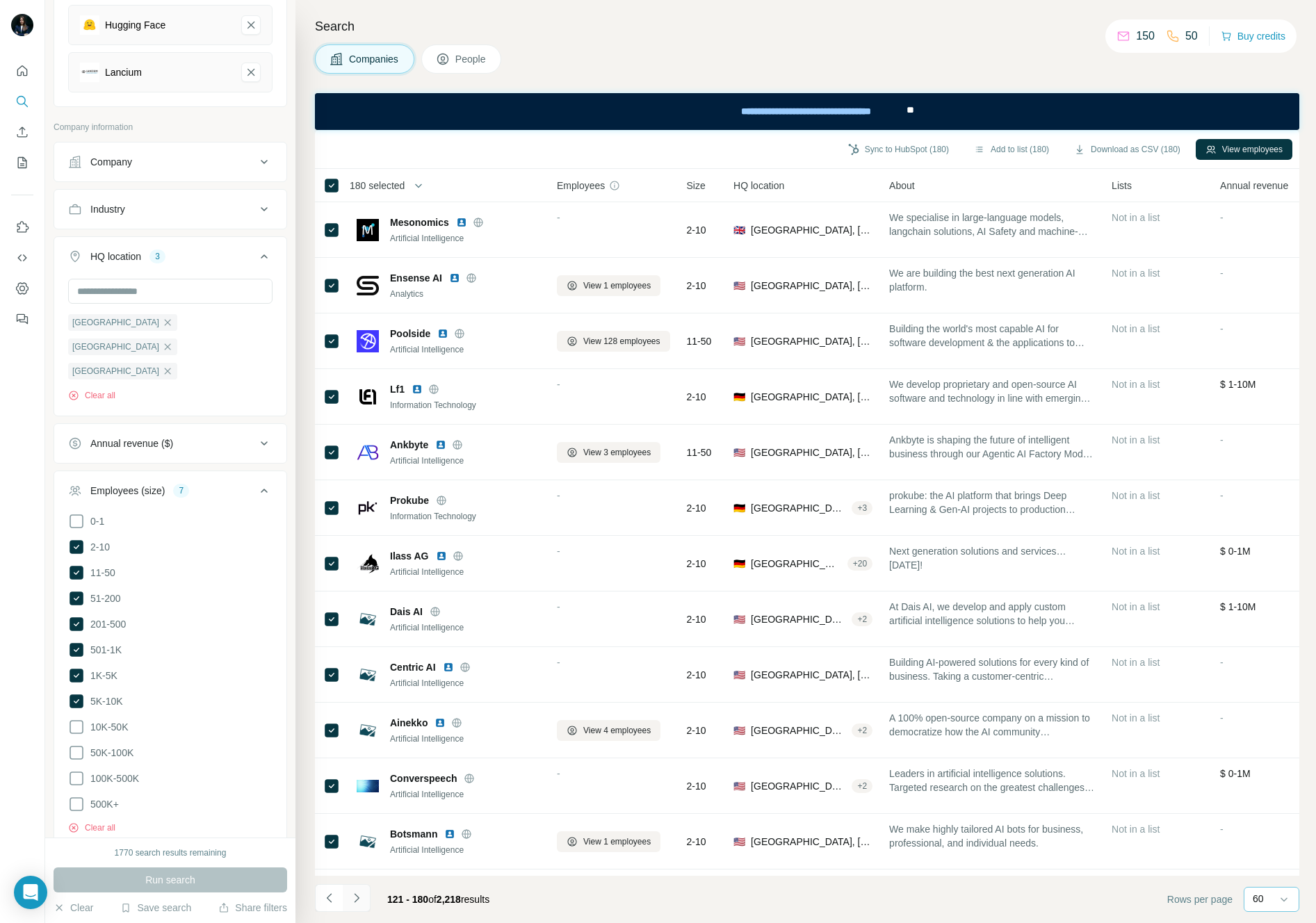
click at [354, 895] on icon "Navigate to next page" at bounding box center [356, 898] width 14 height 14
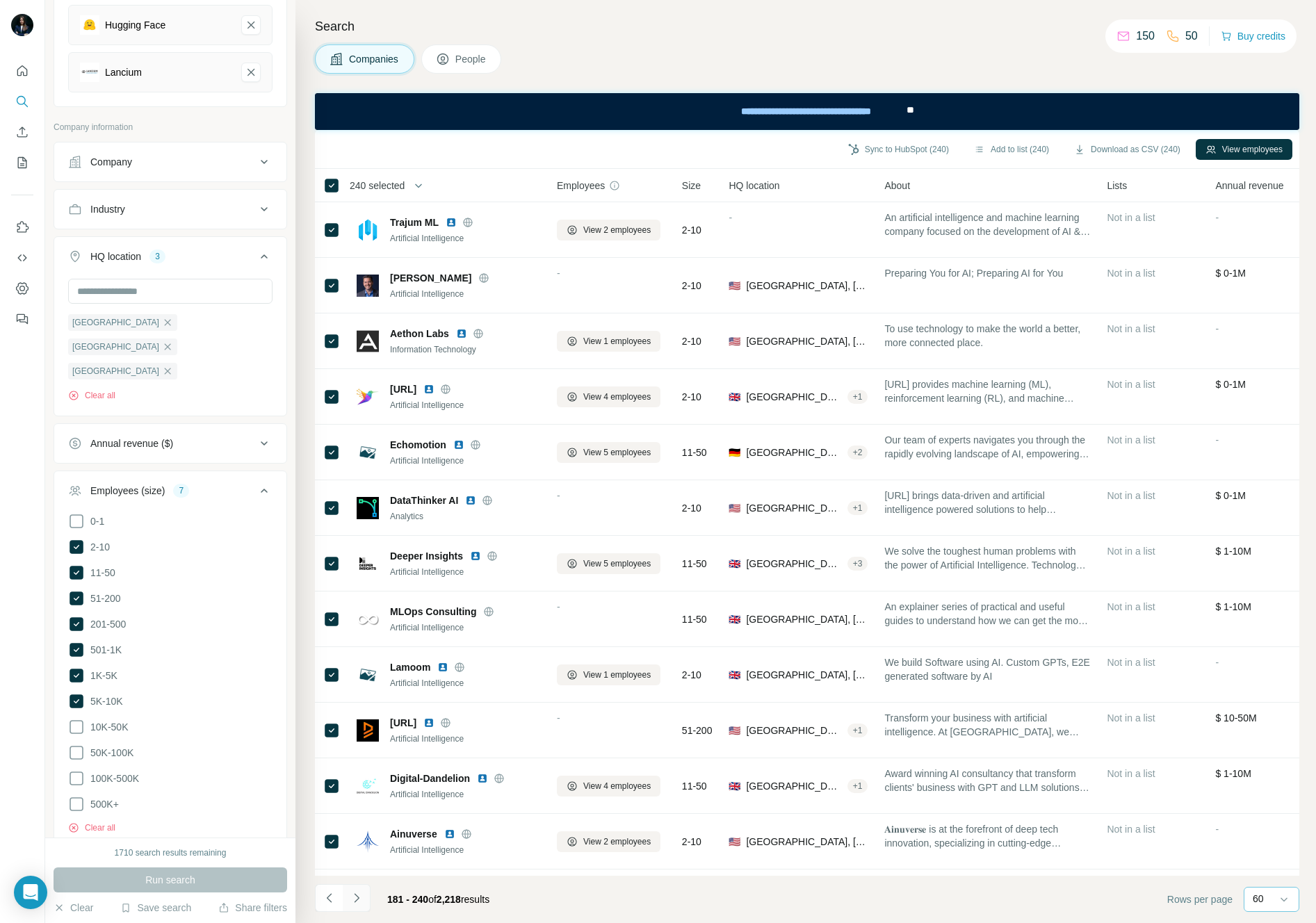
click at [362, 897] on icon "Navigate to next page" at bounding box center [356, 898] width 14 height 14
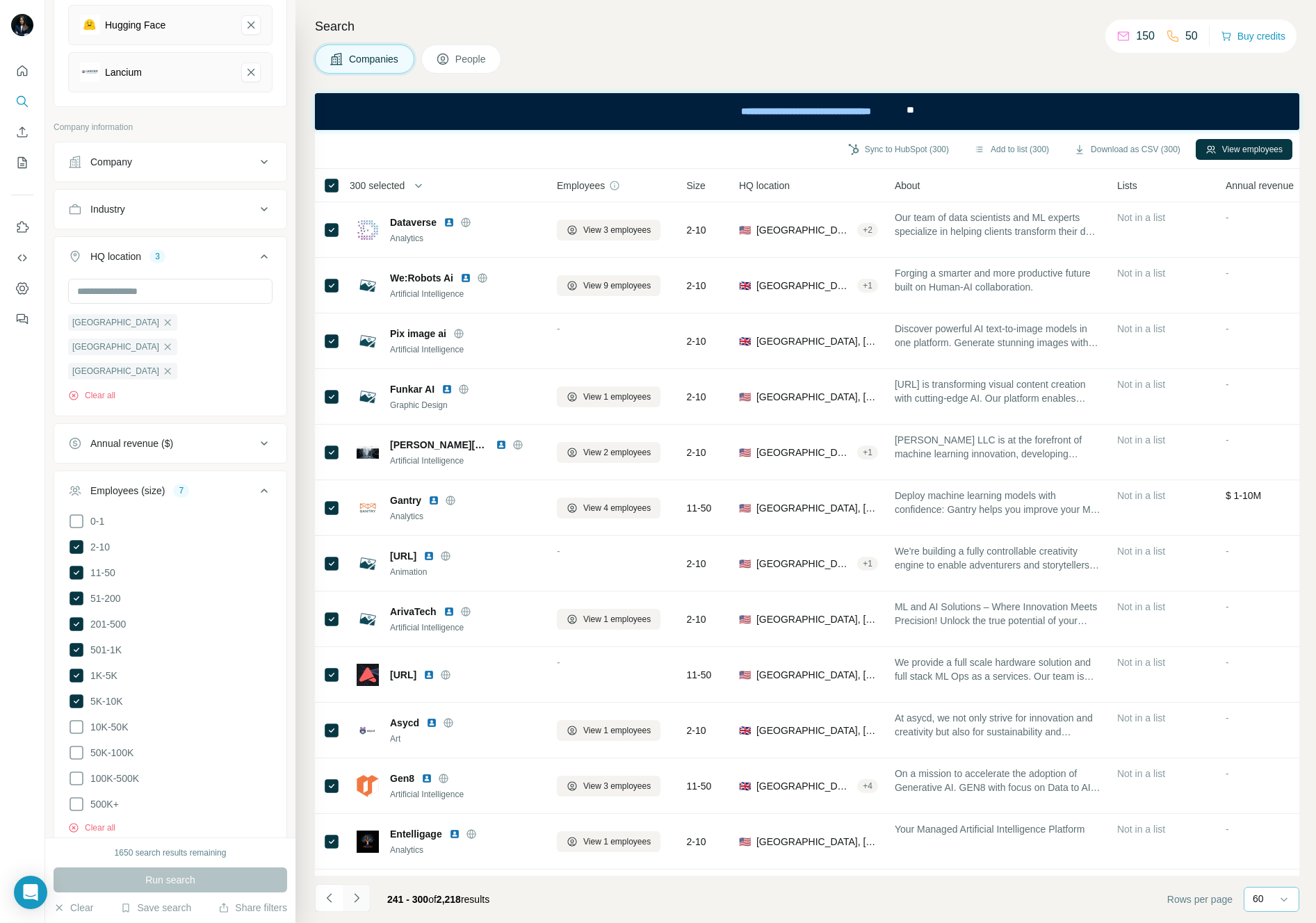
click at [357, 897] on icon "Navigate to next page" at bounding box center [356, 897] width 5 height 9
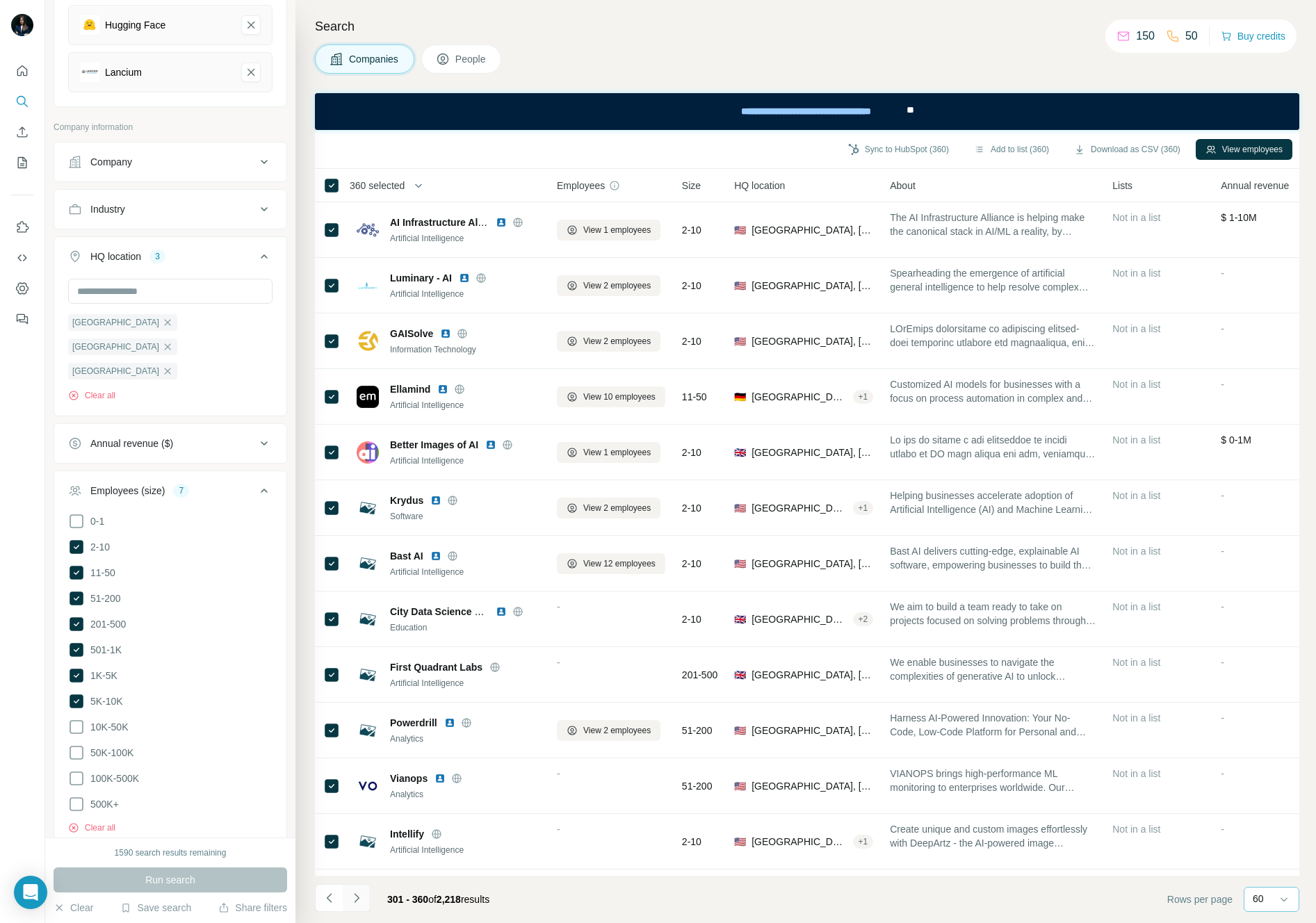
click at [363, 897] on icon "Navigate to next page" at bounding box center [356, 898] width 14 height 14
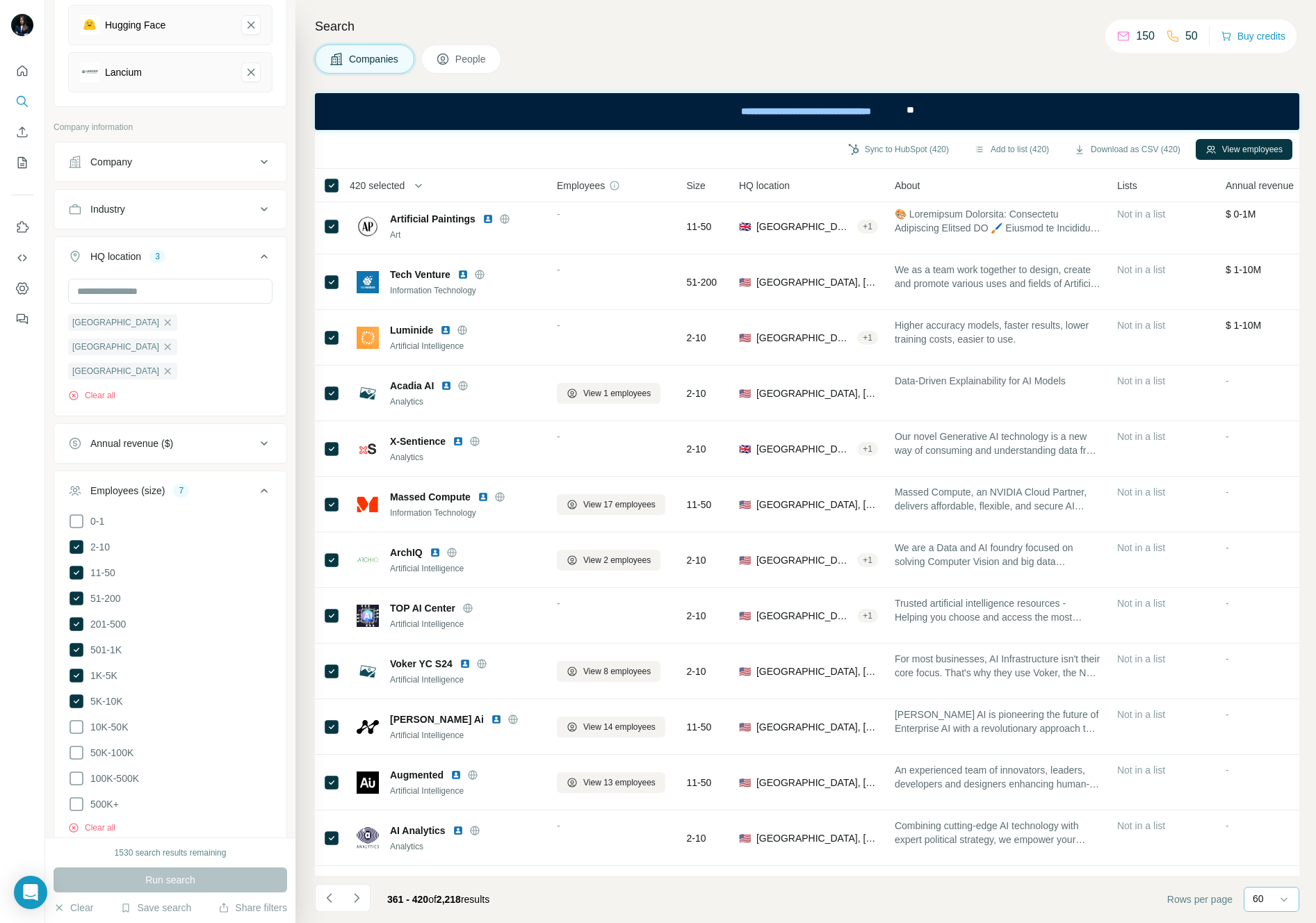
scroll to position [2276, 0]
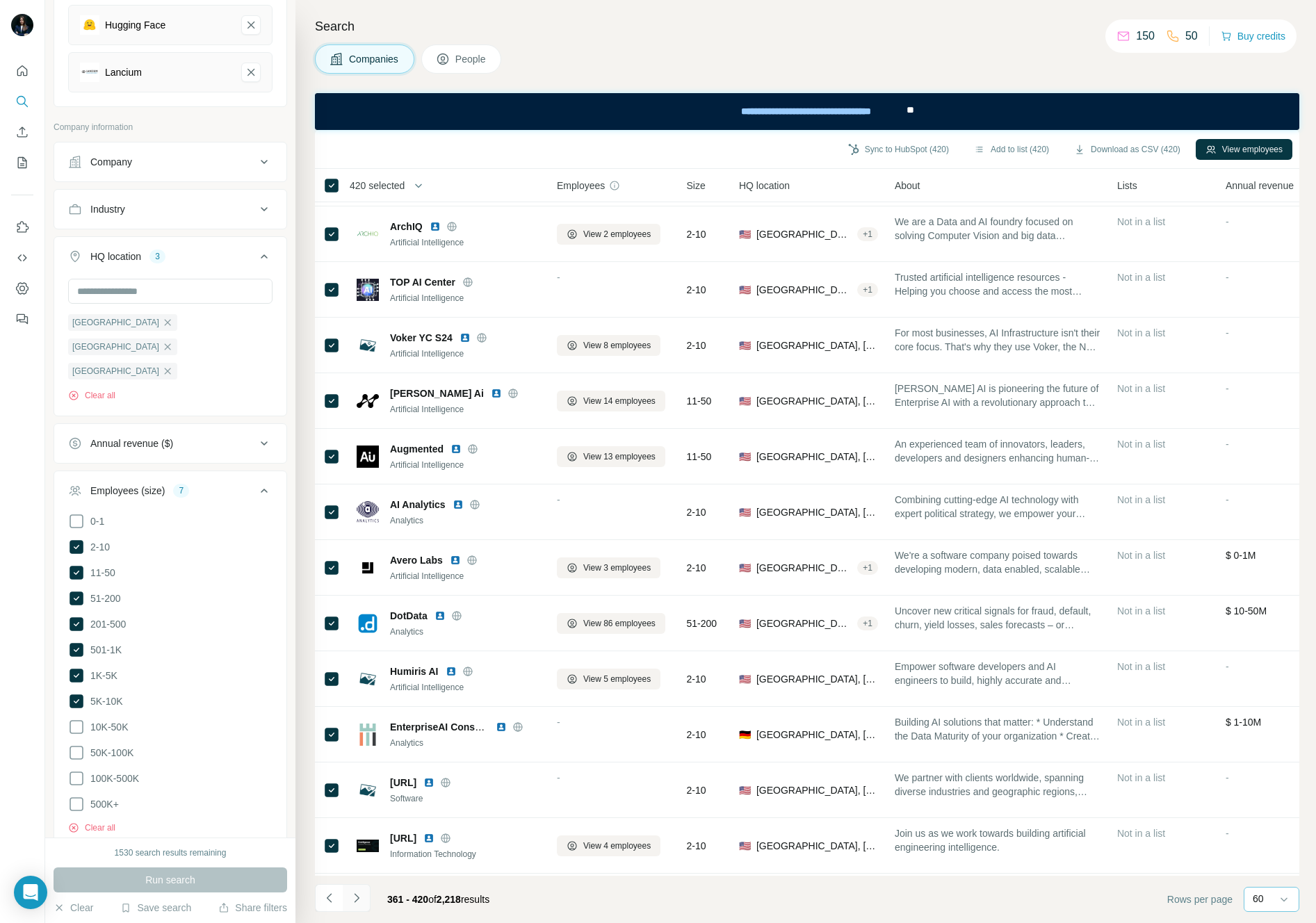
click at [351, 904] on icon "Navigate to next page" at bounding box center [356, 898] width 14 height 14
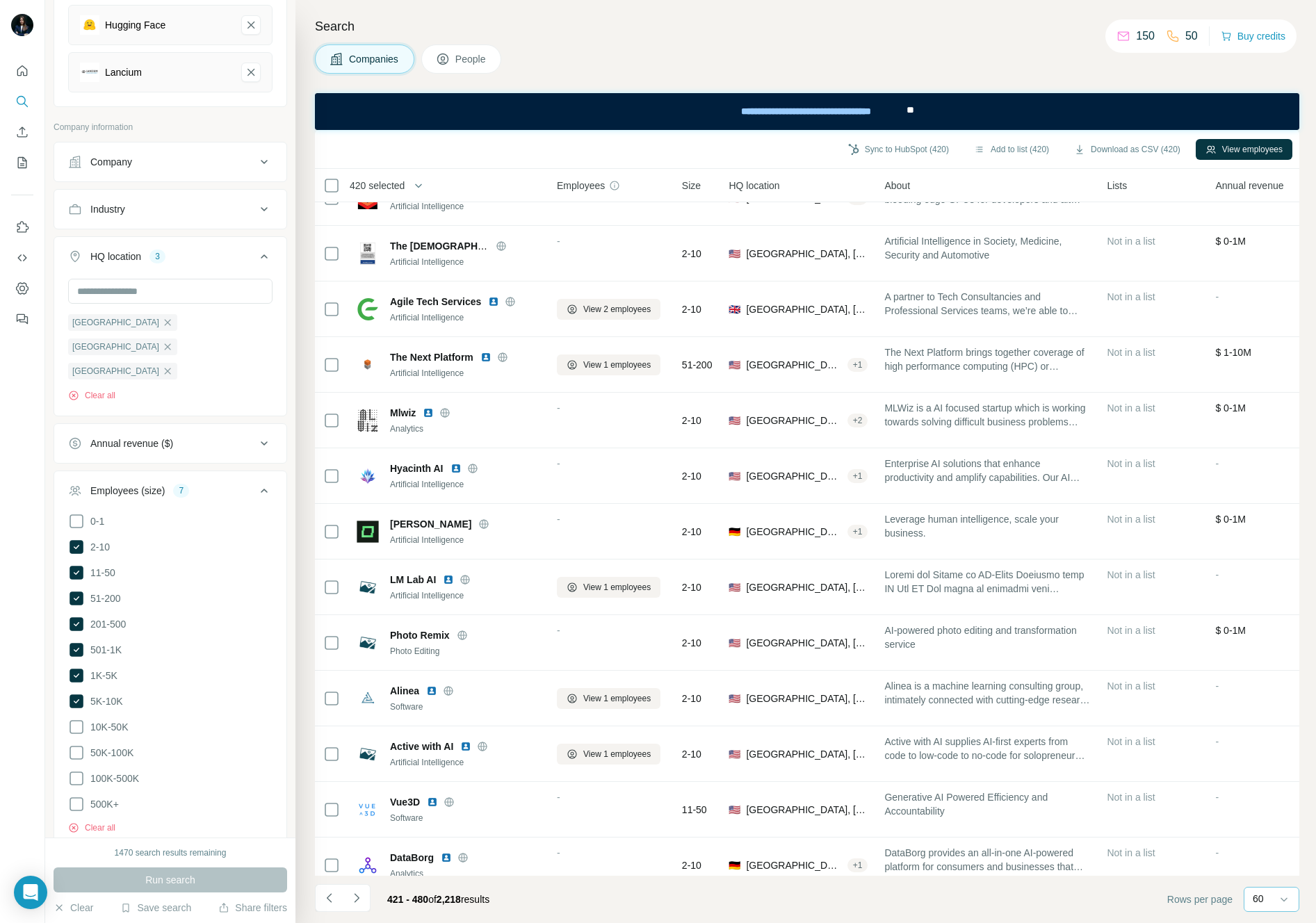
scroll to position [179, 0]
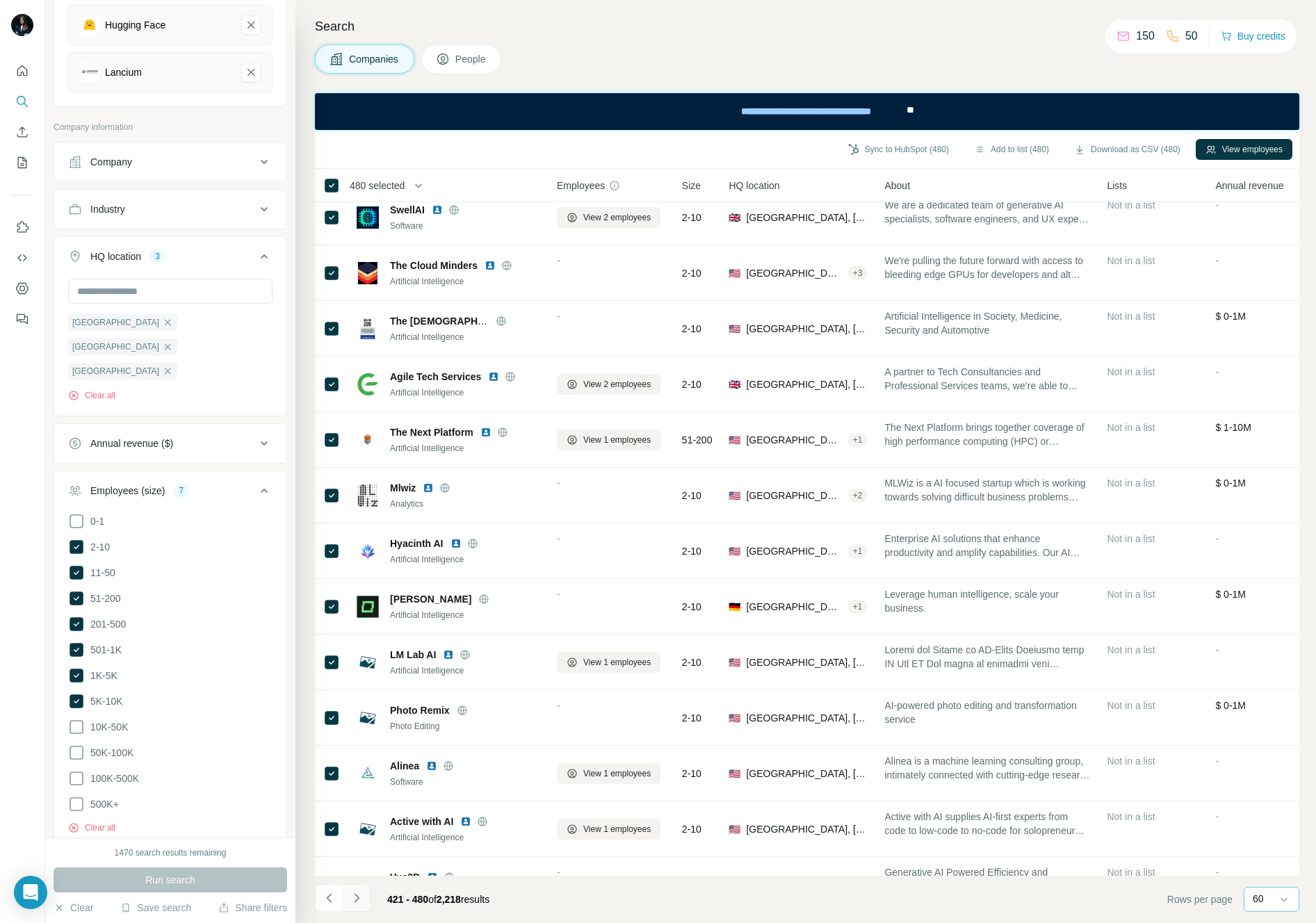
click at [357, 900] on icon "Navigate to next page" at bounding box center [356, 897] width 5 height 9
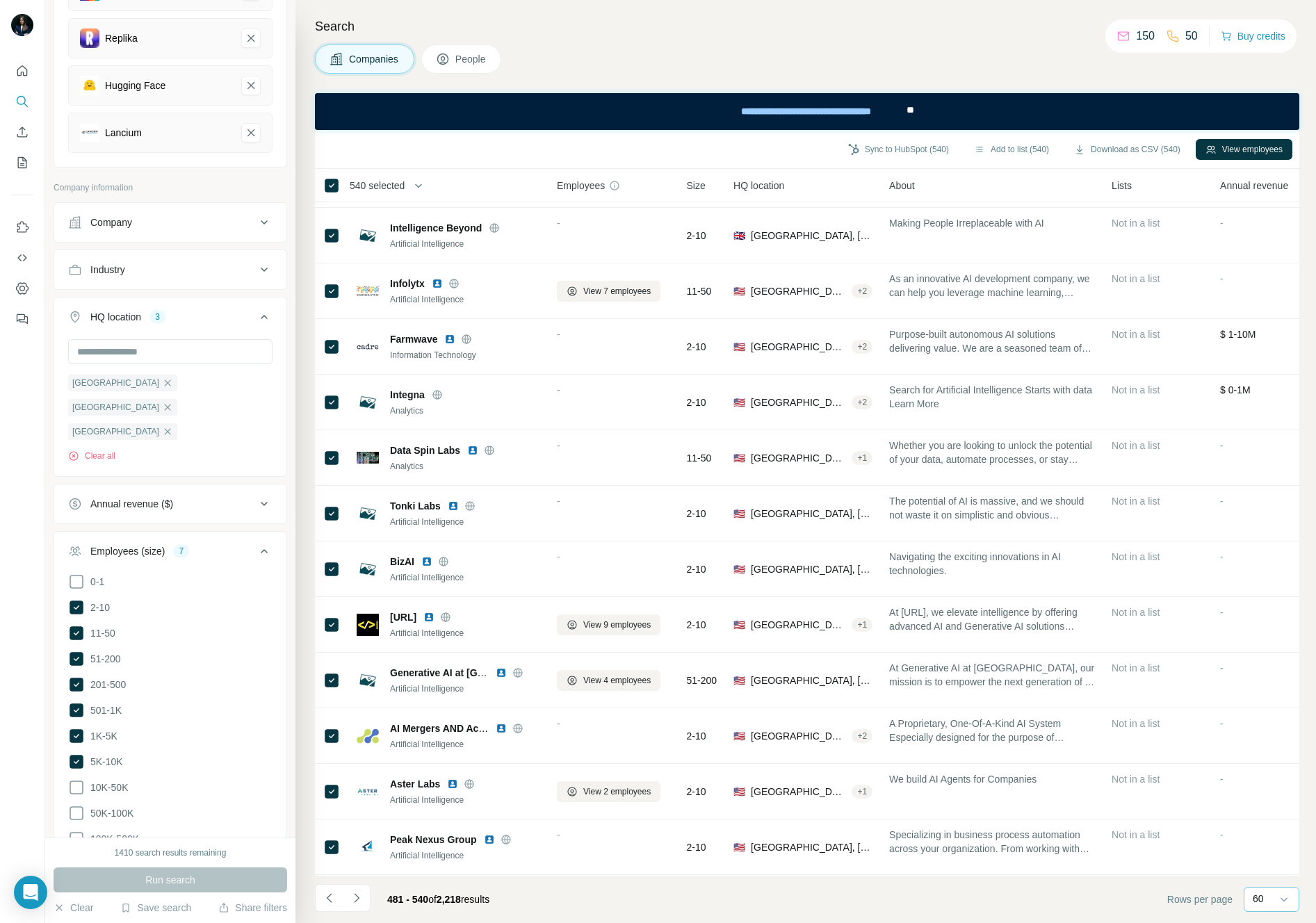
scroll to position [788, 0]
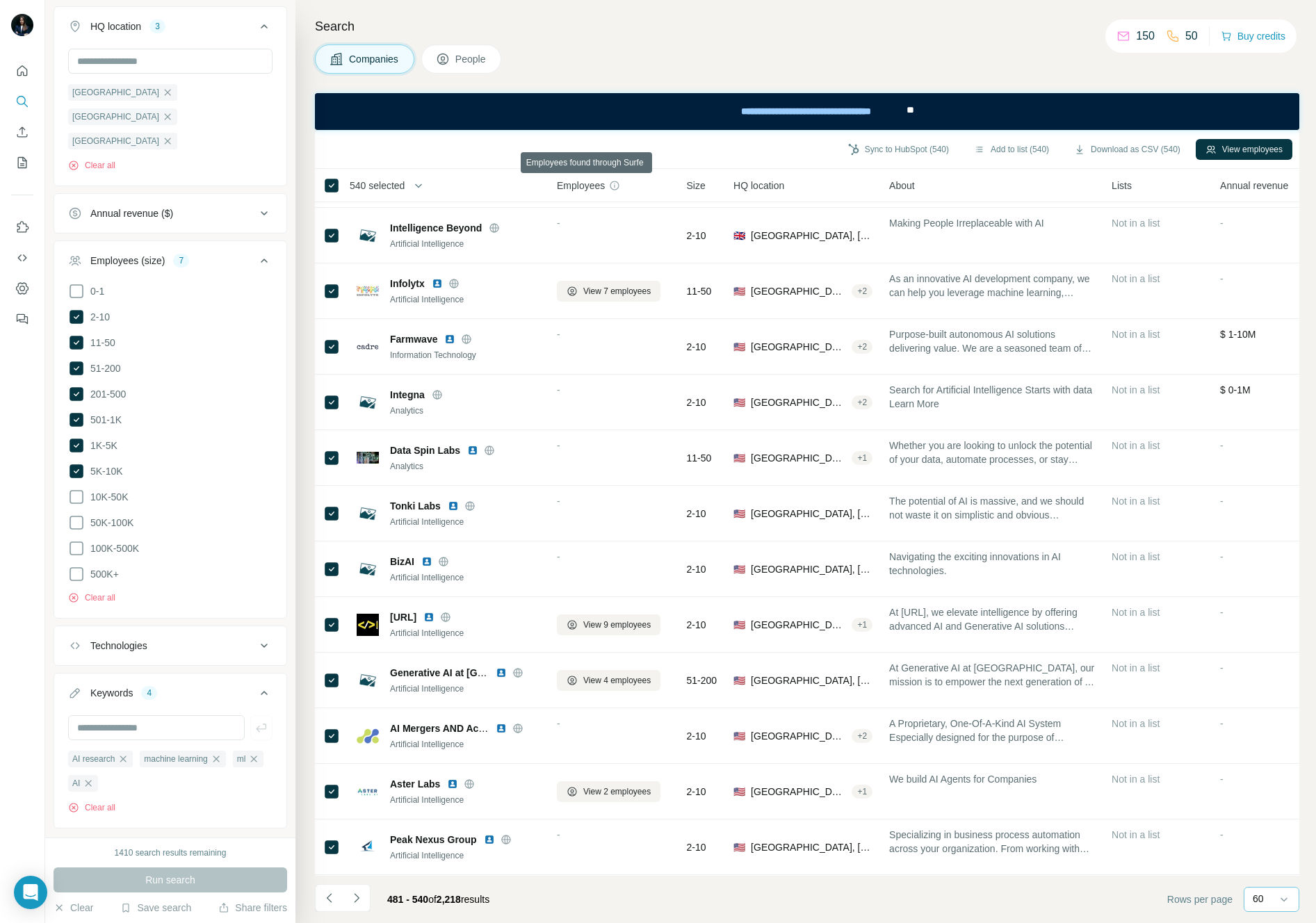
click at [615, 184] on icon at bounding box center [614, 185] width 1 height 4
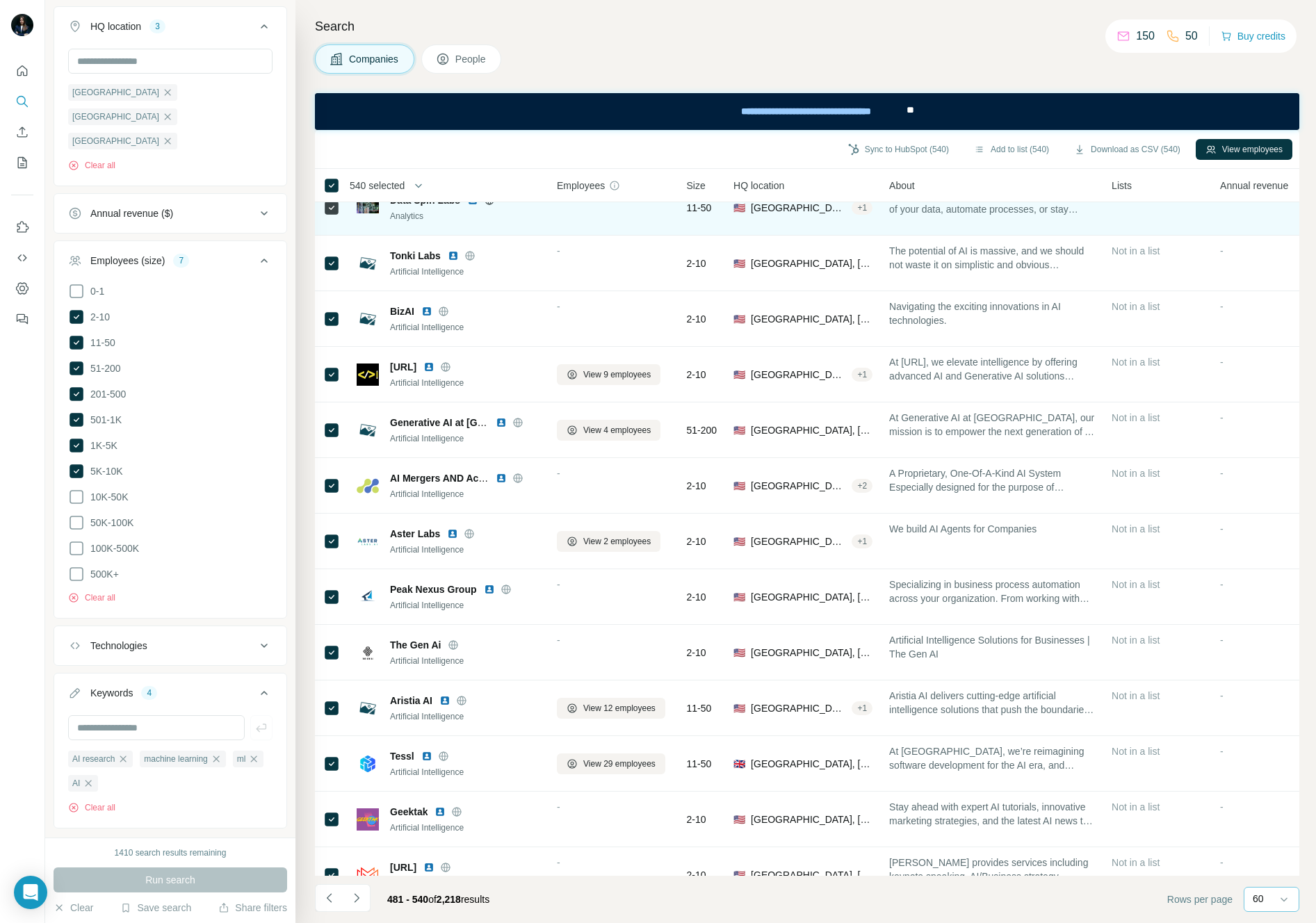
scroll to position [0, 0]
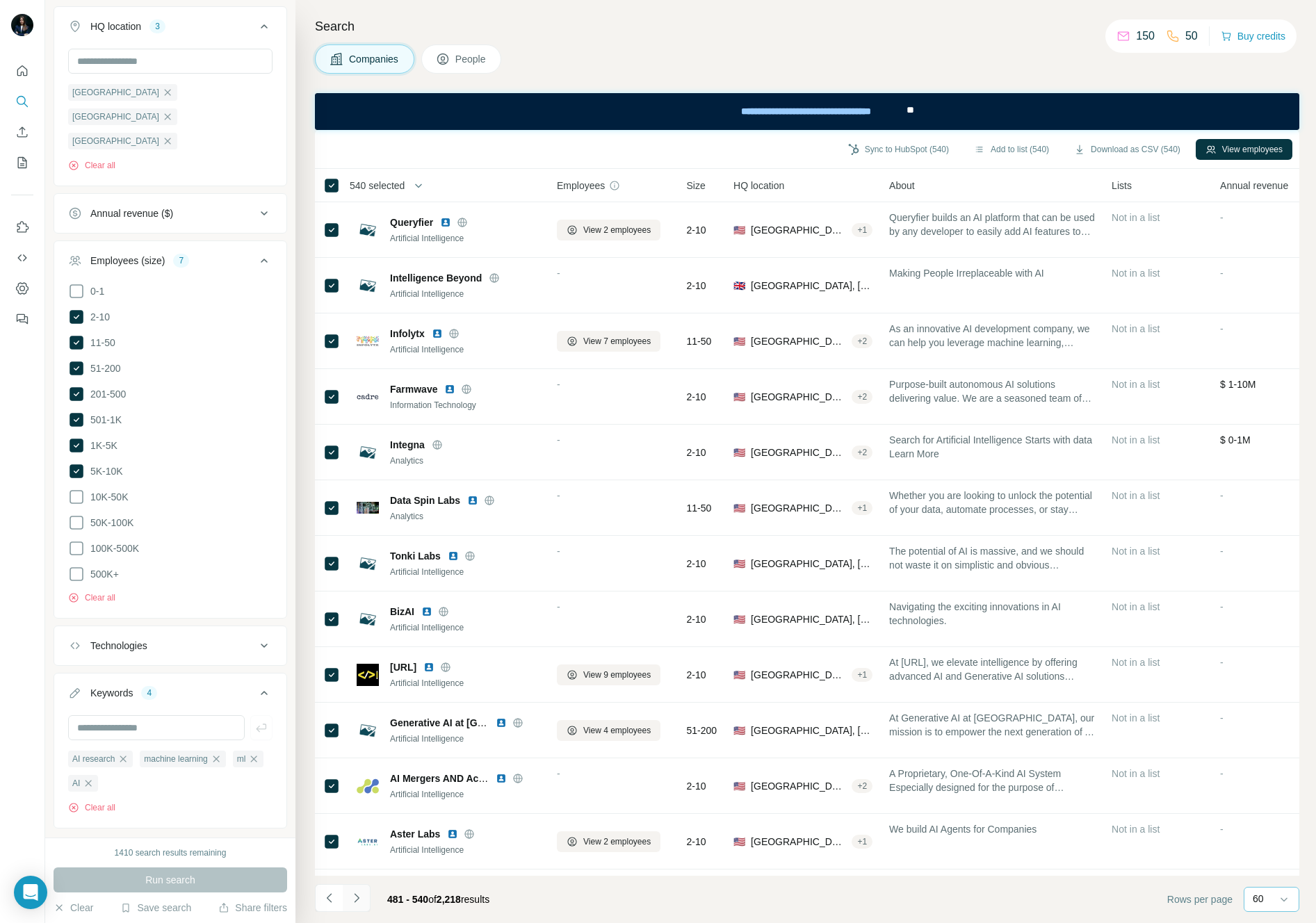
click at [357, 895] on icon "Navigate to next page" at bounding box center [356, 898] width 14 height 14
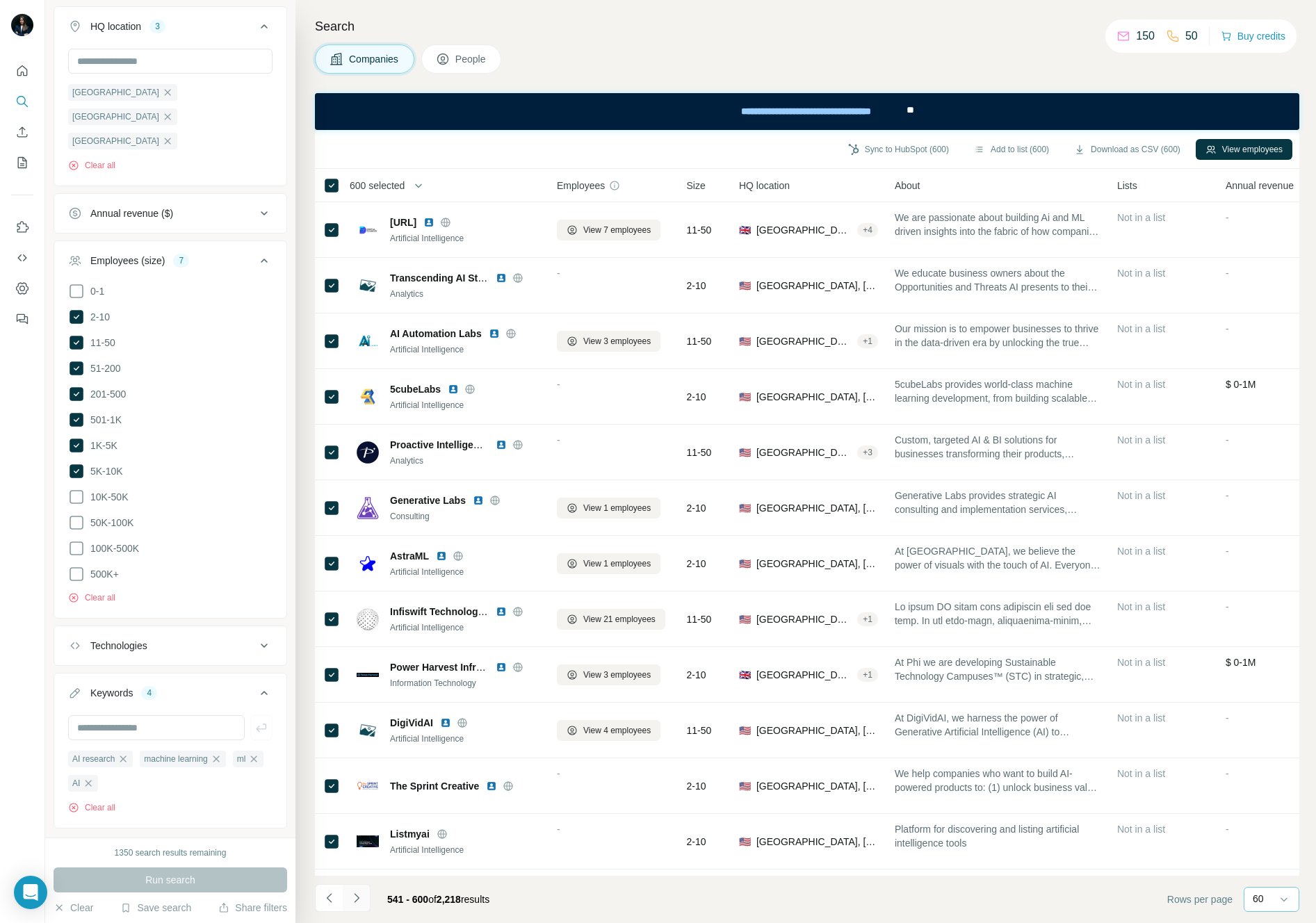
click at [361, 901] on icon "Navigate to next page" at bounding box center [356, 898] width 14 height 14
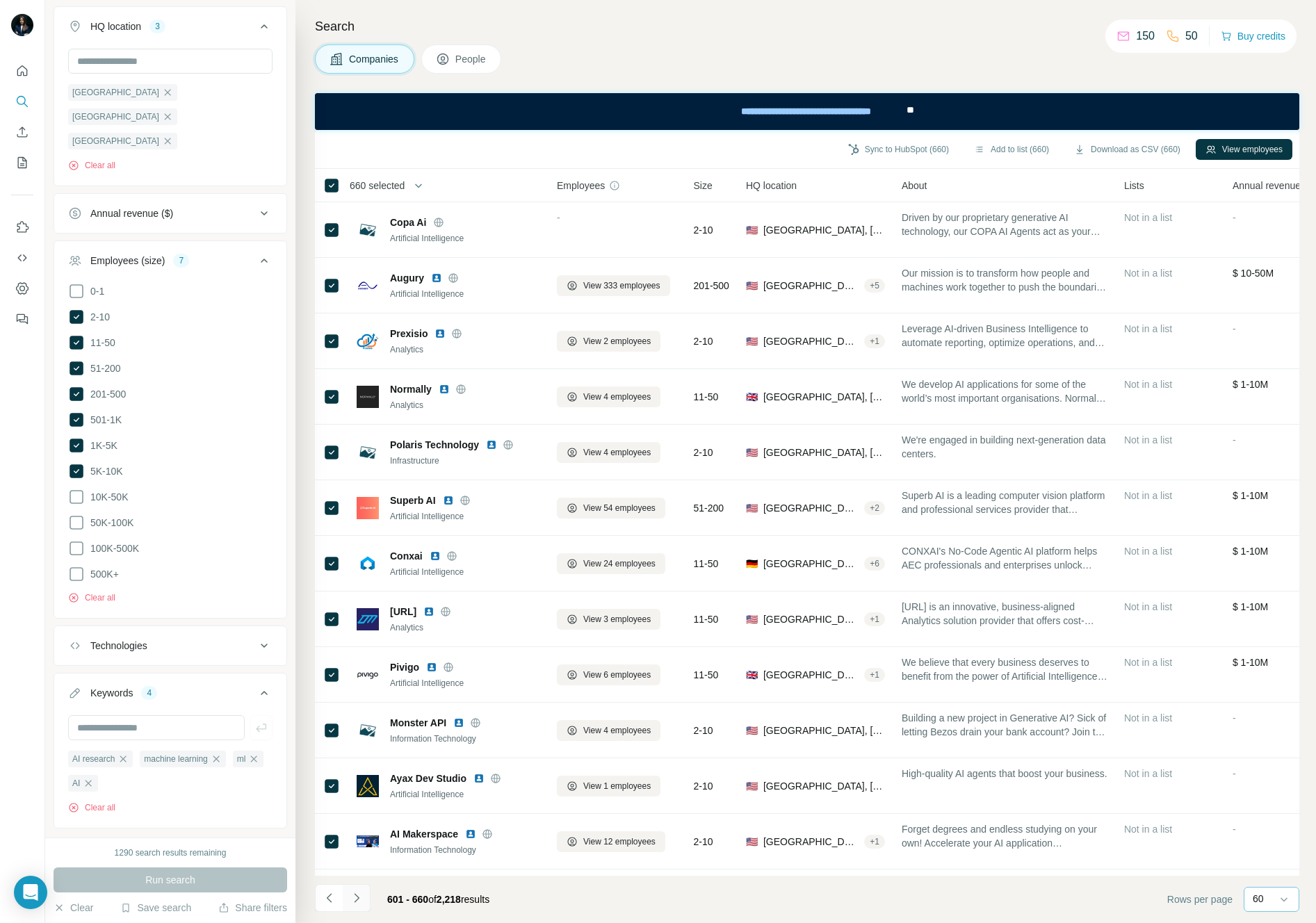
click at [358, 891] on icon "Navigate to next page" at bounding box center [356, 898] width 14 height 14
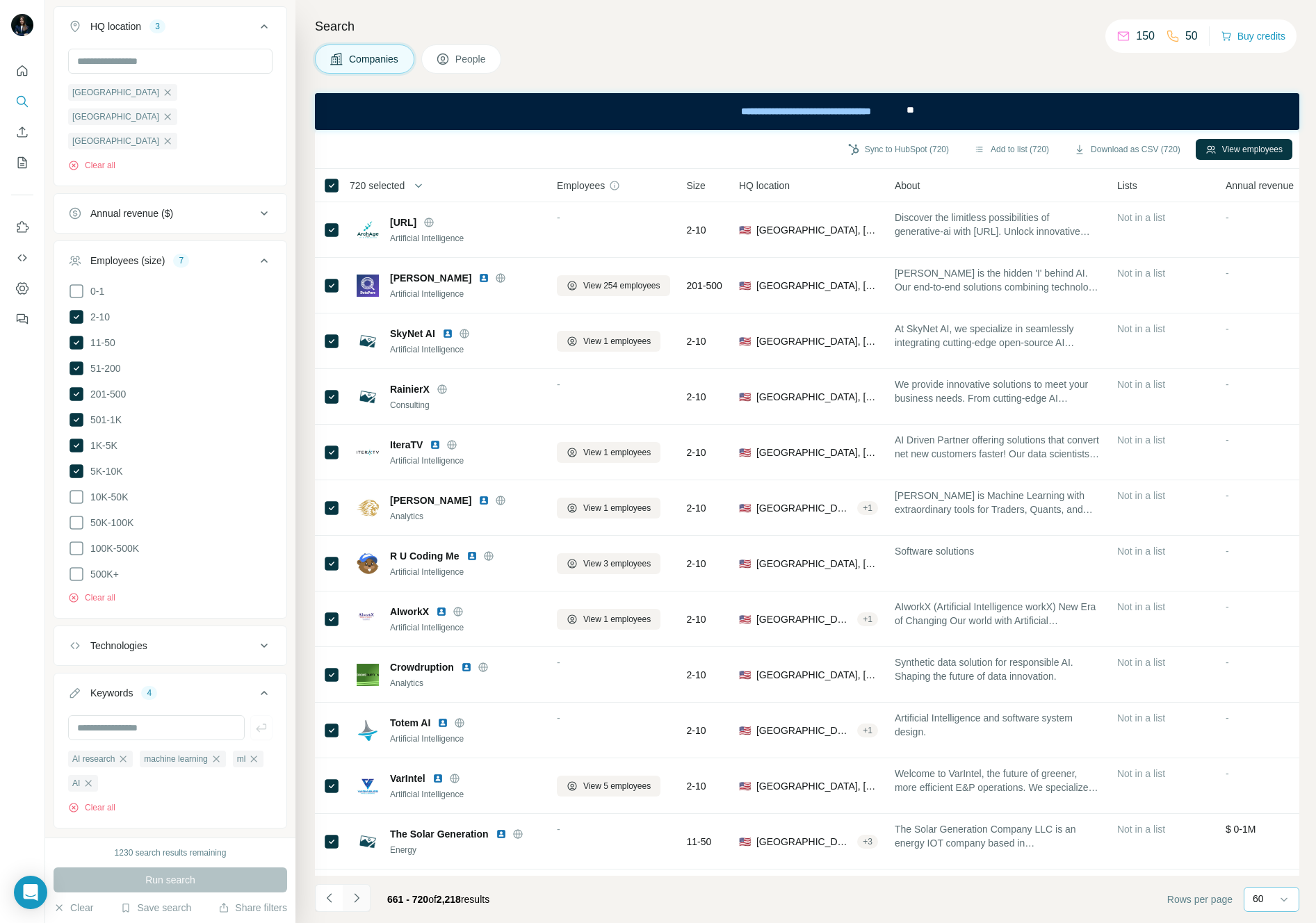
click at [358, 897] on icon "Navigate to next page" at bounding box center [356, 898] width 14 height 14
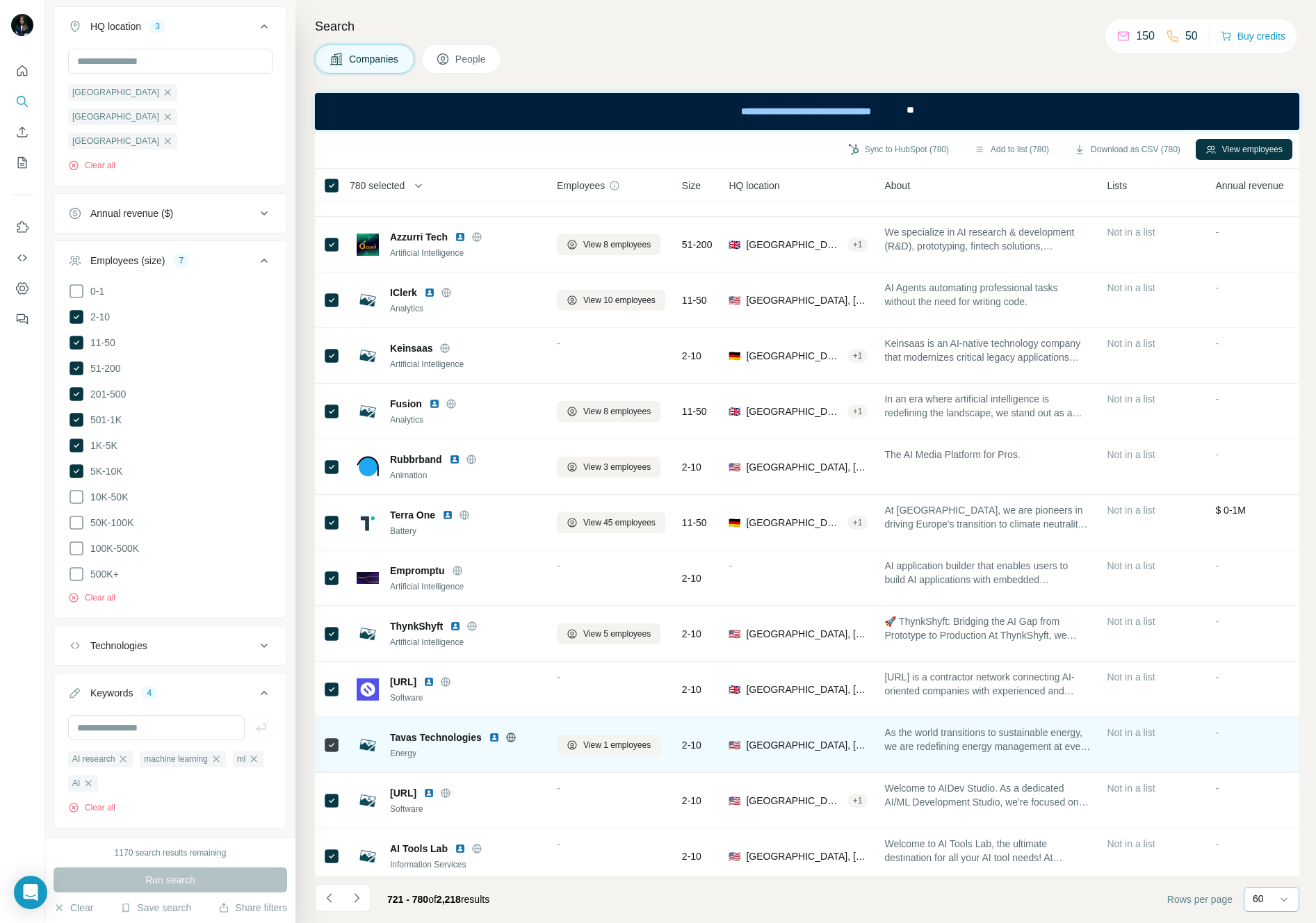
scroll to position [1273, 0]
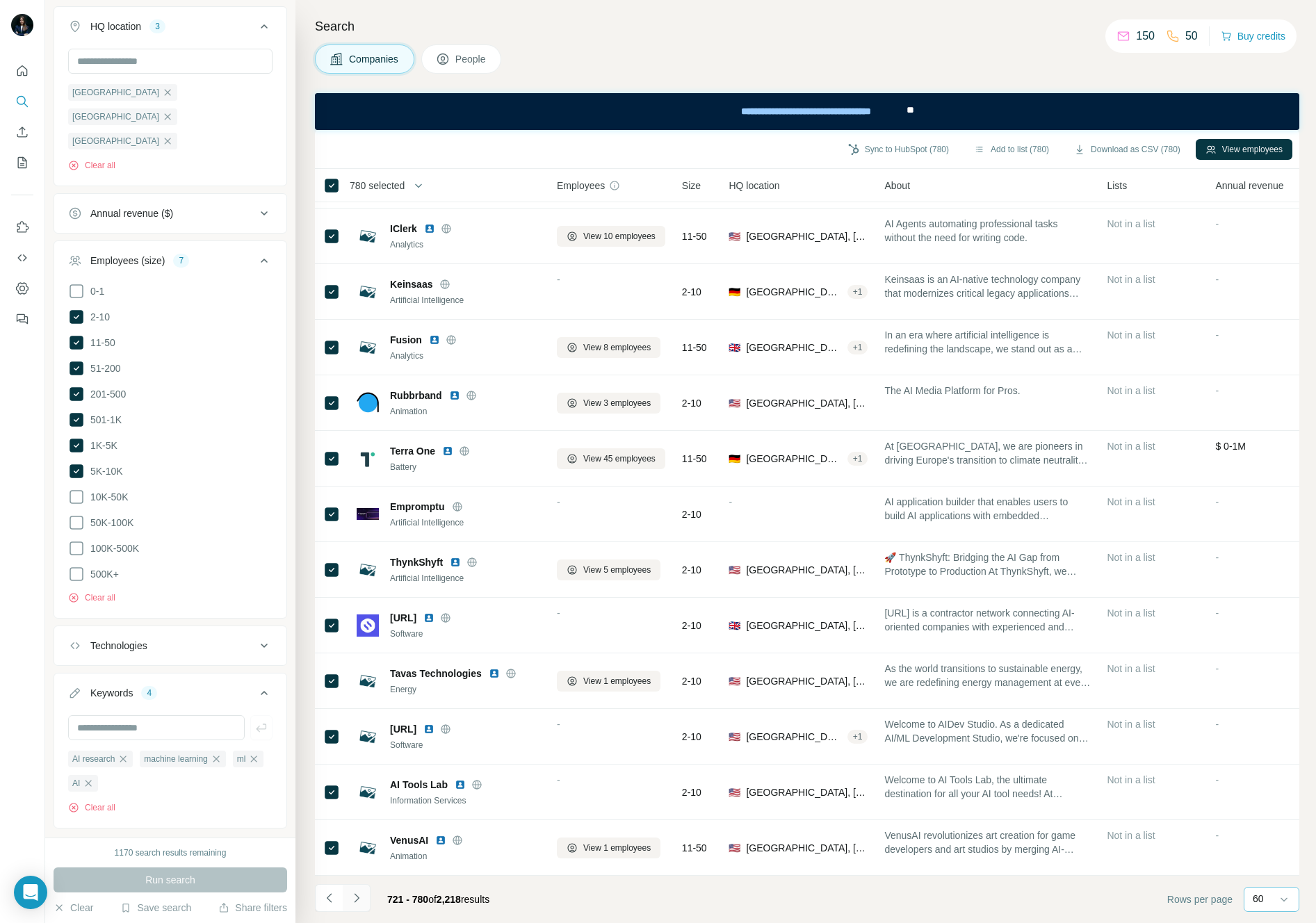
click at [357, 897] on icon "Navigate to next page" at bounding box center [356, 898] width 14 height 14
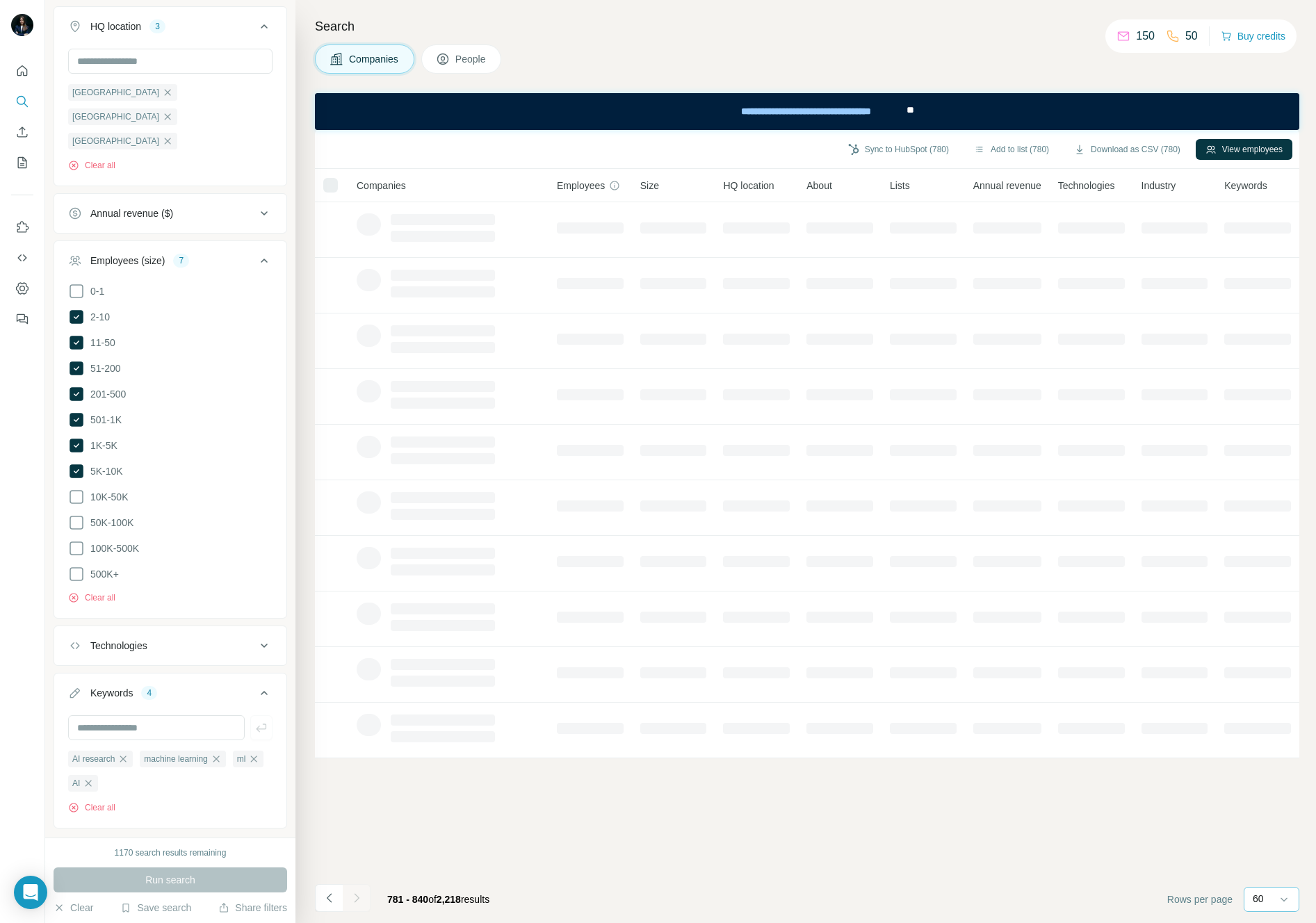
scroll to position [0, 0]
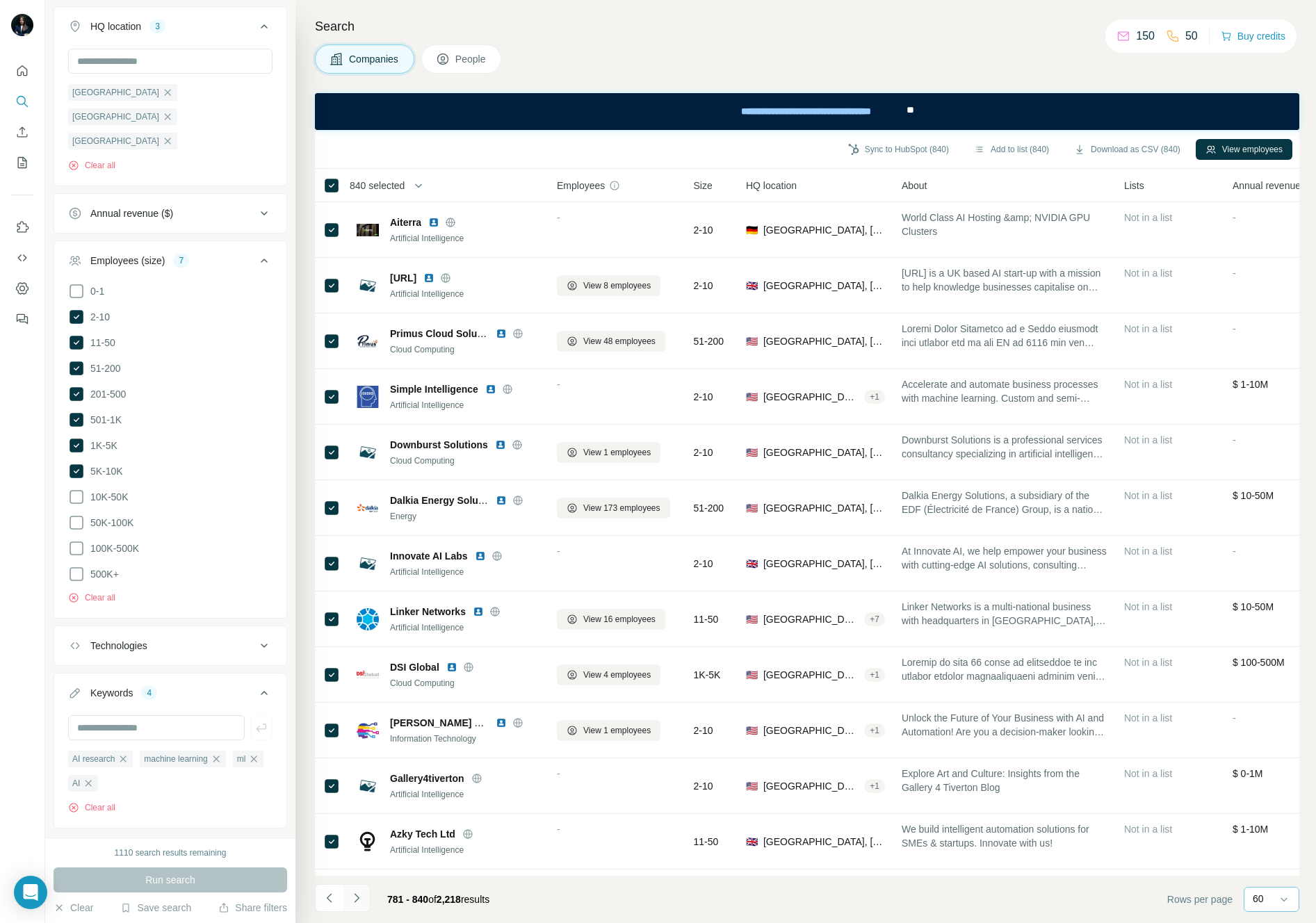
click at [357, 895] on icon "Navigate to next page" at bounding box center [356, 898] width 14 height 14
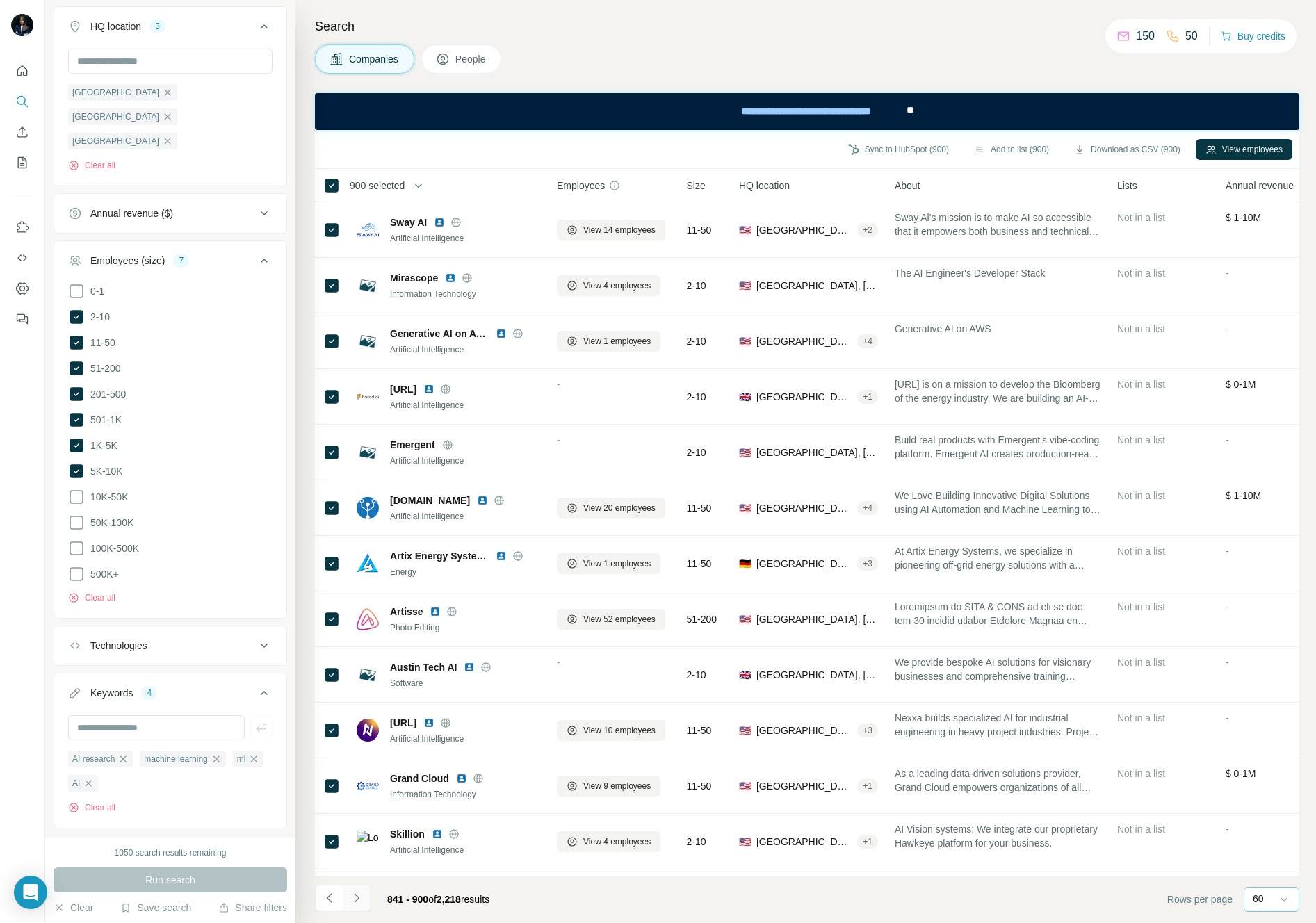
click at [351, 893] on icon "Navigate to next page" at bounding box center [356, 898] width 14 height 14
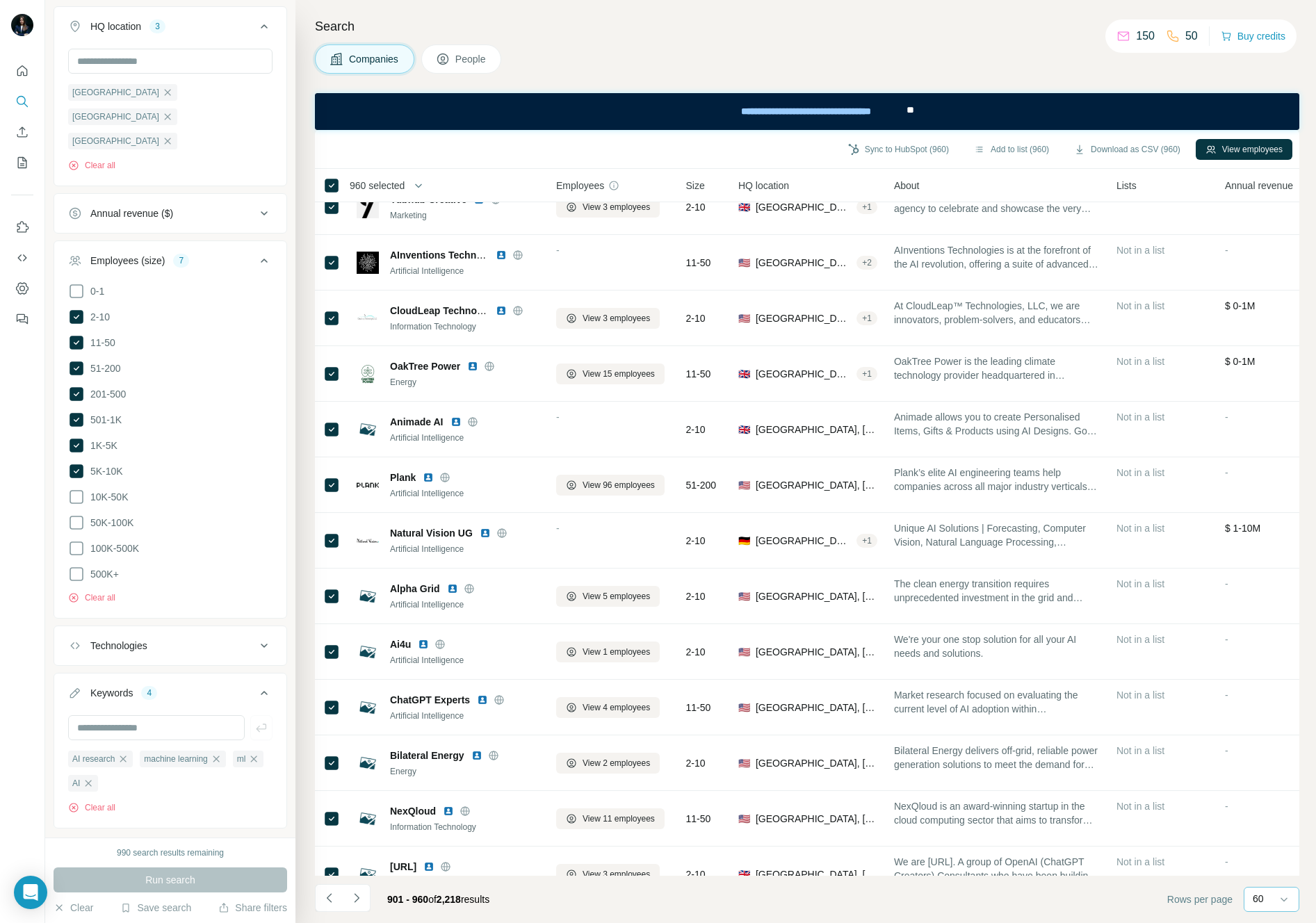
scroll to position [0, 1]
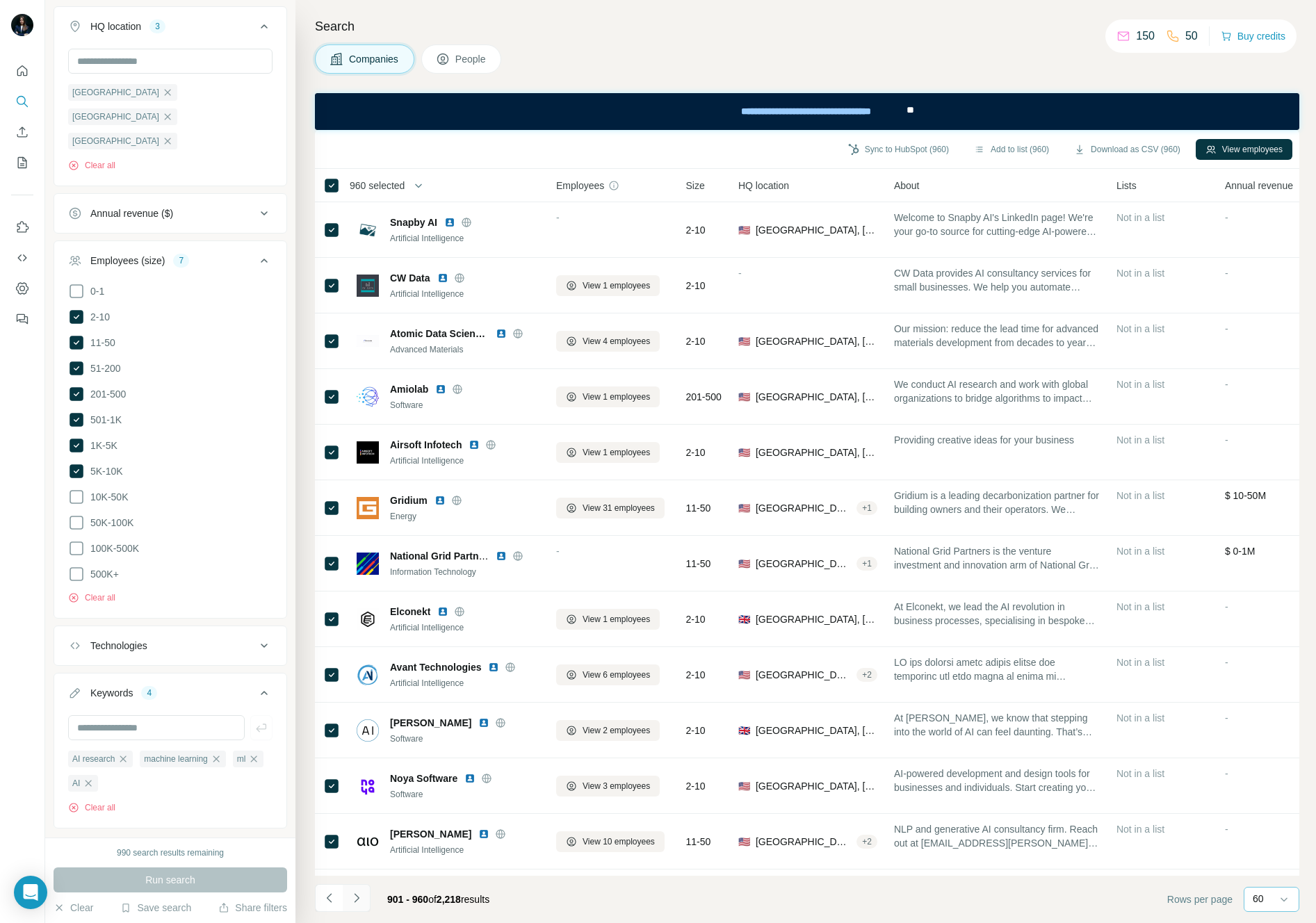
click at [357, 896] on icon "Navigate to next page" at bounding box center [356, 897] width 5 height 9
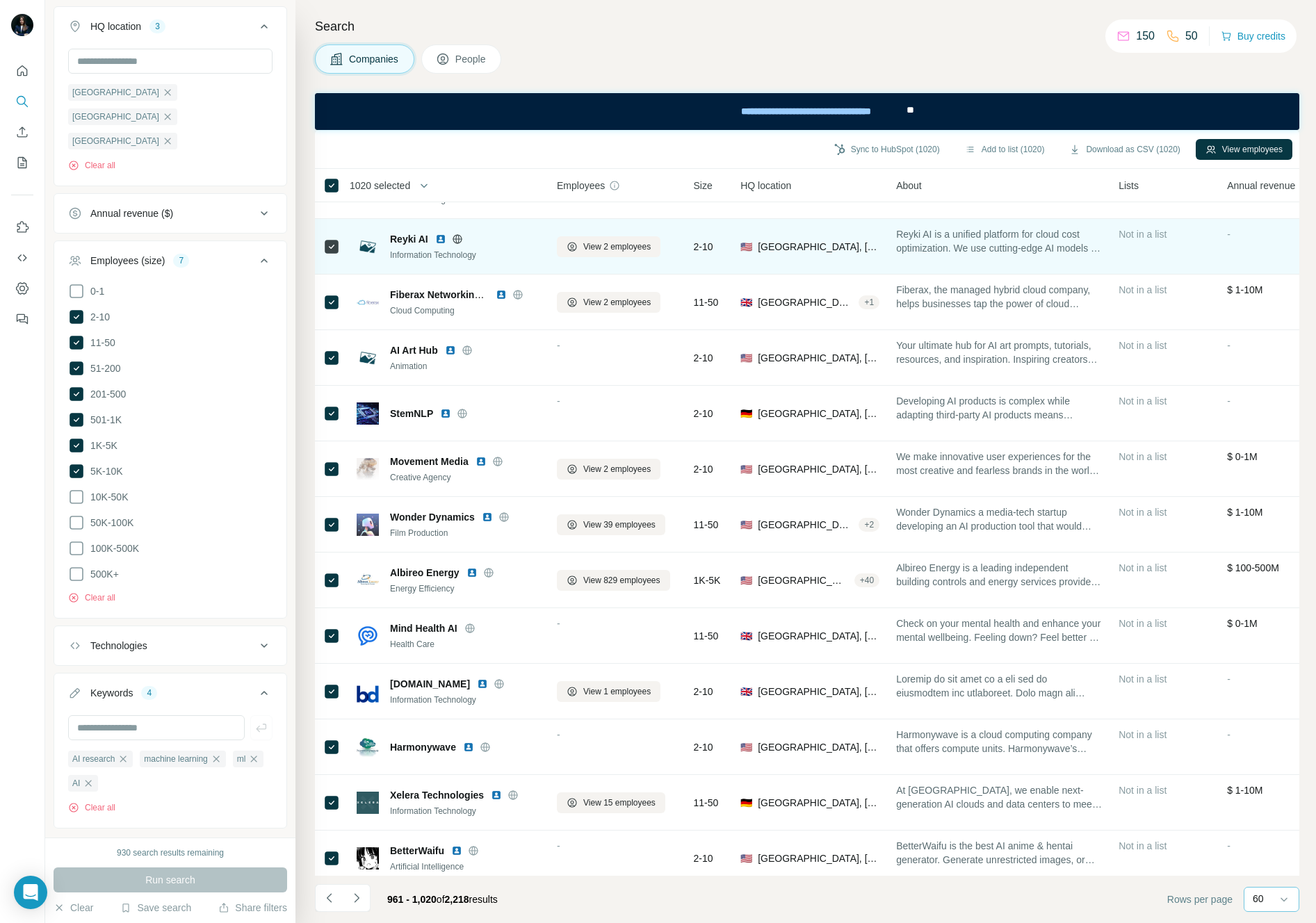
scroll to position [0, 0]
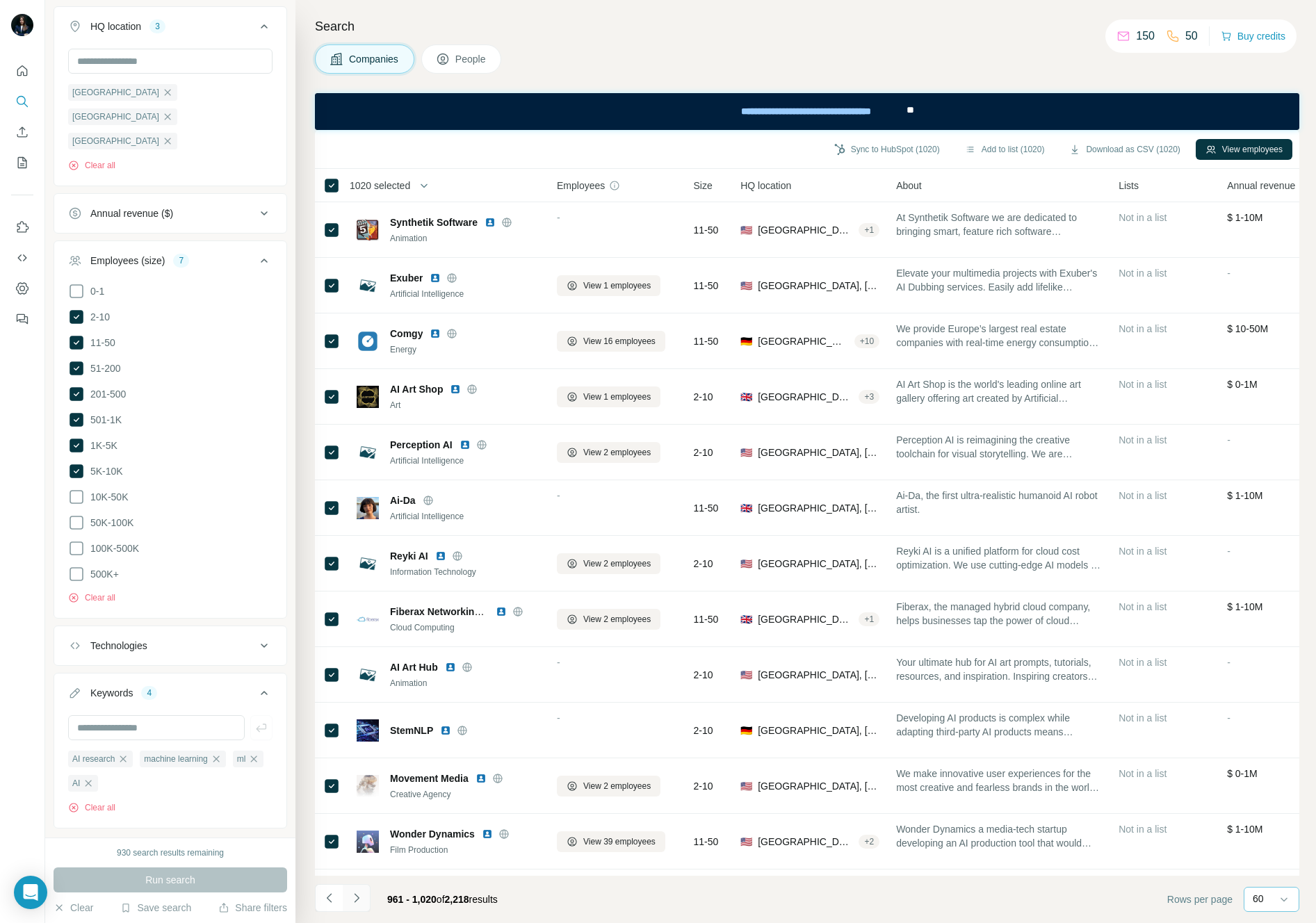
click at [352, 894] on icon "Navigate to next page" at bounding box center [356, 898] width 14 height 14
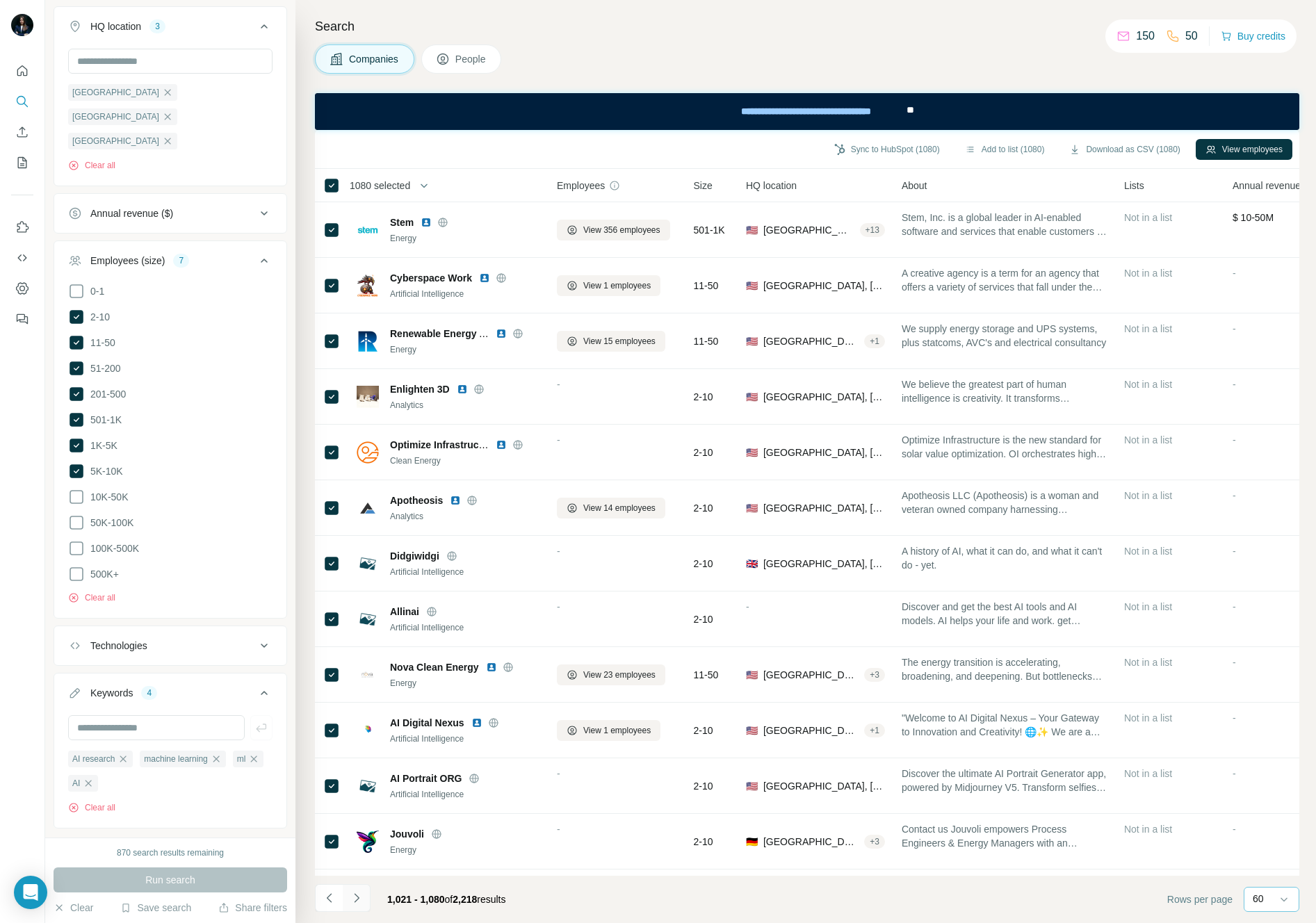
click at [357, 891] on icon "Navigate to next page" at bounding box center [356, 898] width 14 height 14
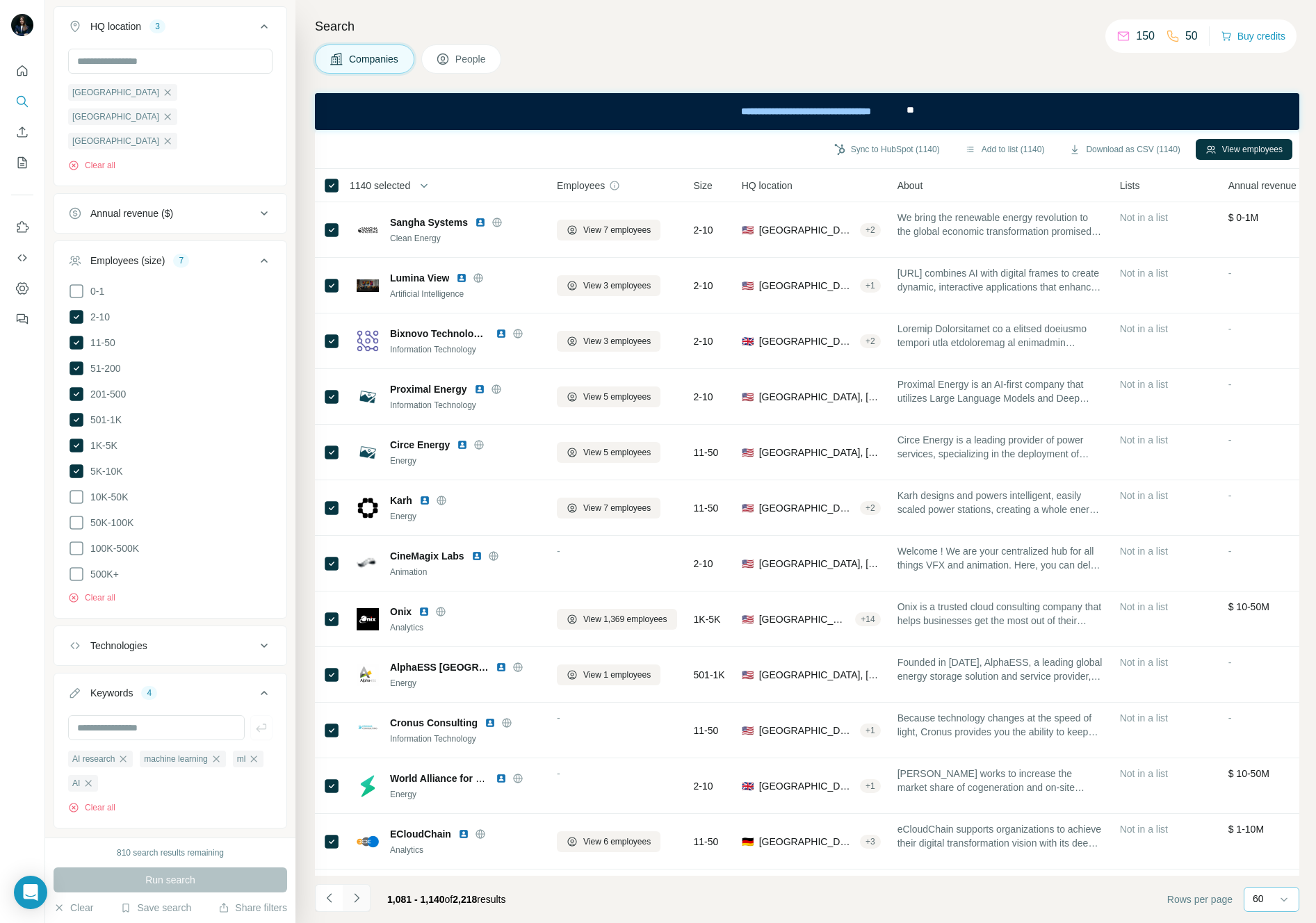
click at [357, 893] on icon "Navigate to next page" at bounding box center [356, 898] width 14 height 14
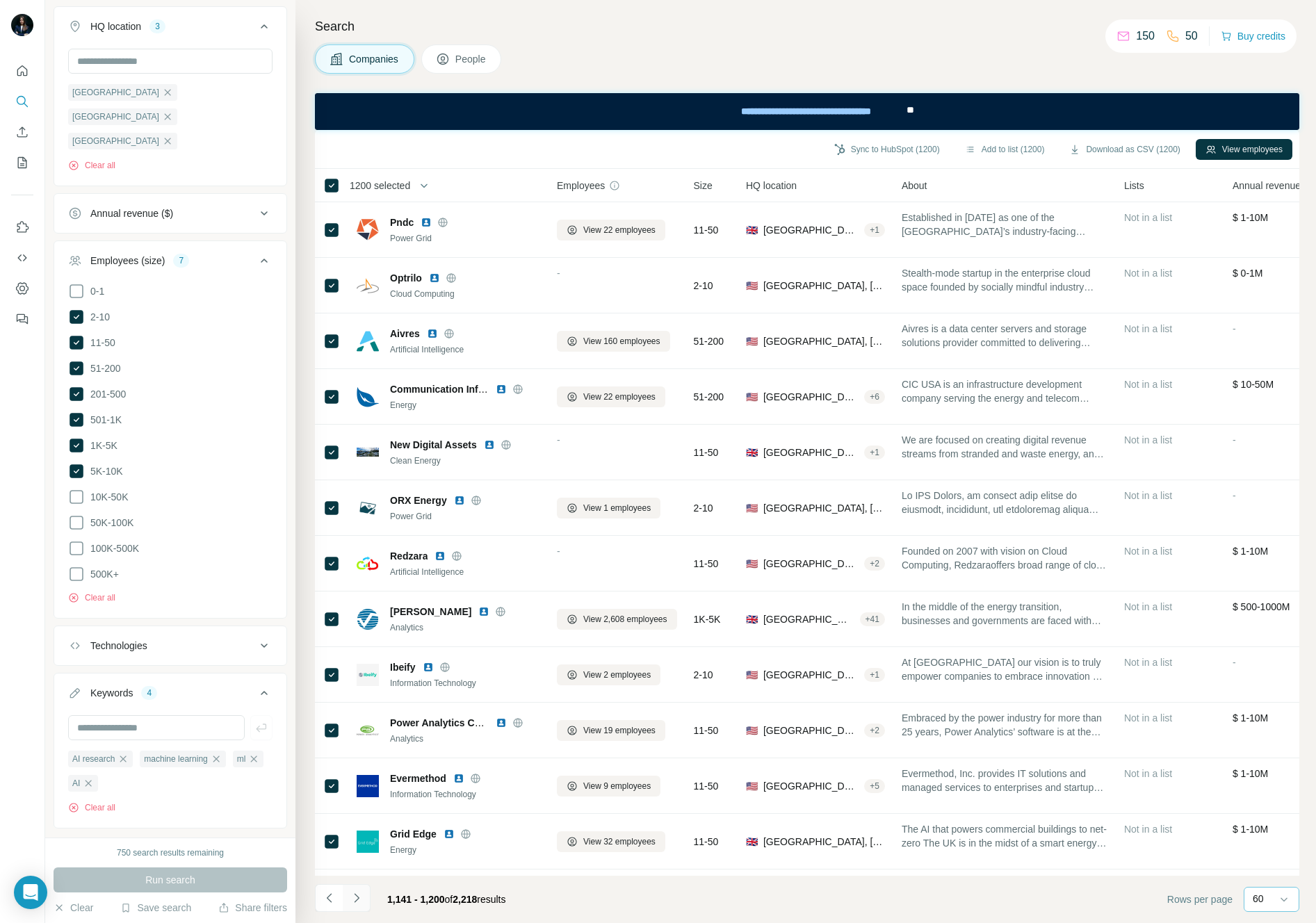
click at [359, 898] on icon "Navigate to next page" at bounding box center [356, 897] width 5 height 9
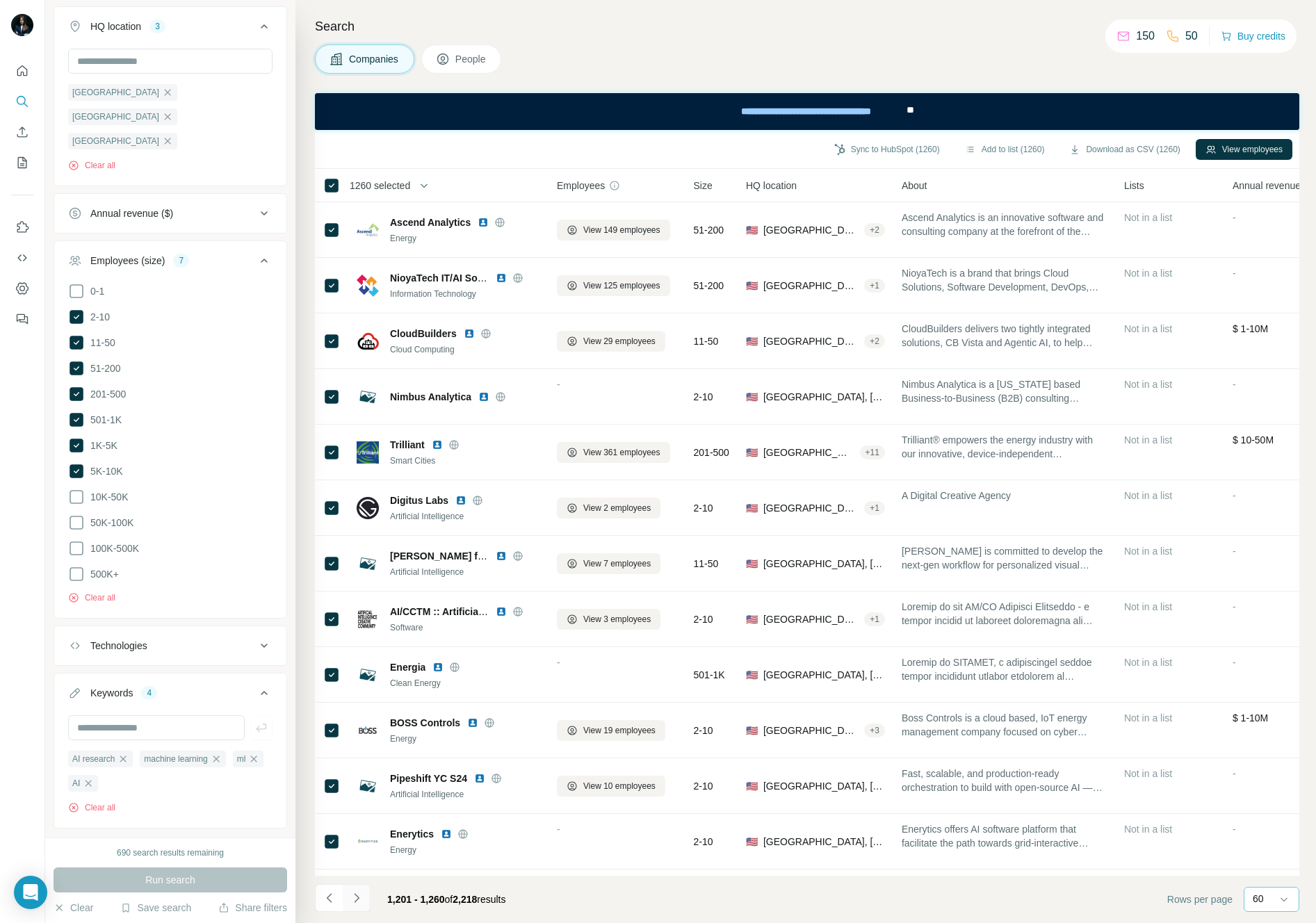
click at [353, 893] on icon "Navigate to next page" at bounding box center [356, 898] width 14 height 14
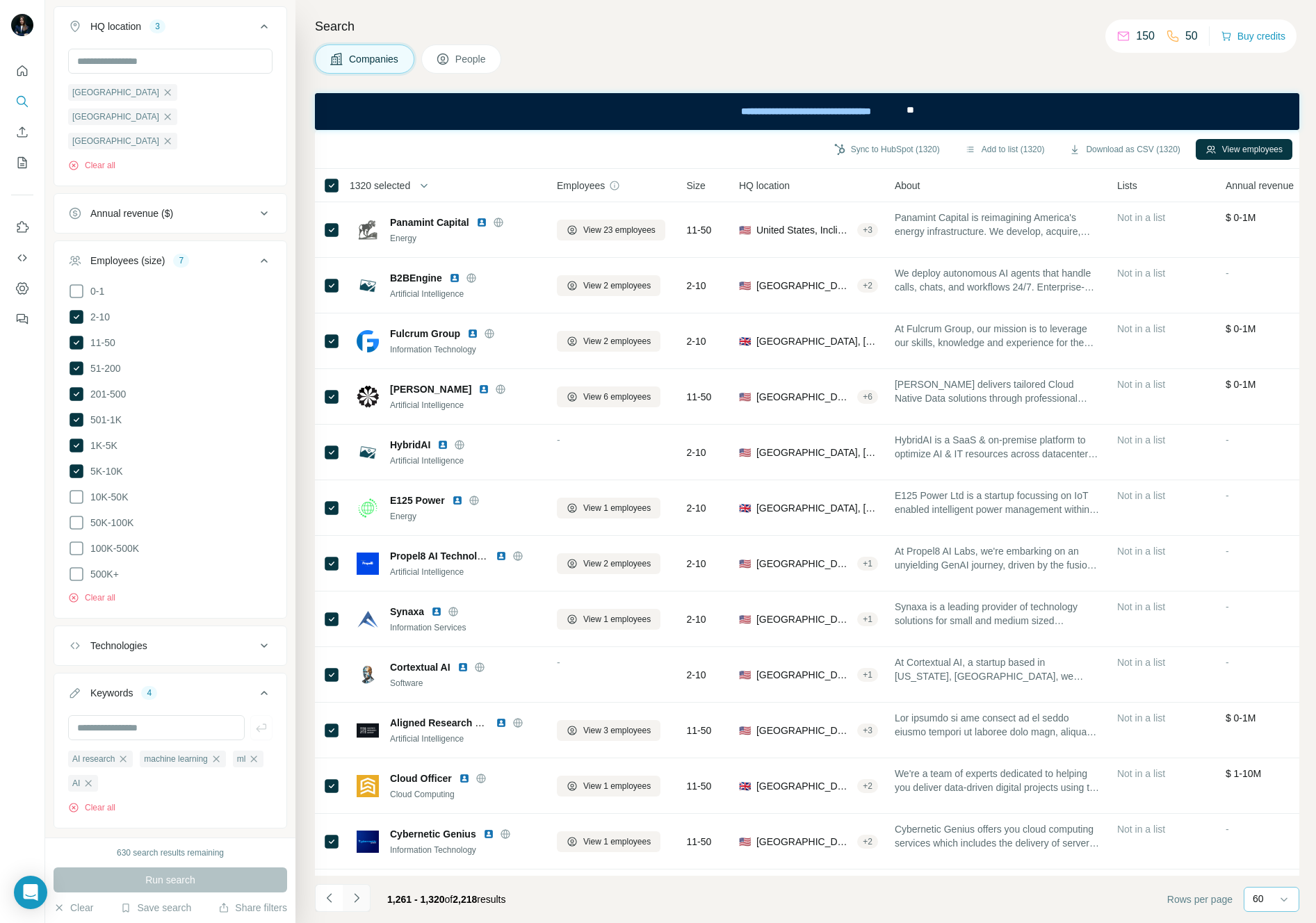
click at [360, 897] on icon "Navigate to next page" at bounding box center [356, 898] width 14 height 14
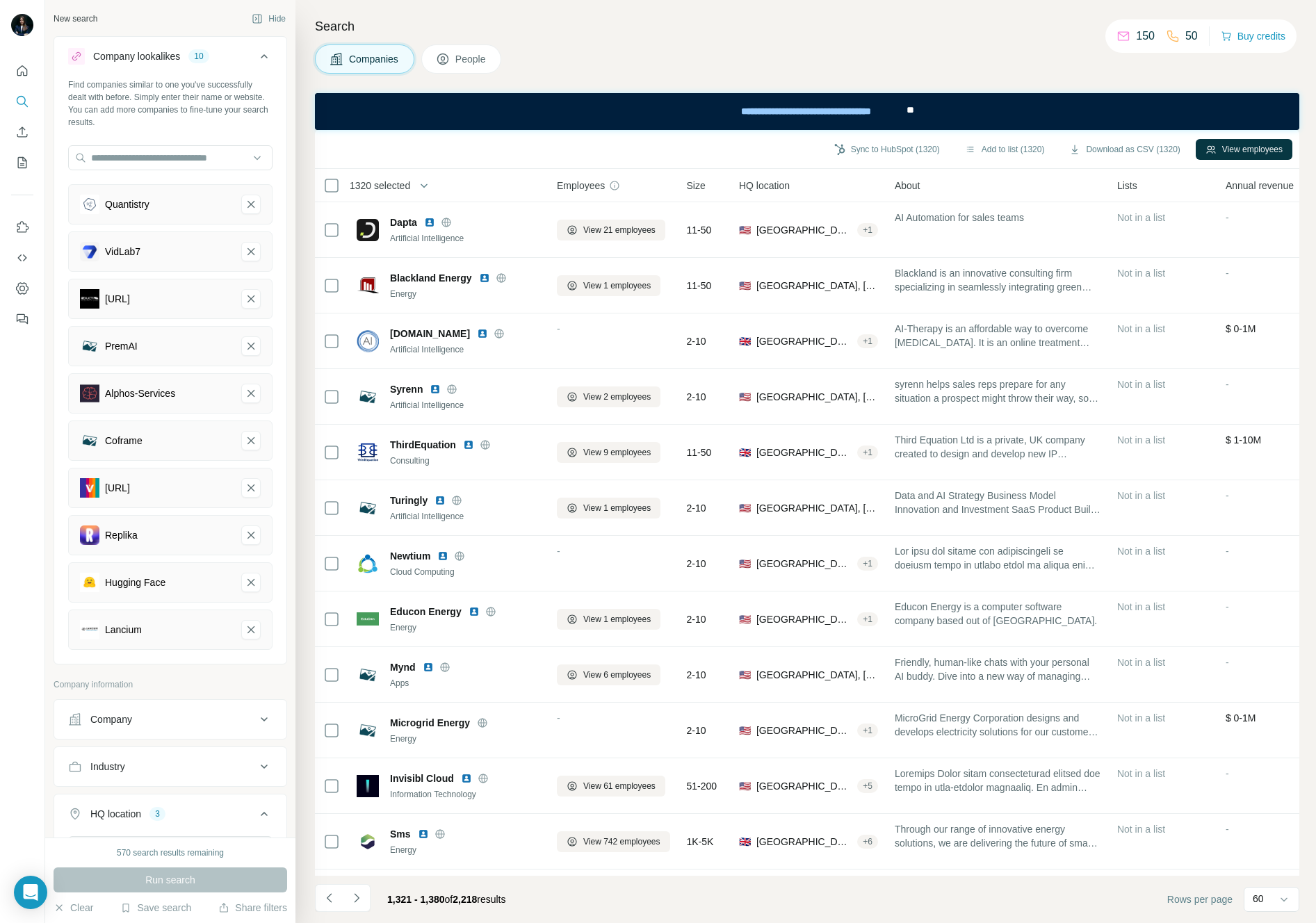
scroll to position [788, 0]
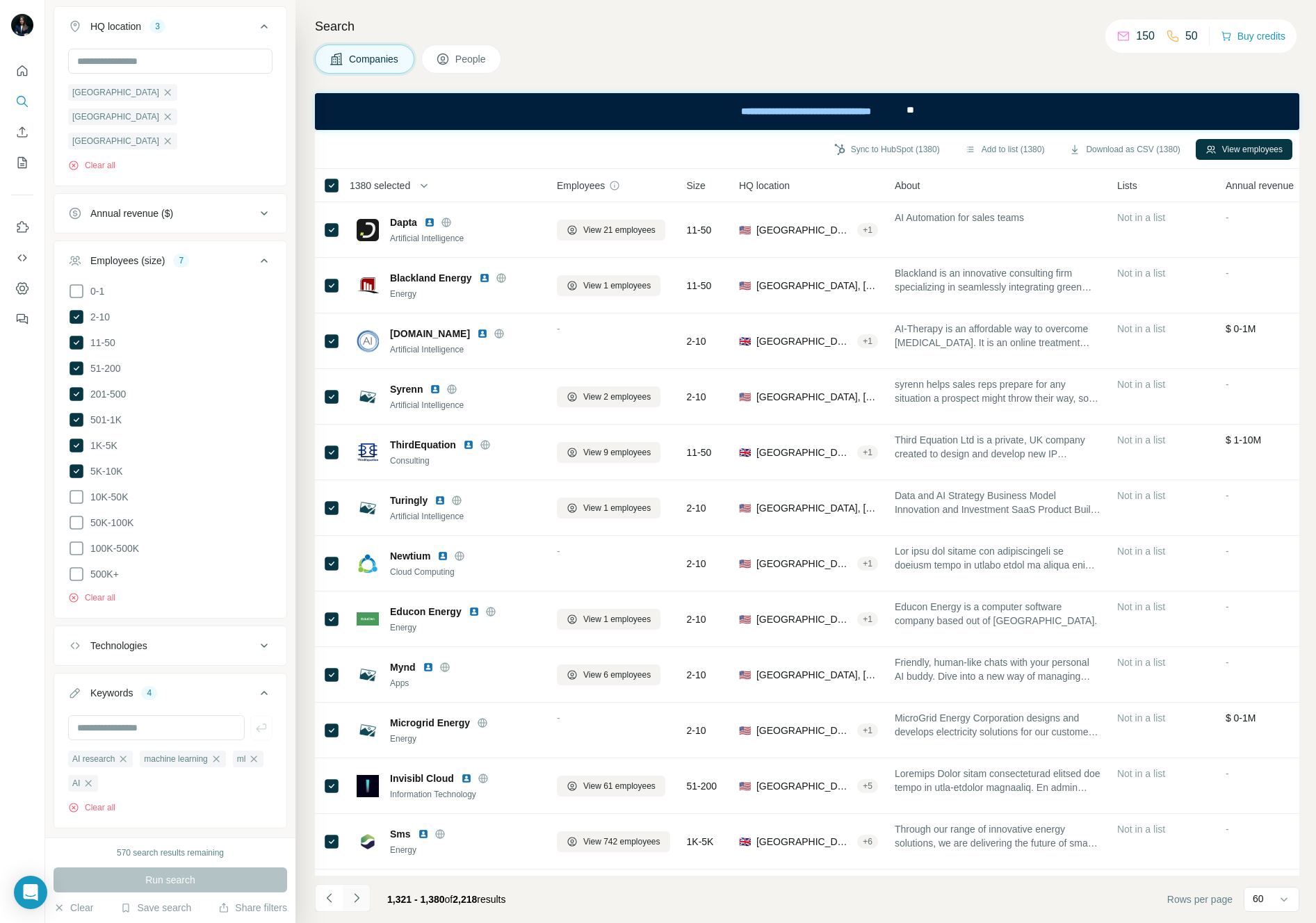
click at [362, 902] on icon "Navigate to next page" at bounding box center [356, 898] width 14 height 14
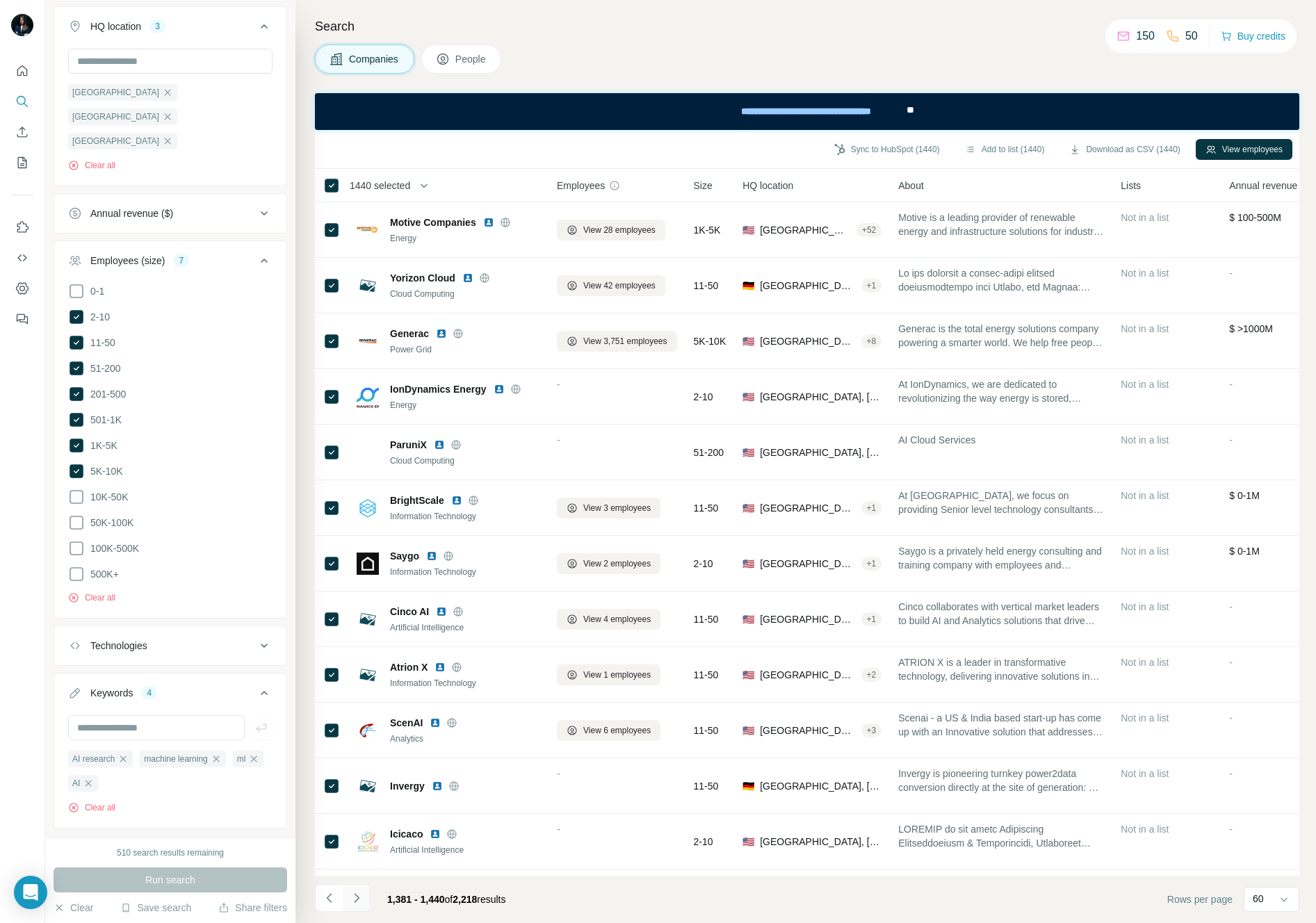
click at [359, 891] on icon "Navigate to next page" at bounding box center [356, 898] width 14 height 14
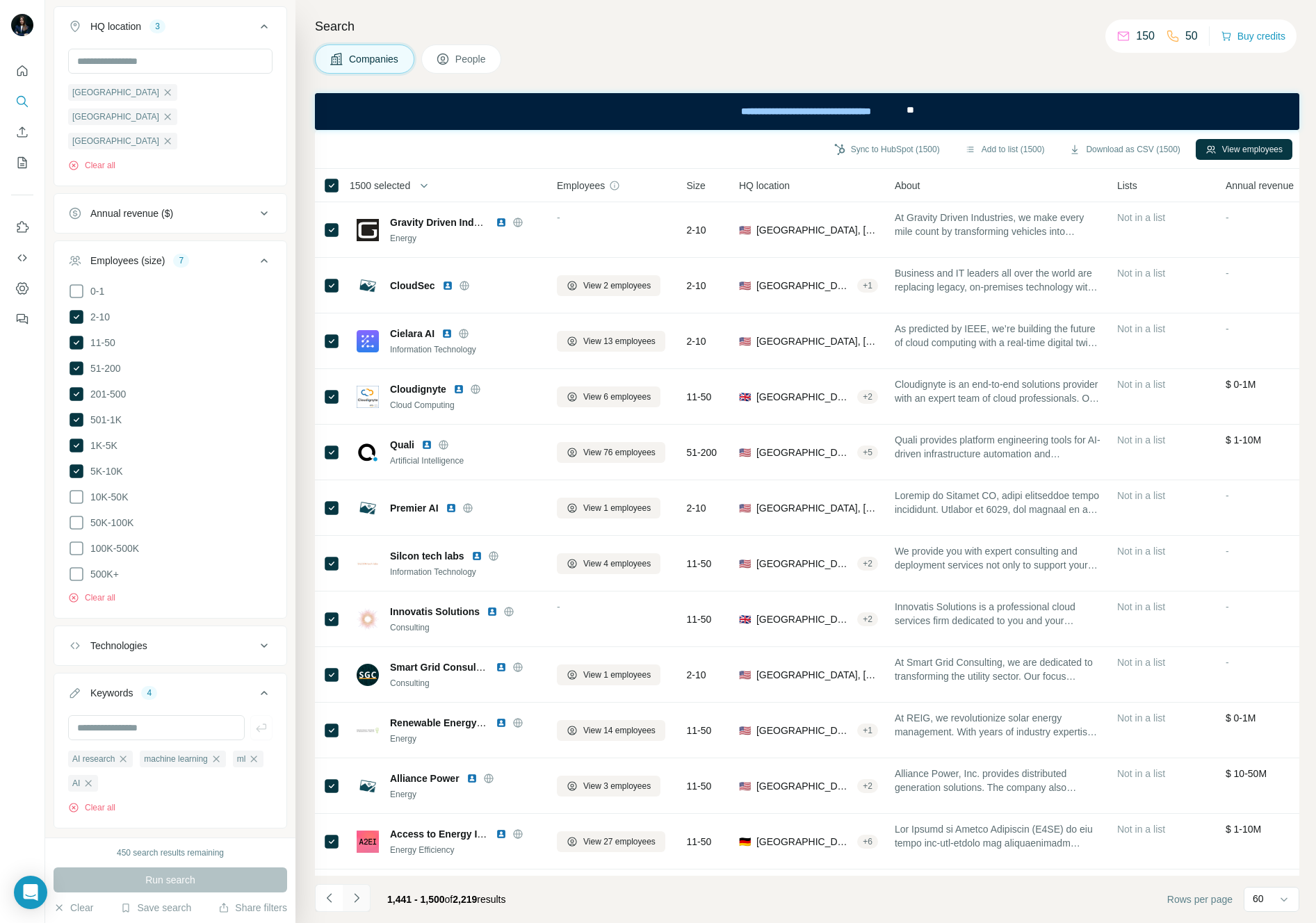
click at [354, 895] on icon "Navigate to next page" at bounding box center [356, 897] width 5 height 9
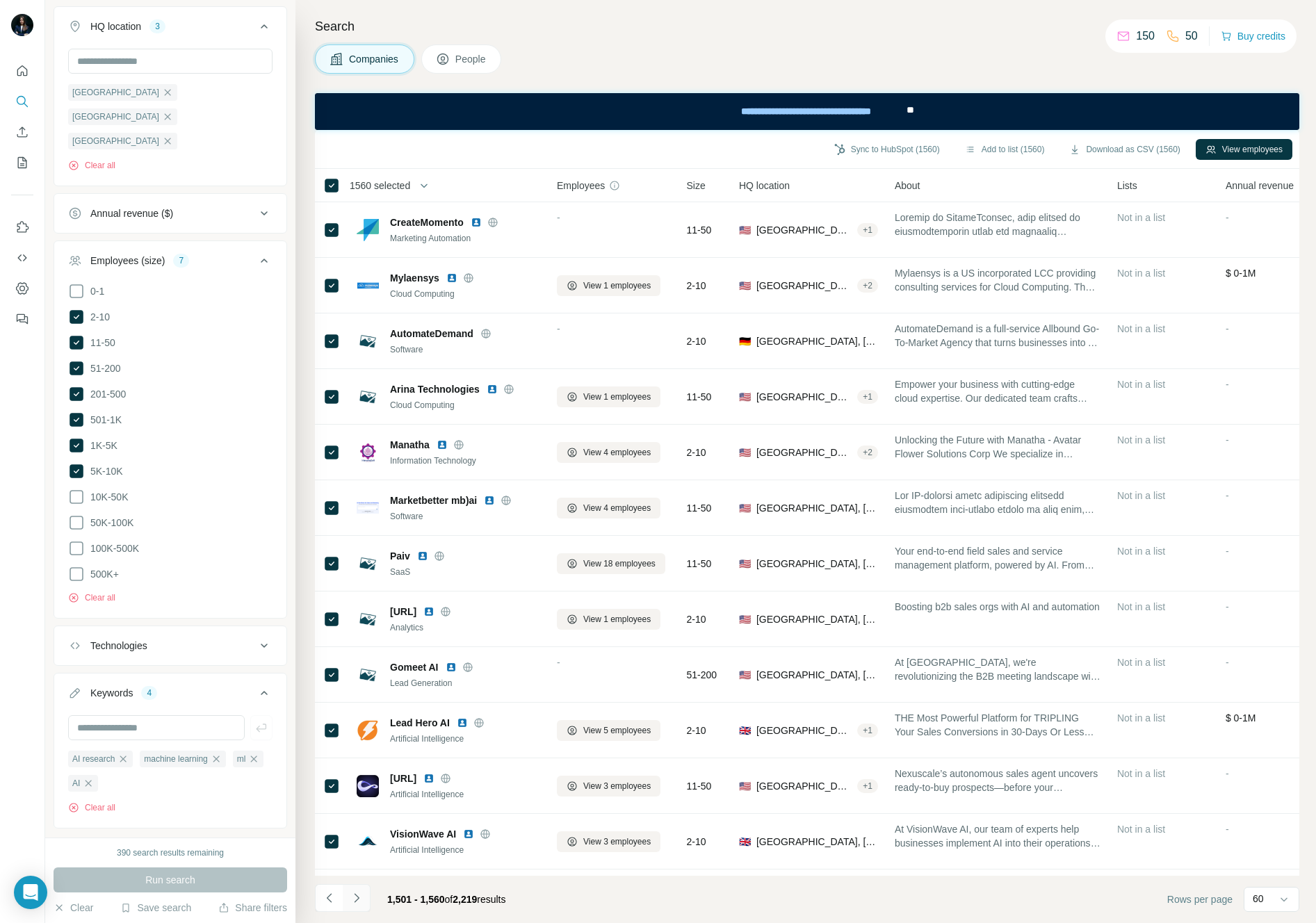
click at [355, 902] on icon "Navigate to next page" at bounding box center [356, 897] width 5 height 9
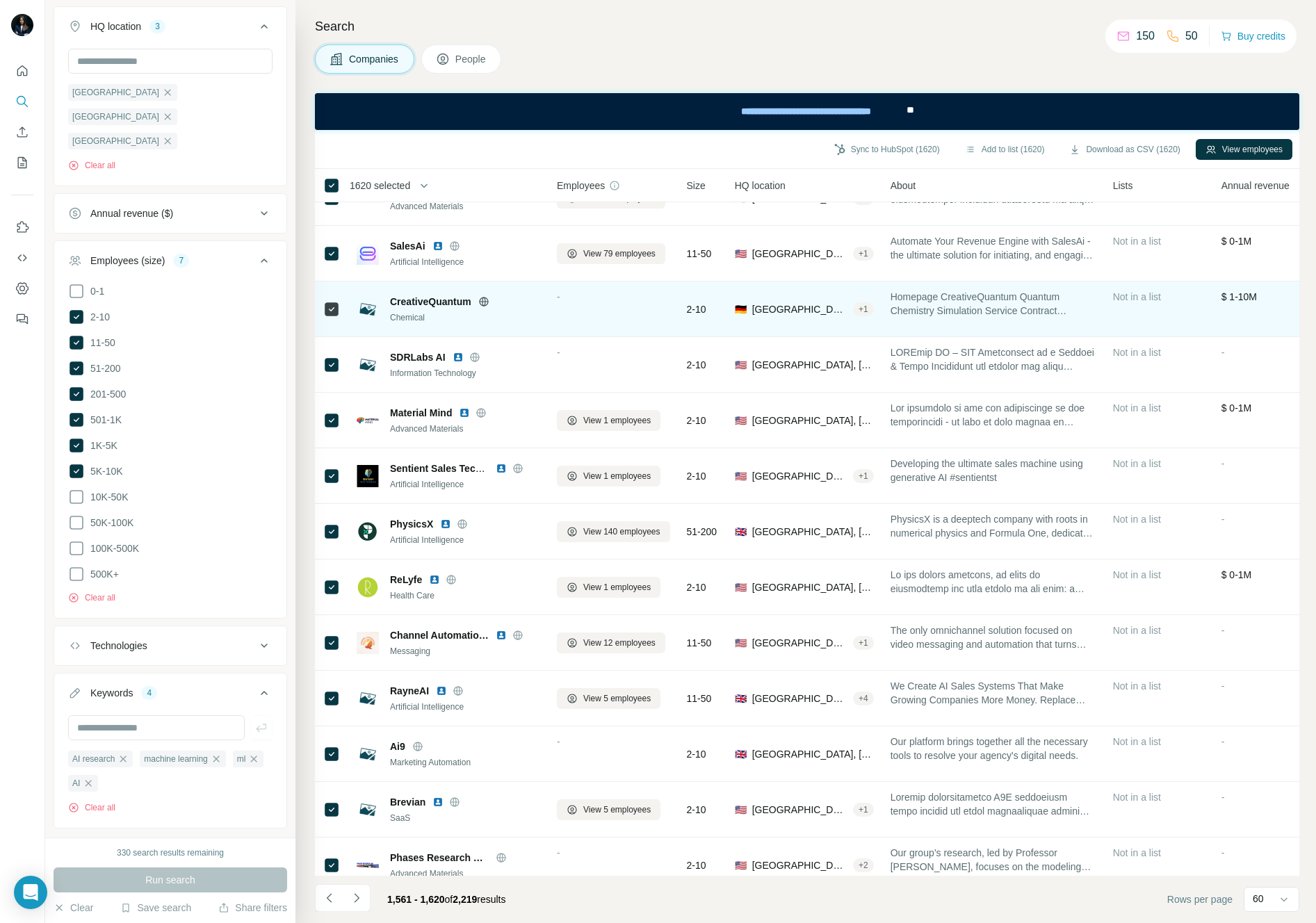
scroll to position [281, 0]
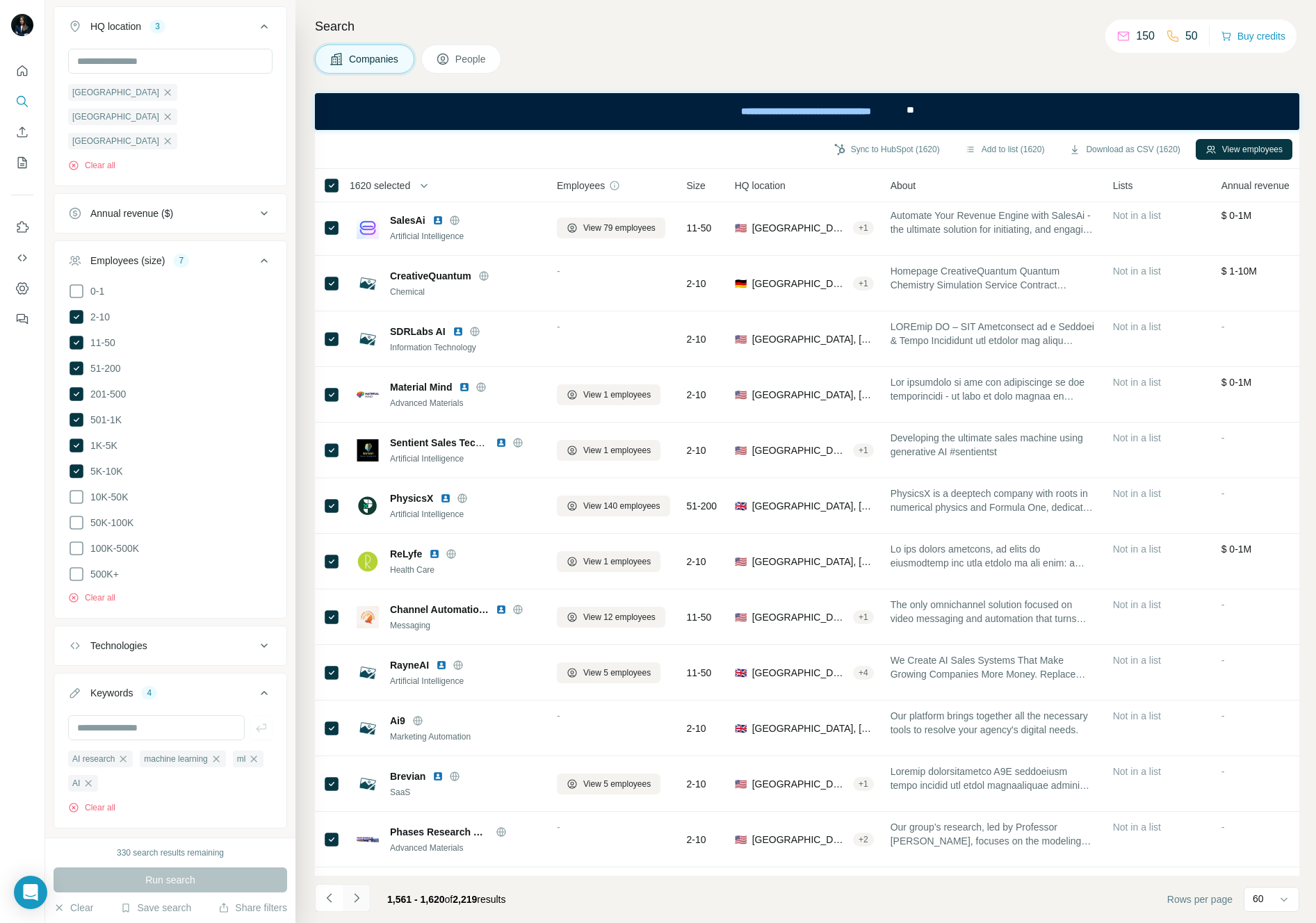
click at [359, 900] on icon "Navigate to next page" at bounding box center [356, 898] width 14 height 14
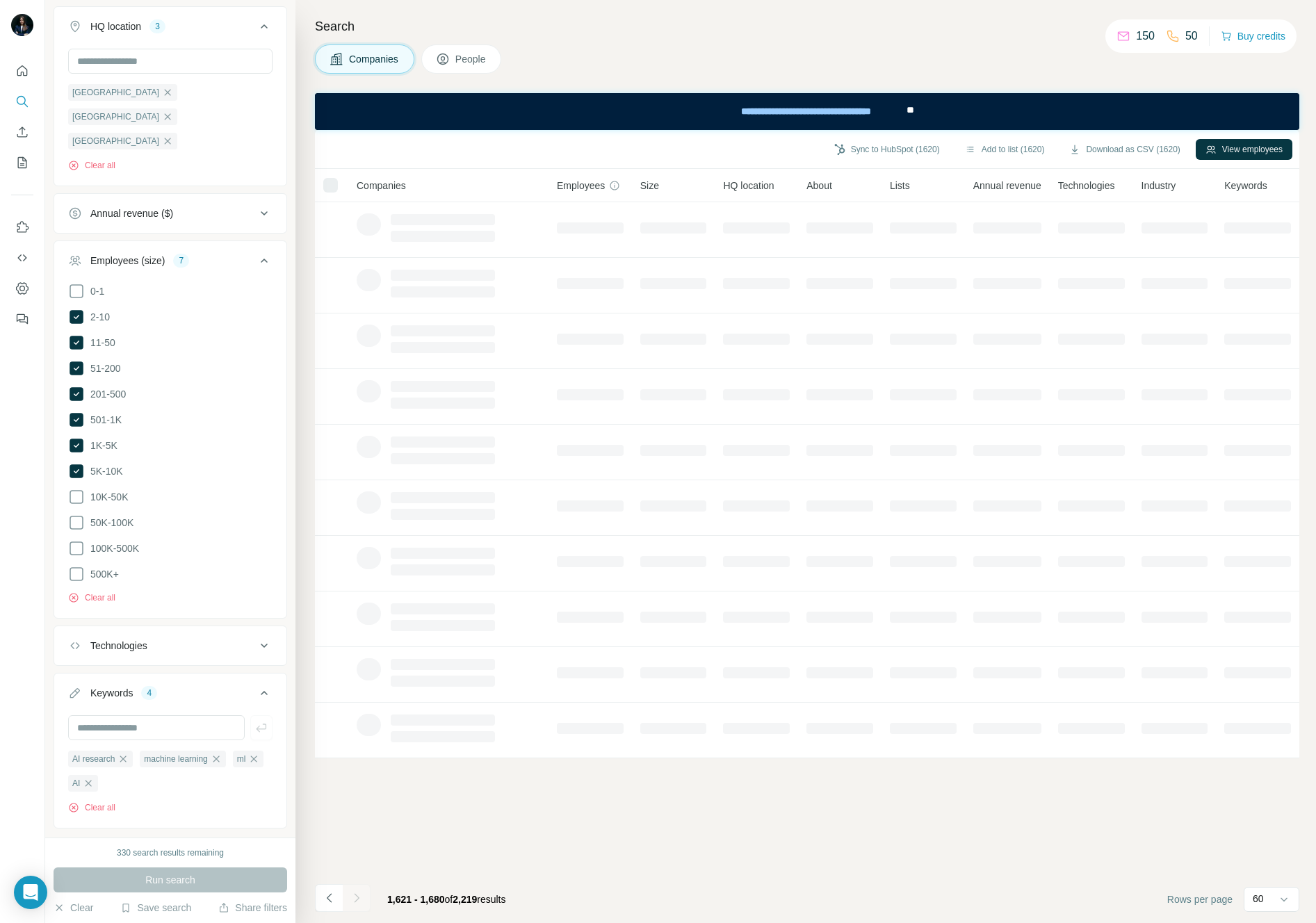
scroll to position [0, 0]
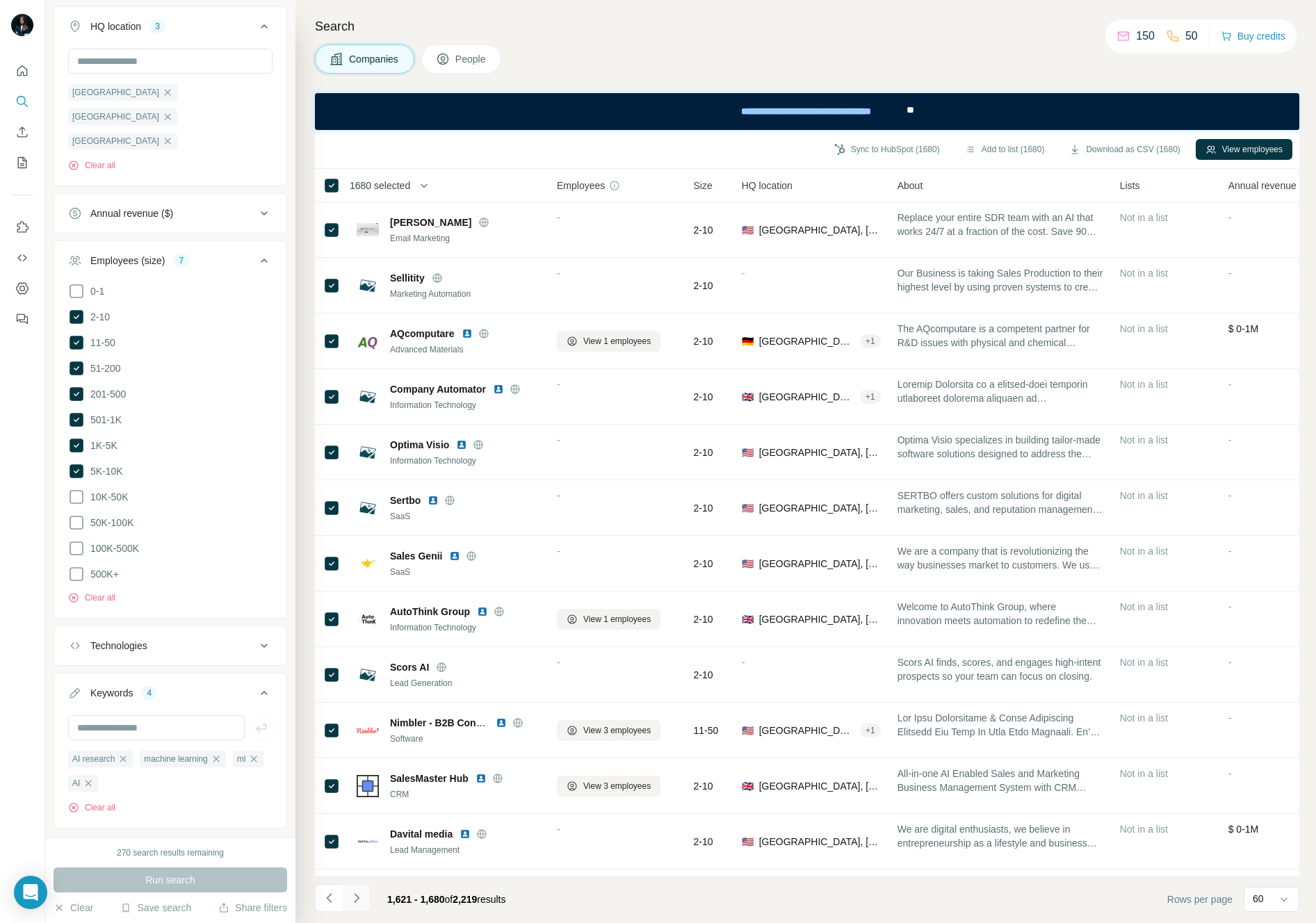
click at [357, 897] on icon "Navigate to next page" at bounding box center [356, 898] width 14 height 14
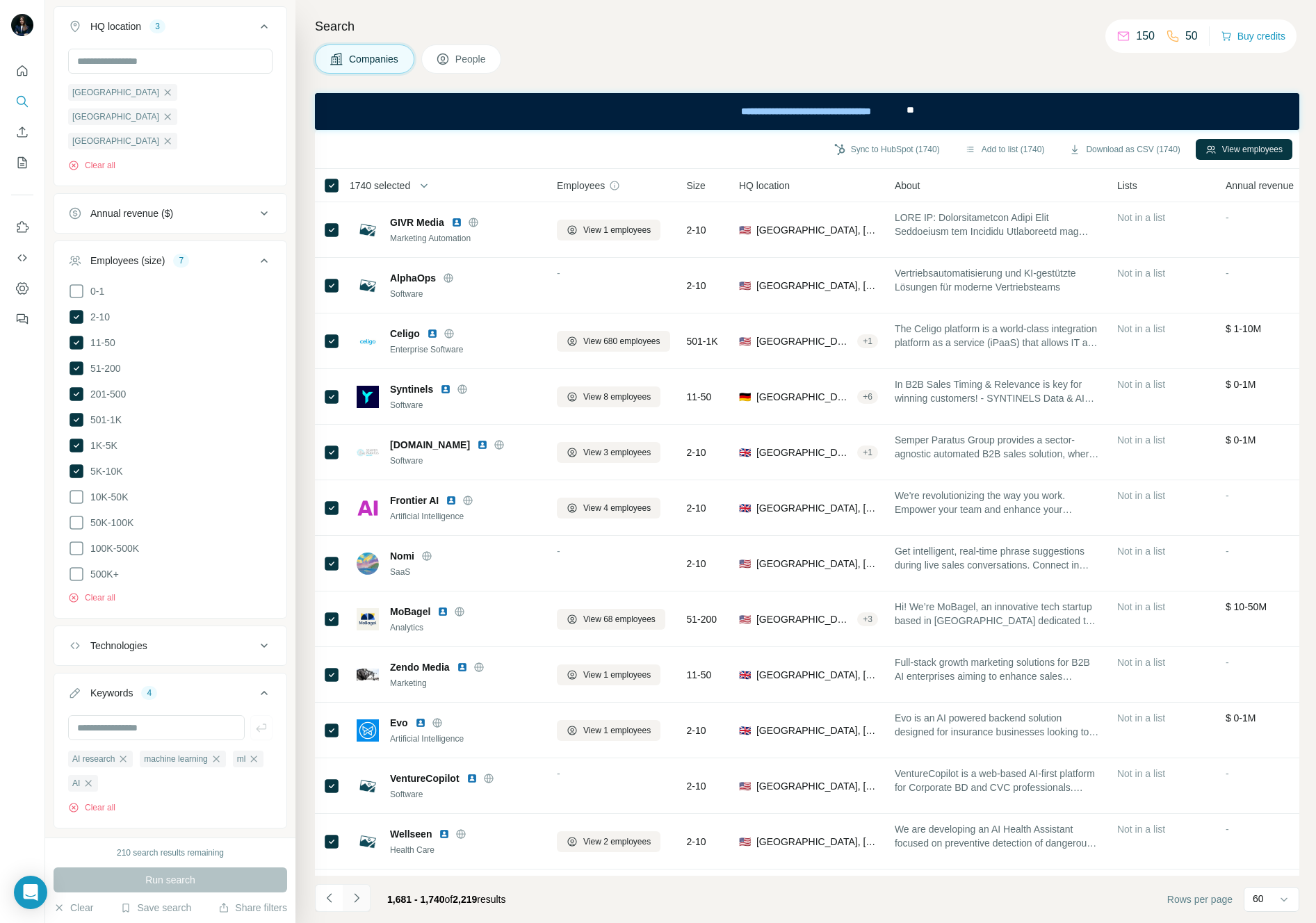
click at [356, 898] on icon "Navigate to next page" at bounding box center [356, 898] width 14 height 14
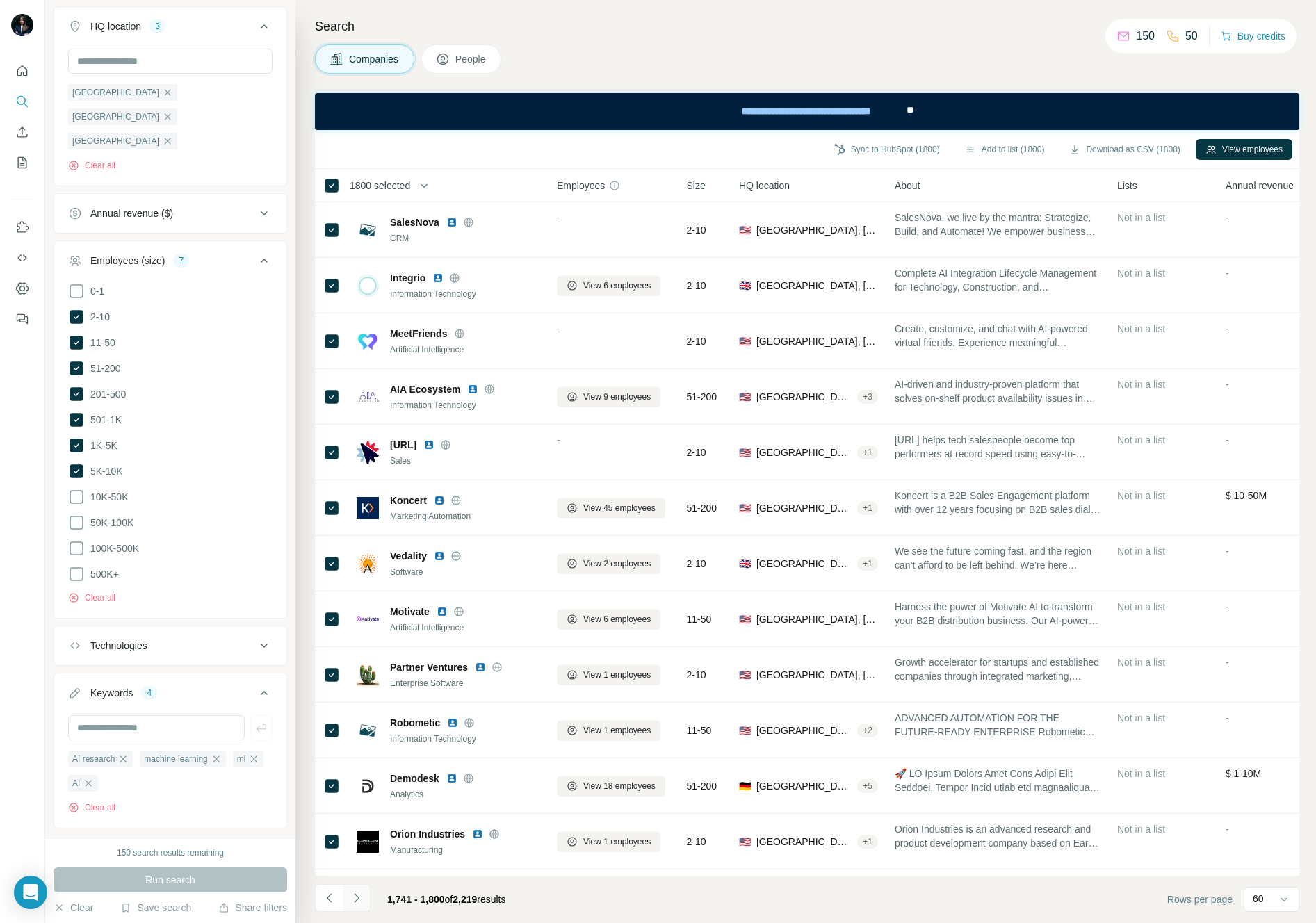
click at [355, 902] on icon "Navigate to next page" at bounding box center [356, 898] width 14 height 14
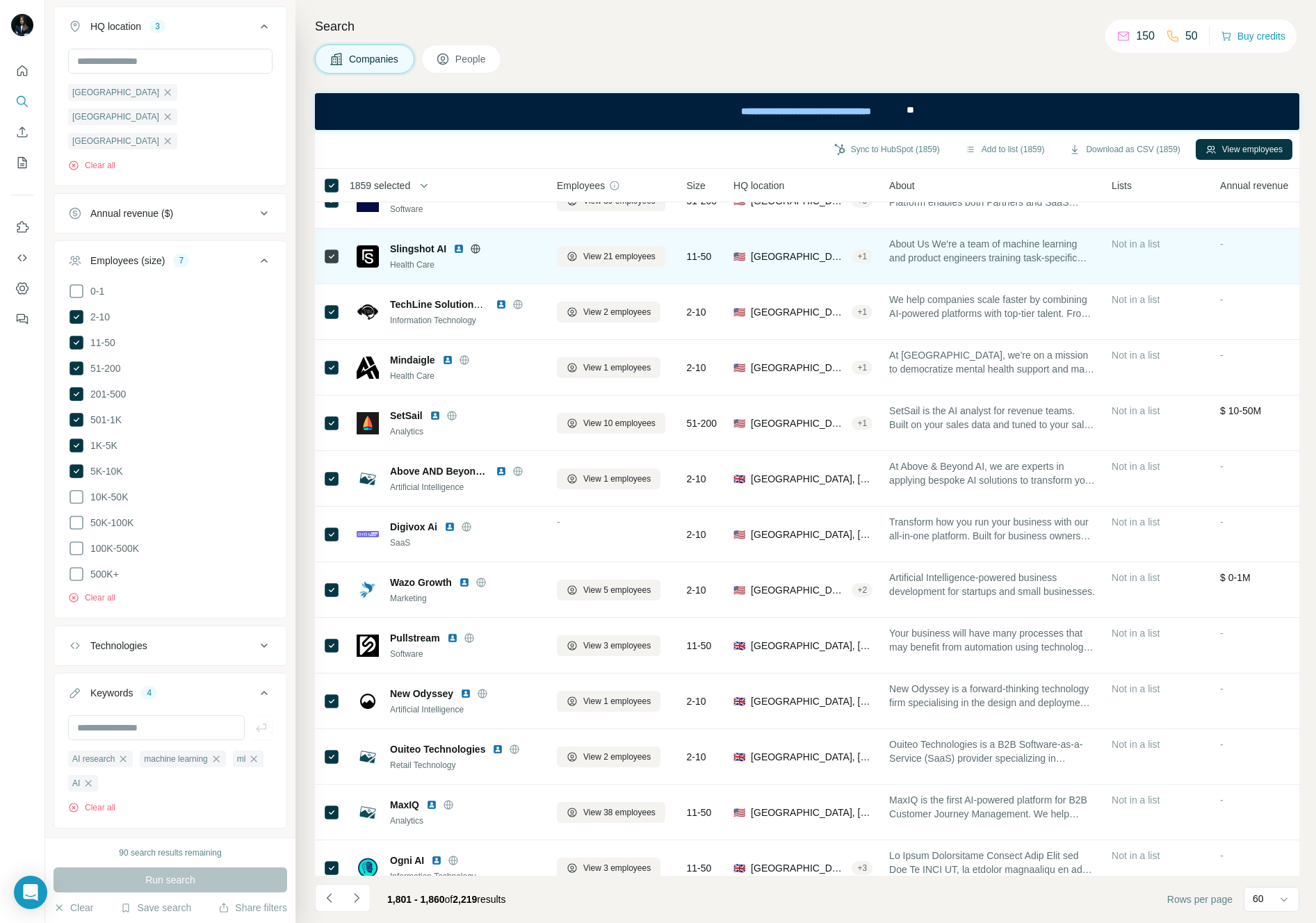
scroll to position [230, 0]
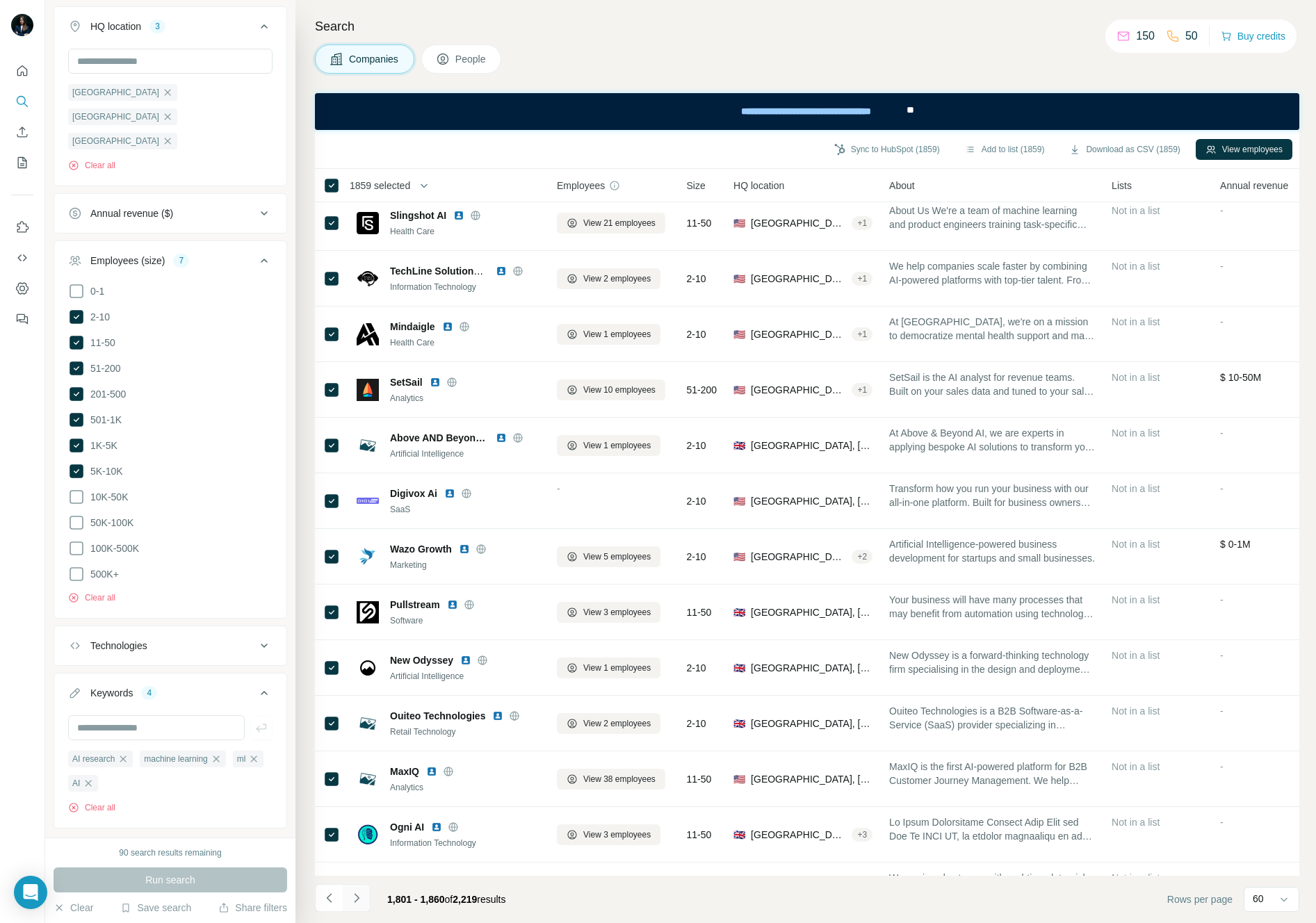
click at [359, 893] on icon "Navigate to next page" at bounding box center [356, 898] width 14 height 14
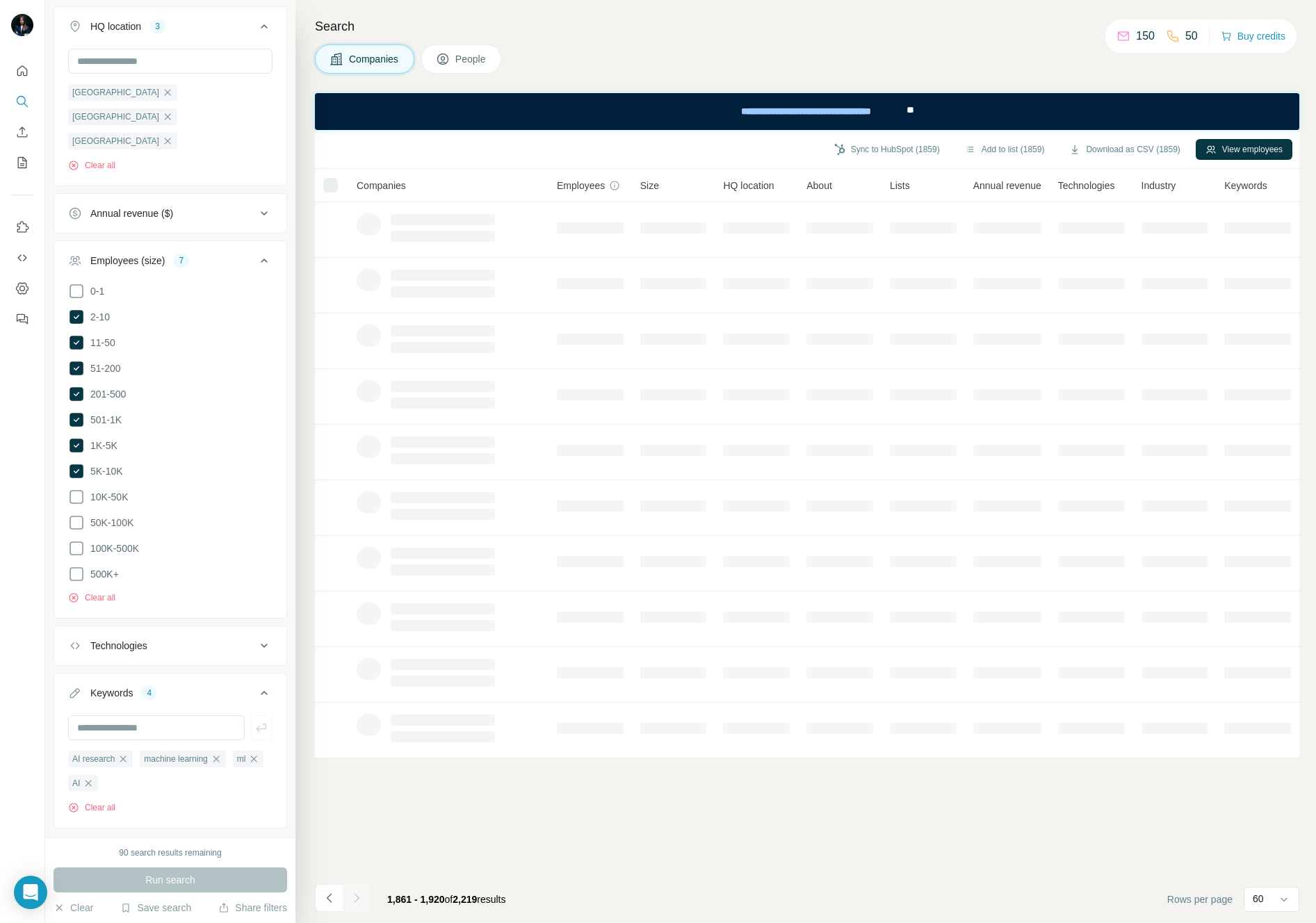
scroll to position [0, 0]
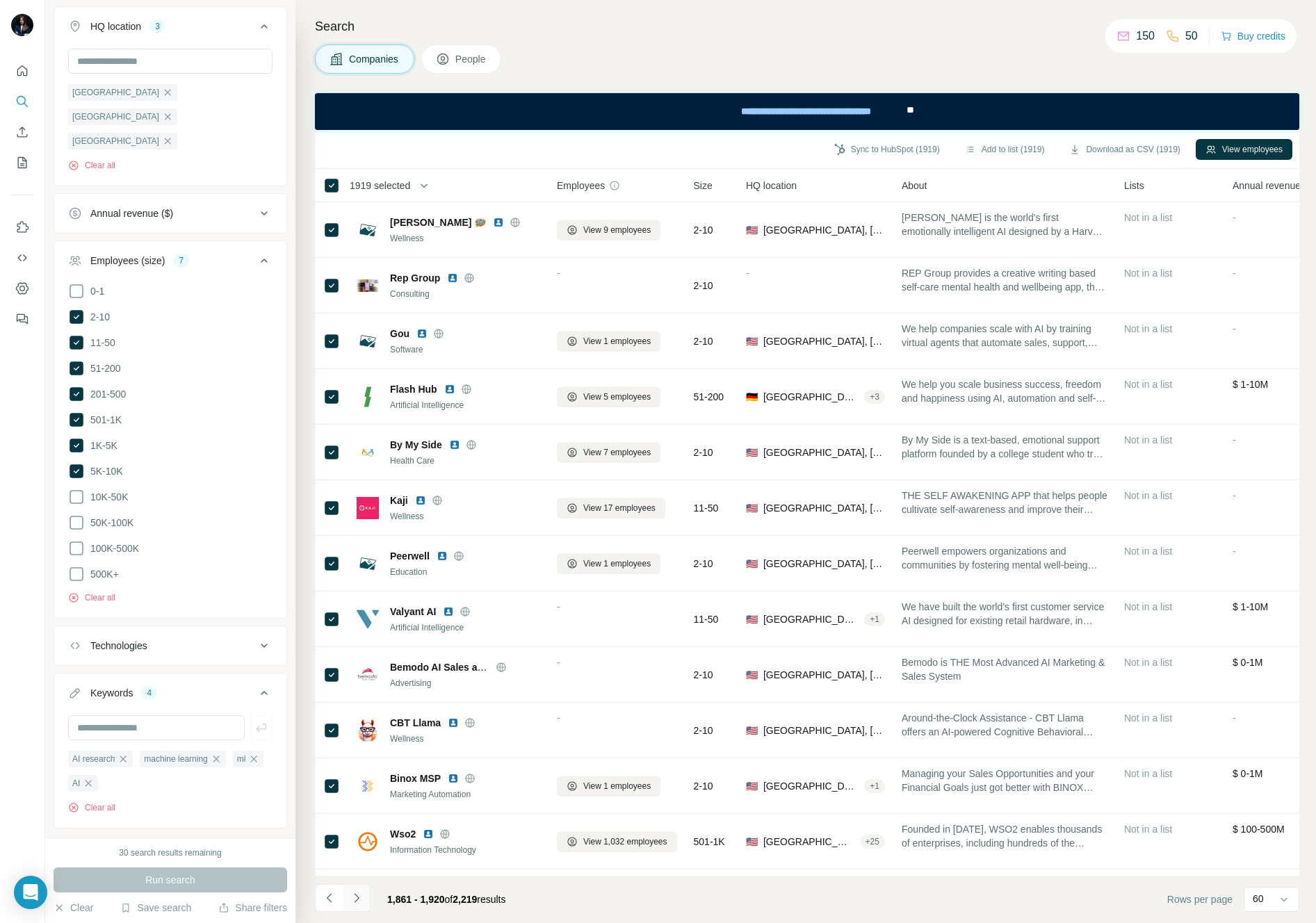
click at [357, 902] on icon "Navigate to next page" at bounding box center [356, 898] width 14 height 14
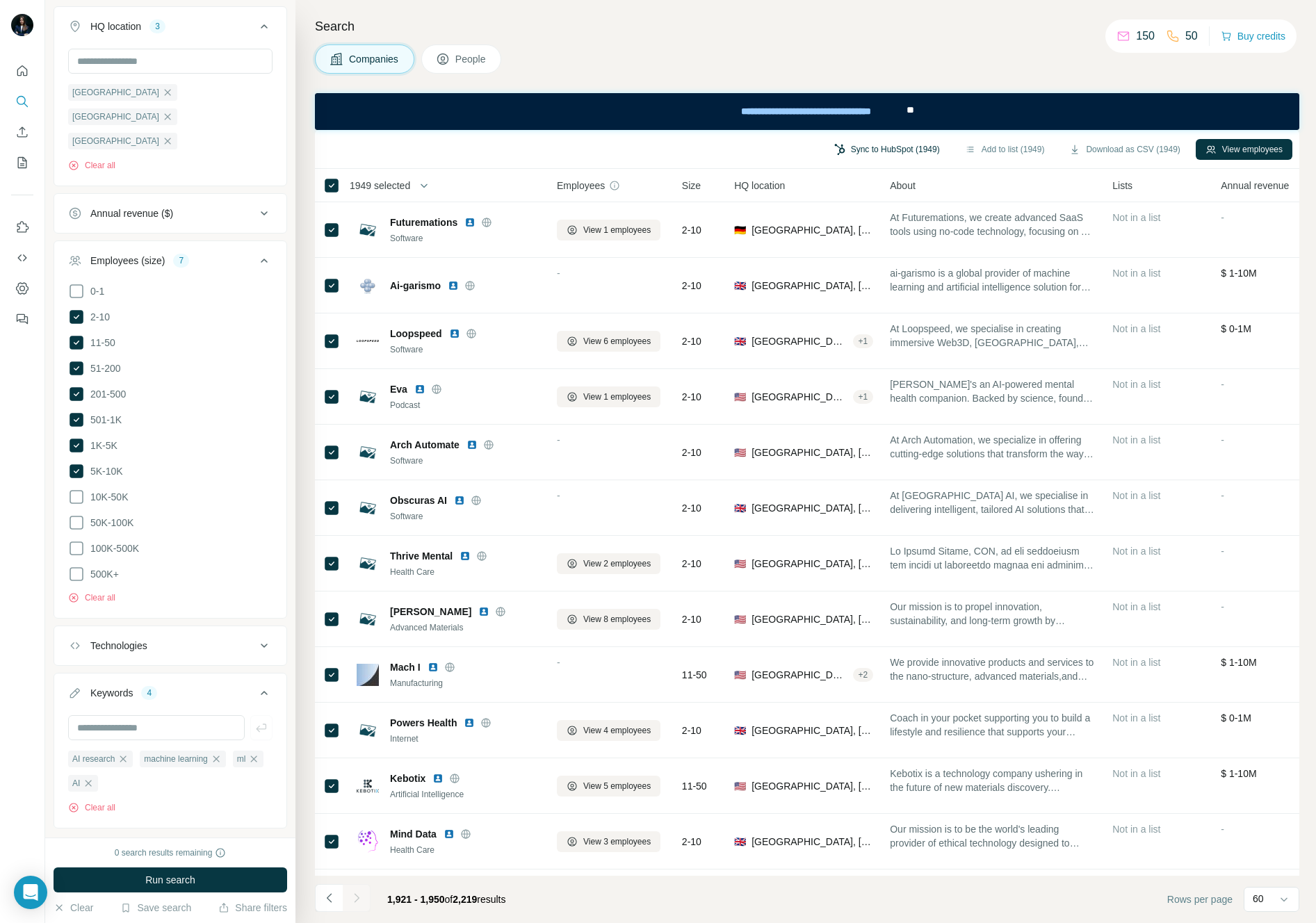
click at [871, 151] on button "Sync to HubSpot (1949)" at bounding box center [886, 149] width 125 height 21
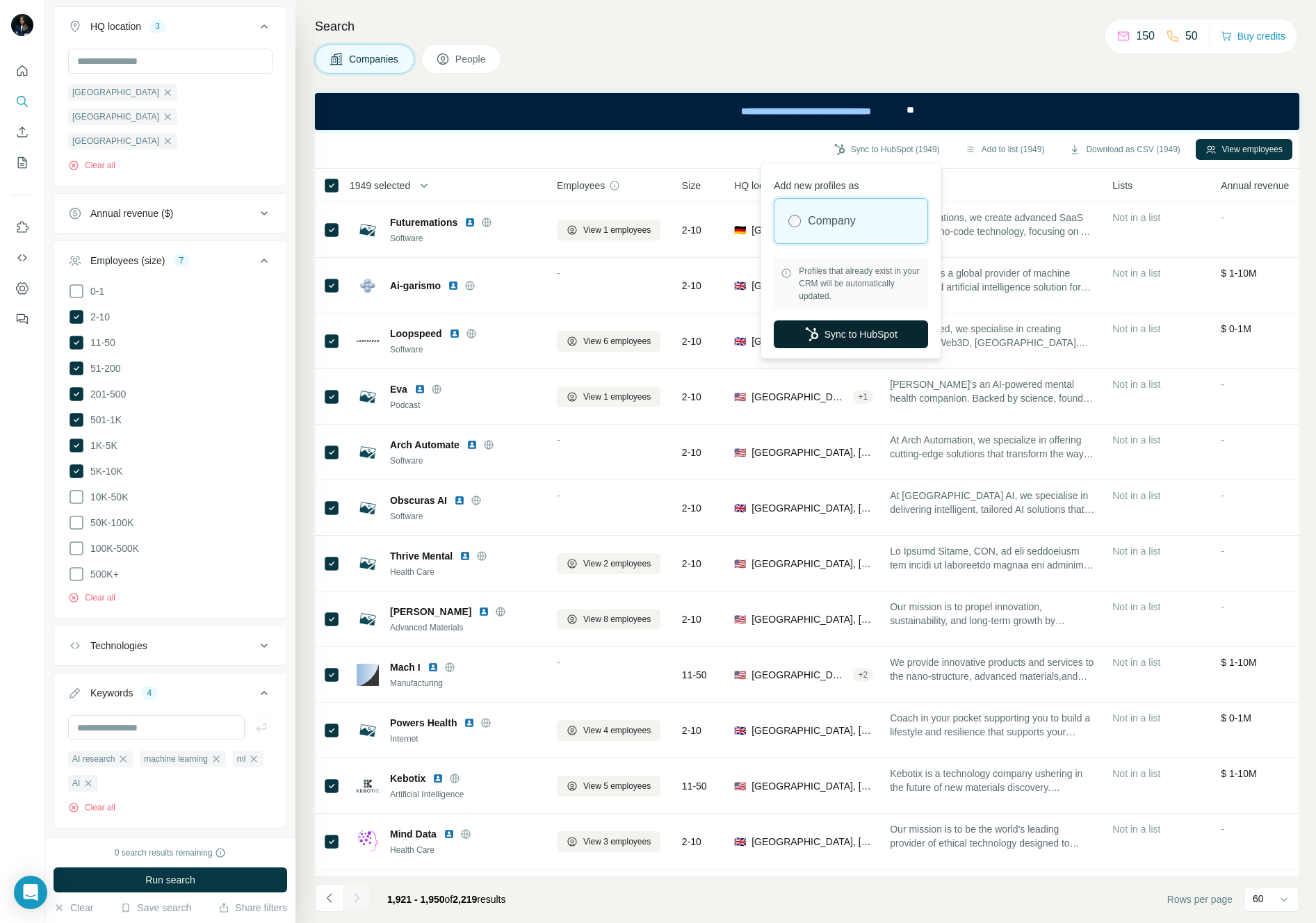
click at [822, 336] on button "Sync to HubSpot" at bounding box center [850, 334] width 154 height 28
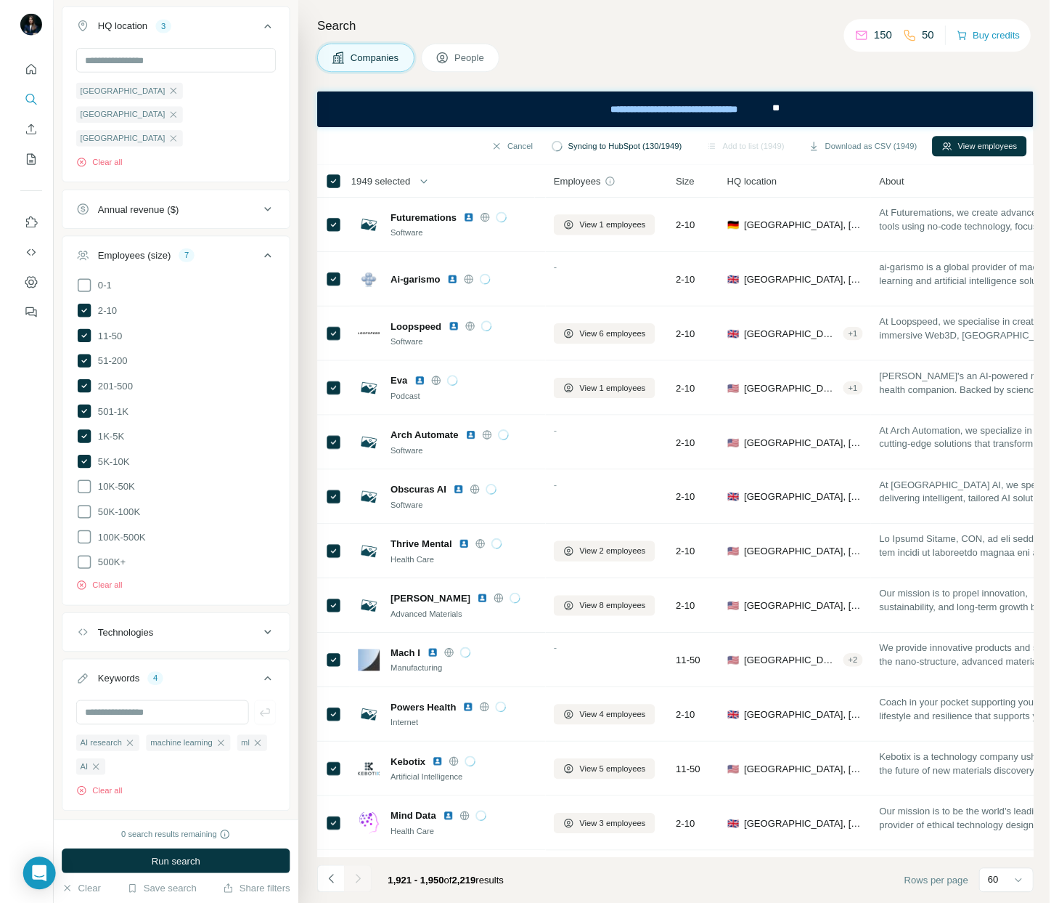
scroll to position [823, 0]
